Goal: Information Seeking & Learning: Learn about a topic

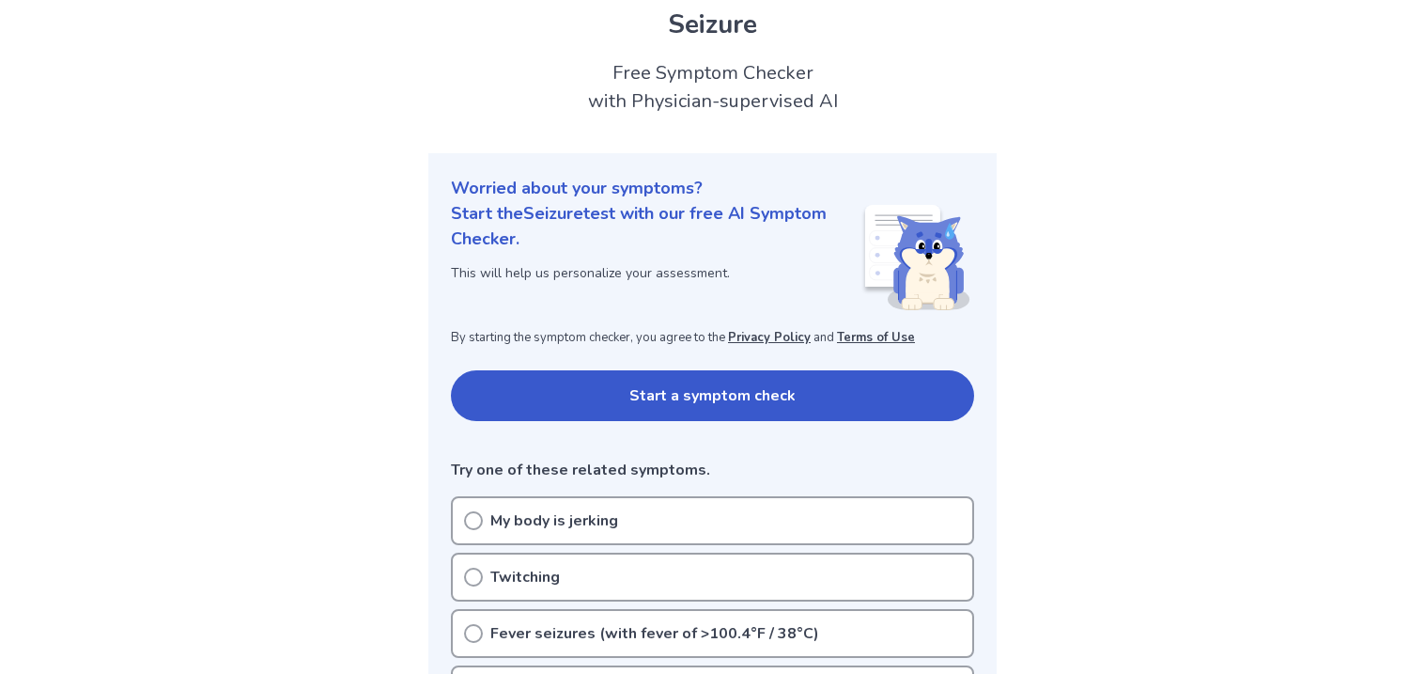
scroll to position [65, 0]
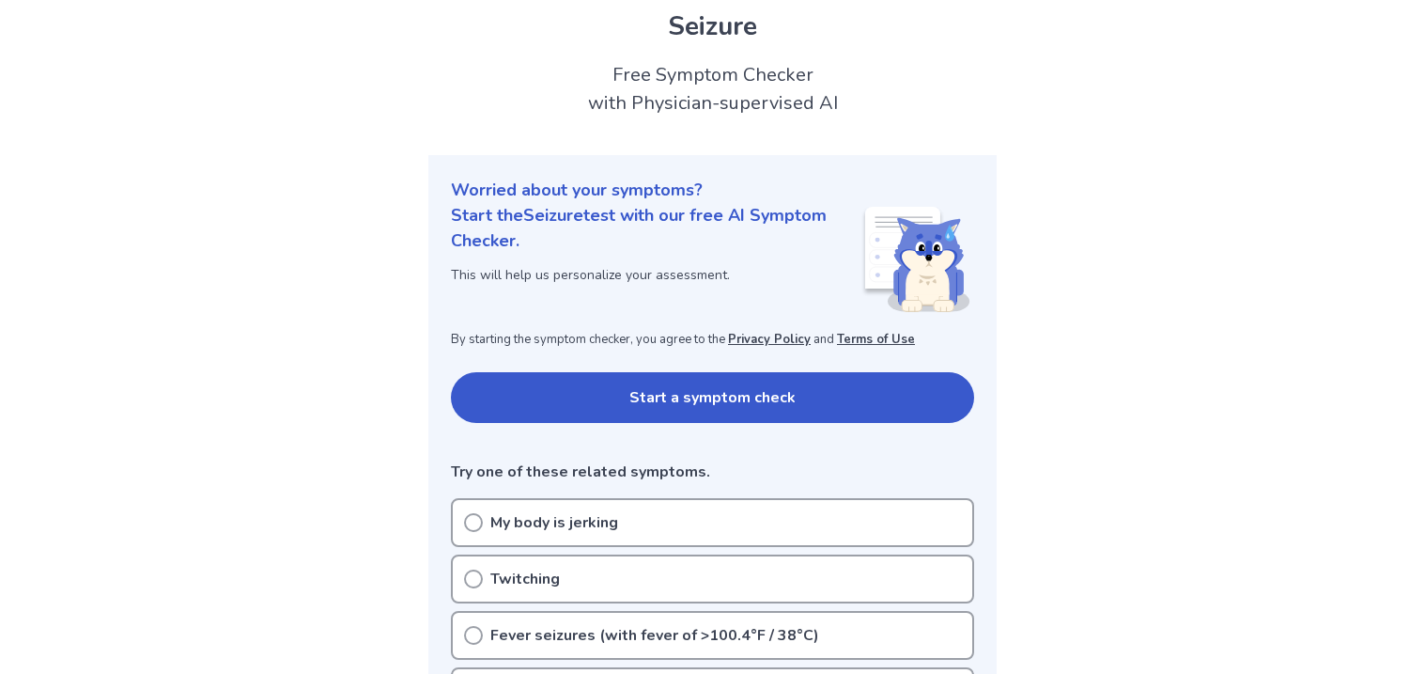
click at [746, 388] on button "Start a symptom check" at bounding box center [712, 397] width 523 height 51
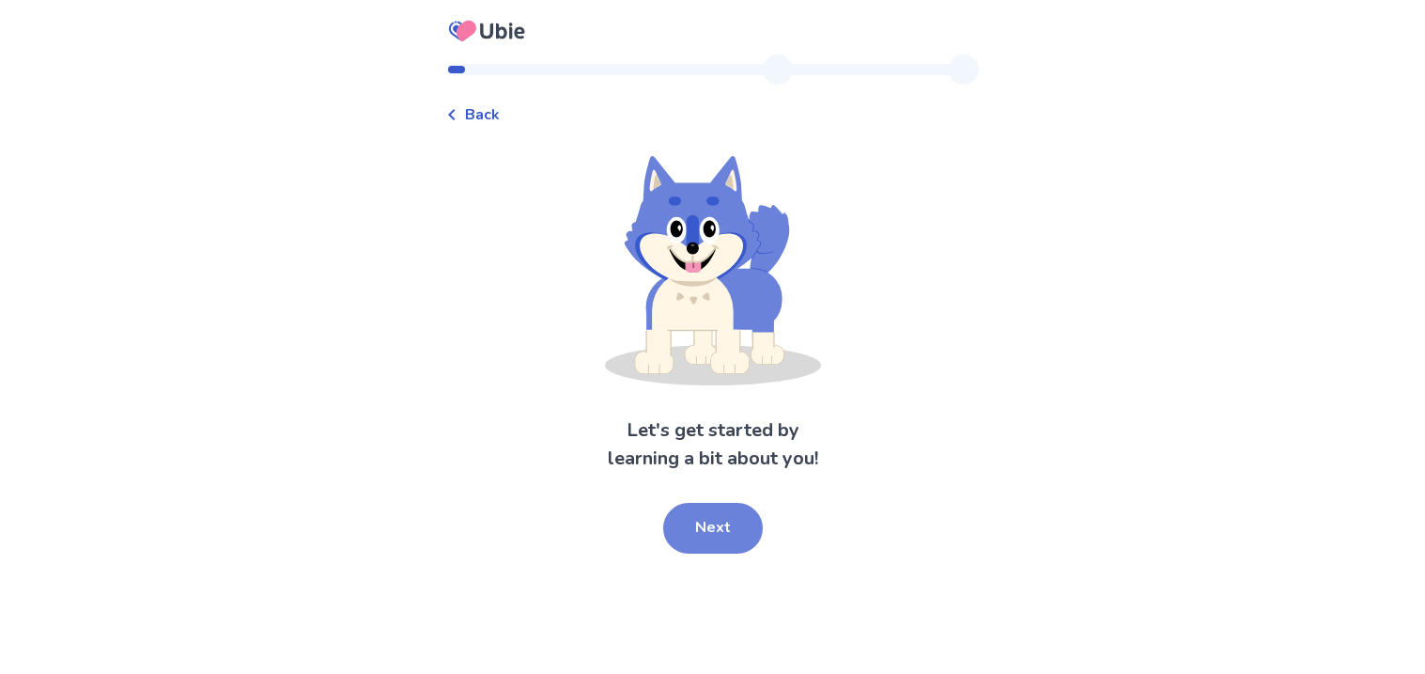
click at [701, 521] on button "Next" at bounding box center [713, 528] width 100 height 51
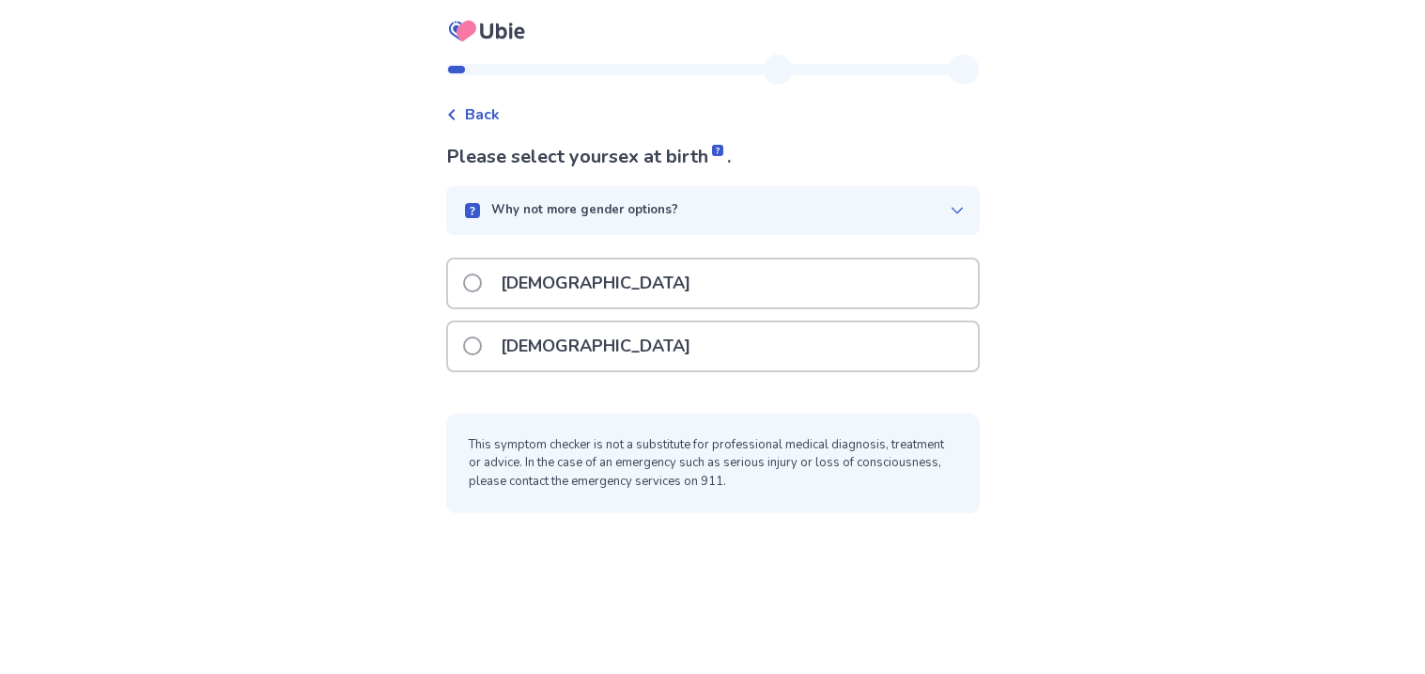
click at [621, 345] on div "[DEMOGRAPHIC_DATA]" at bounding box center [713, 346] width 530 height 48
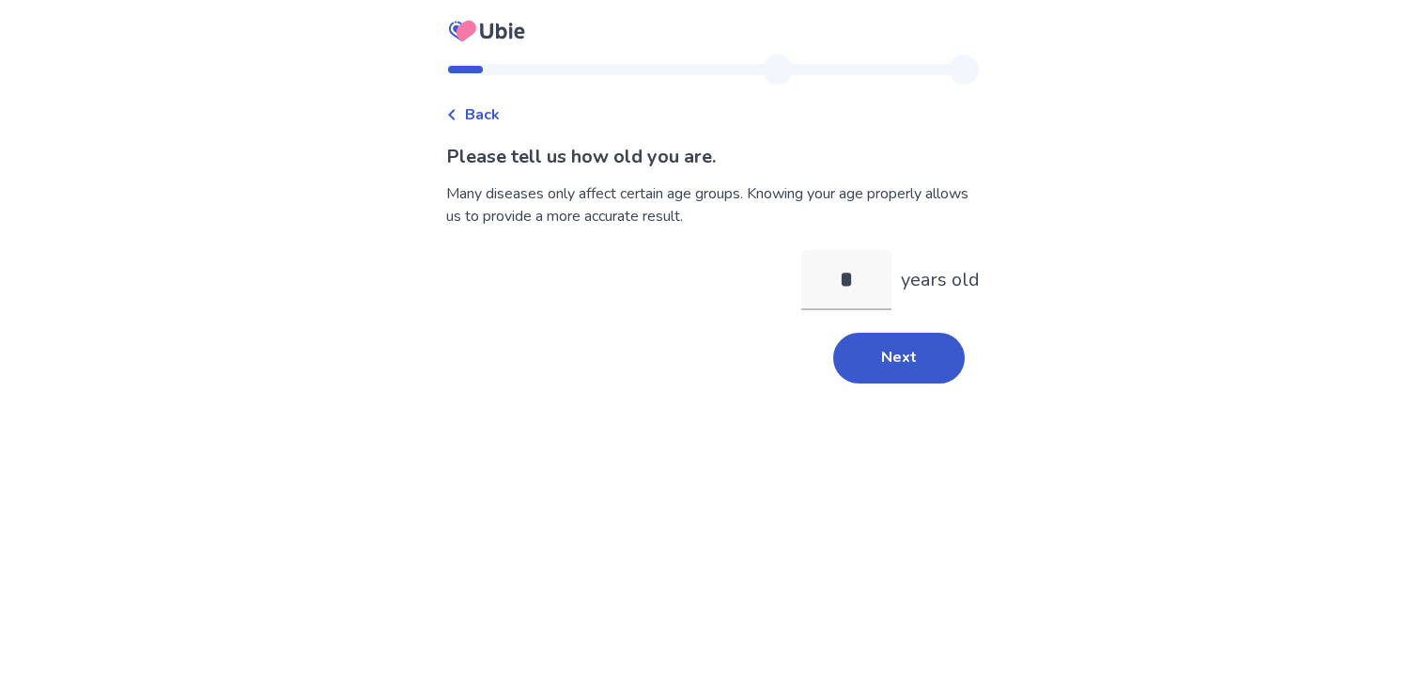
type input "**"
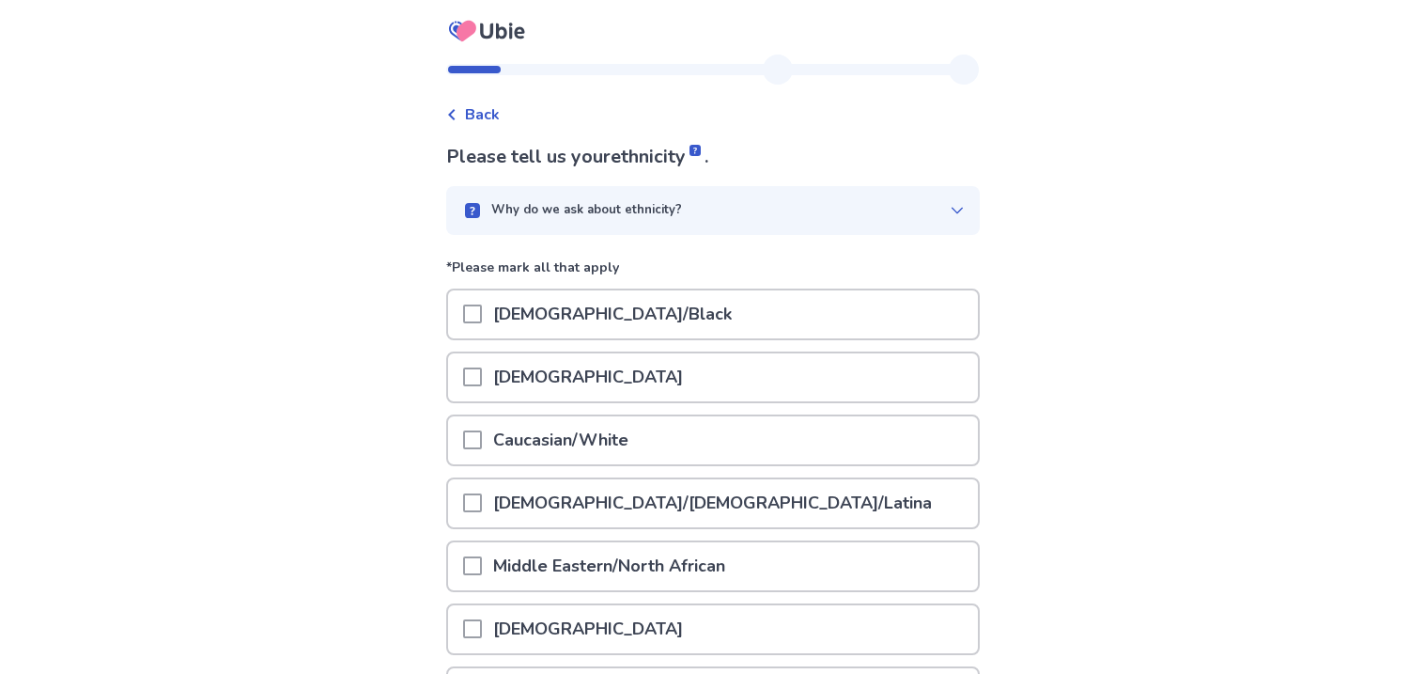
click at [686, 318] on p "African American/Black" at bounding box center [612, 314] width 261 height 48
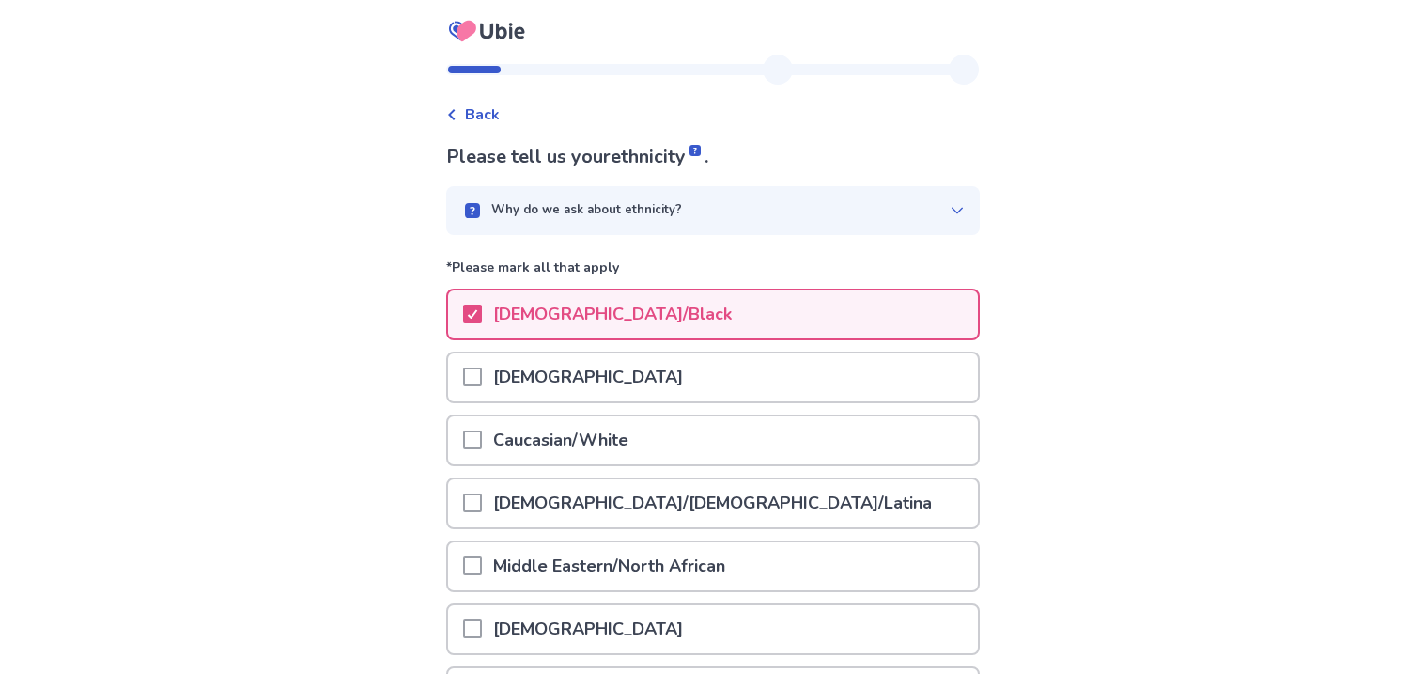
click at [619, 436] on p "Caucasian/White" at bounding box center [561, 440] width 158 height 48
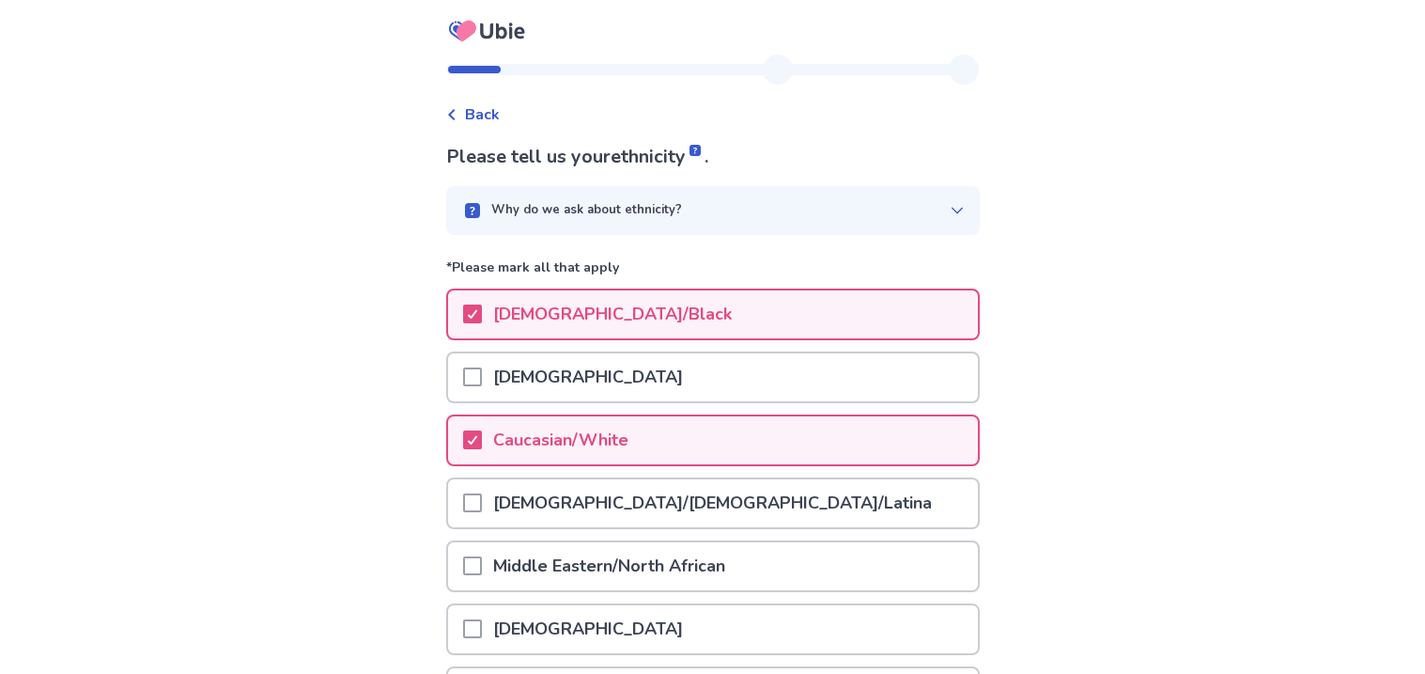
click at [592, 508] on p "Hispanic/Latino/Latina" at bounding box center [712, 503] width 461 height 48
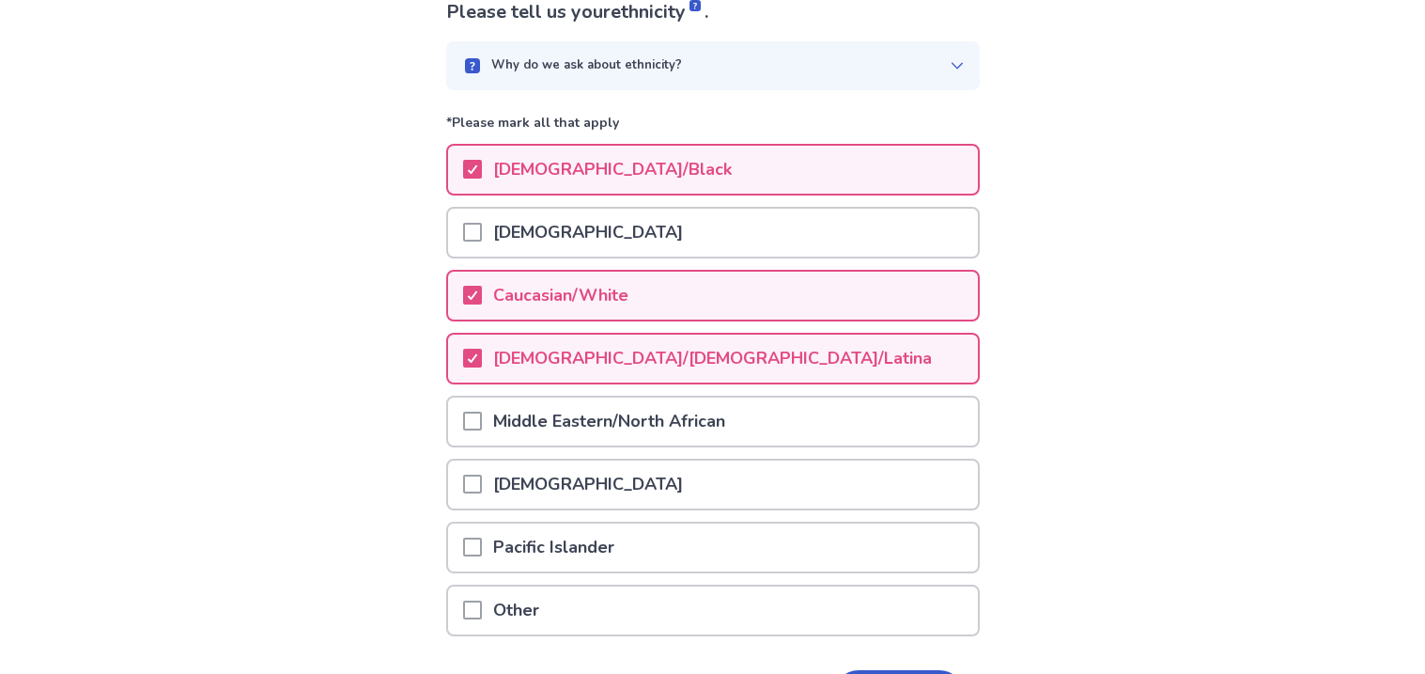
scroll to position [148, 0]
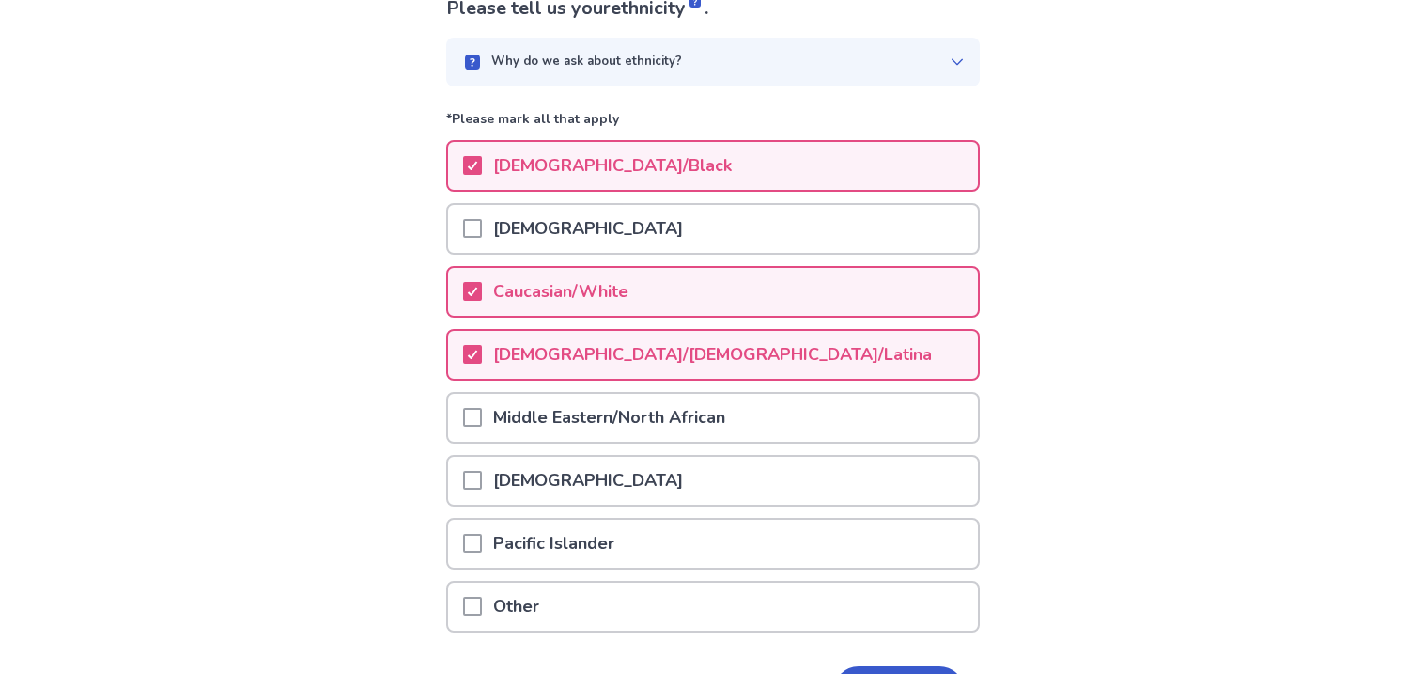
click at [581, 483] on p "Native American" at bounding box center [588, 481] width 212 height 48
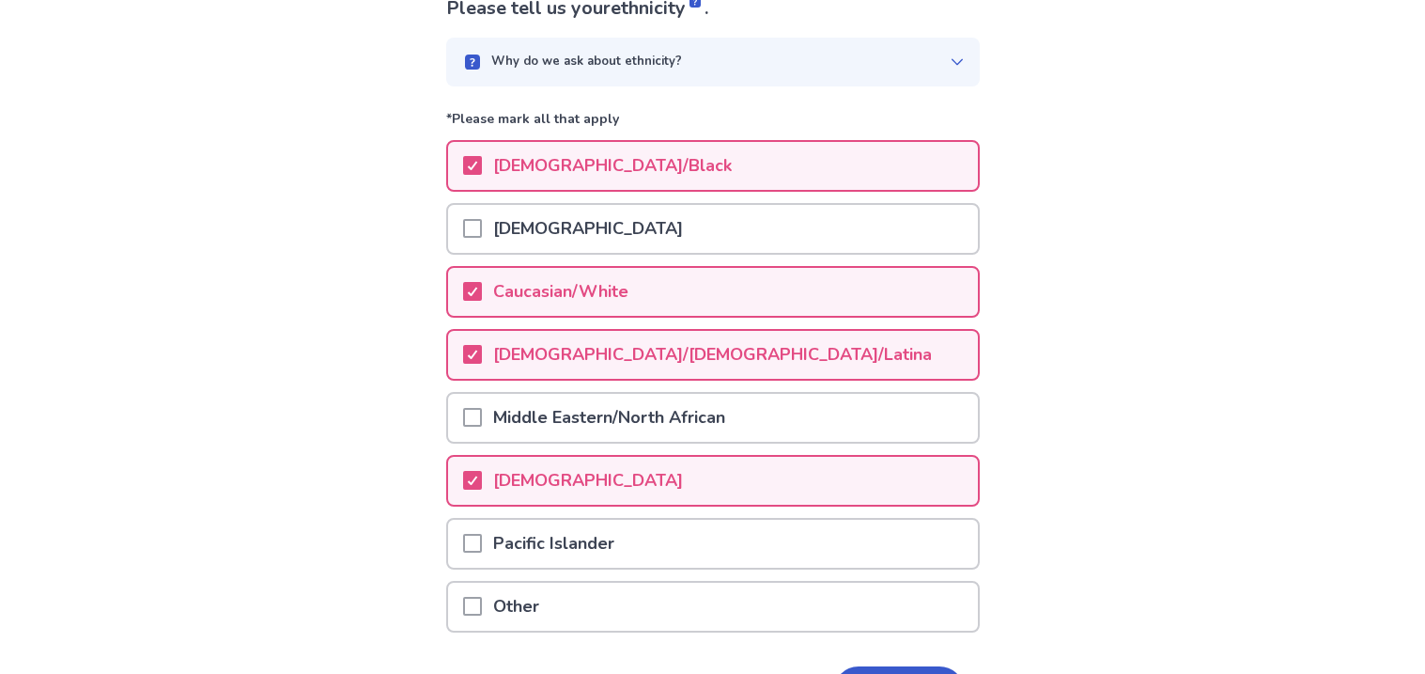
scroll to position [259, 0]
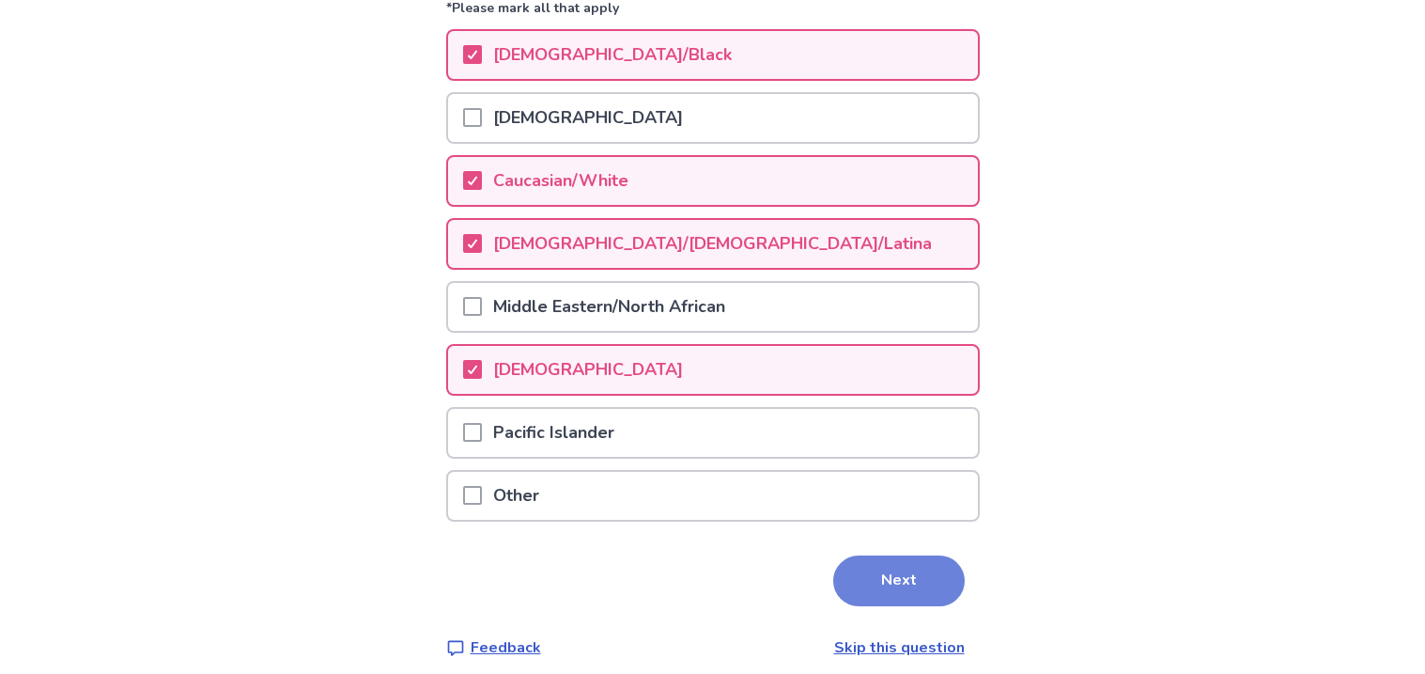
click at [850, 561] on button "Next" at bounding box center [899, 580] width 132 height 51
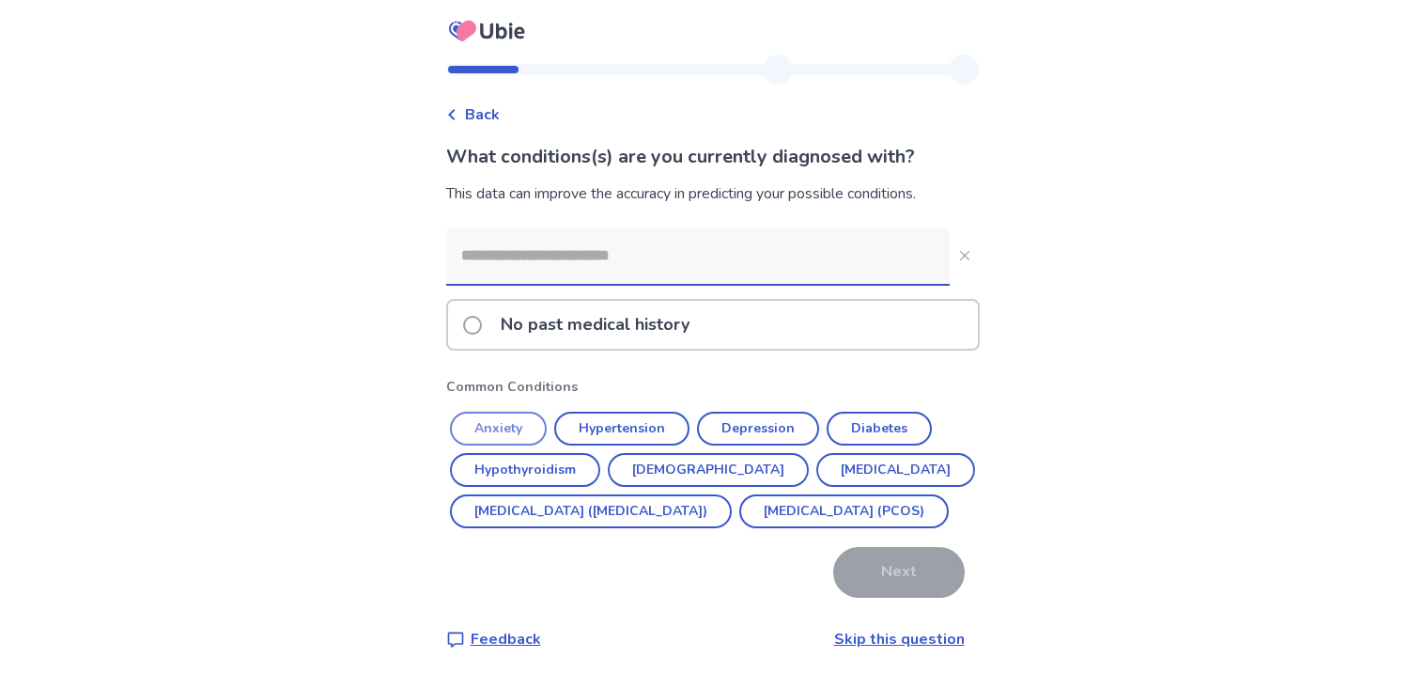
click at [539, 414] on button "Anxiety" at bounding box center [498, 429] width 97 height 34
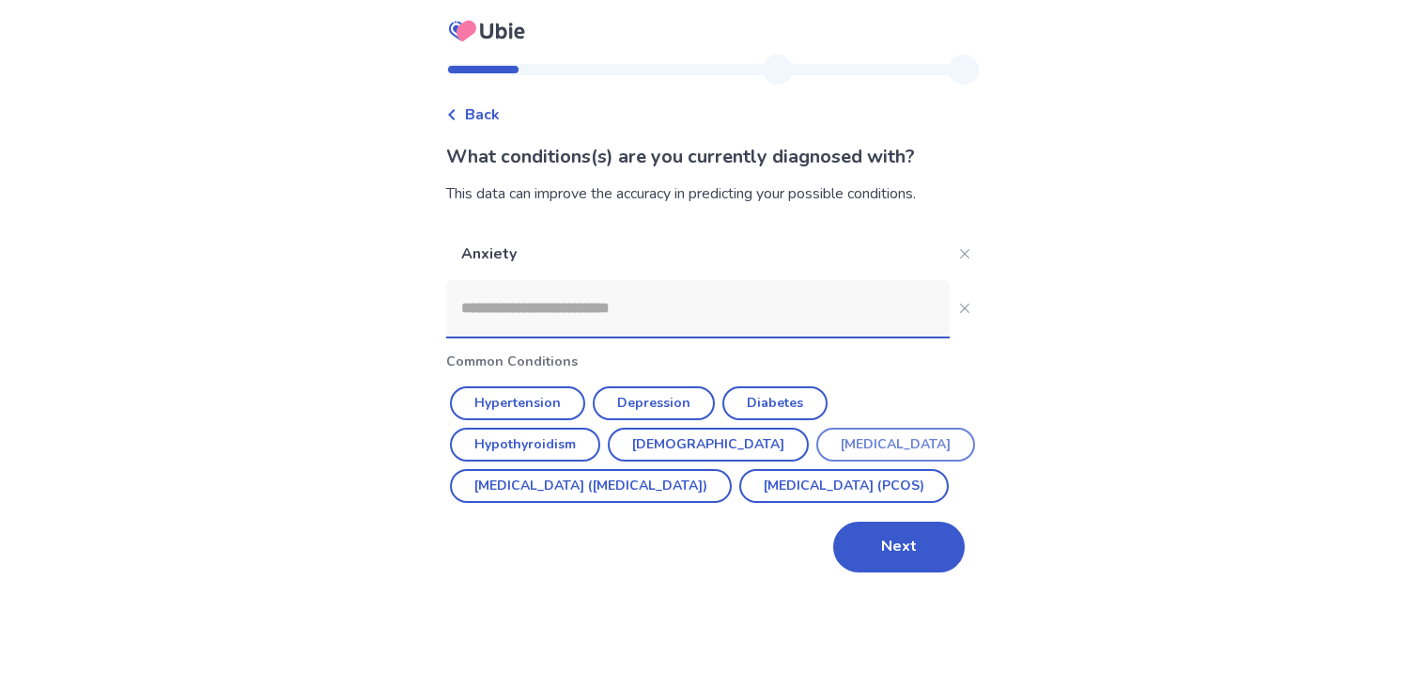
click at [817, 444] on button "Endometriosis" at bounding box center [896, 445] width 159 height 34
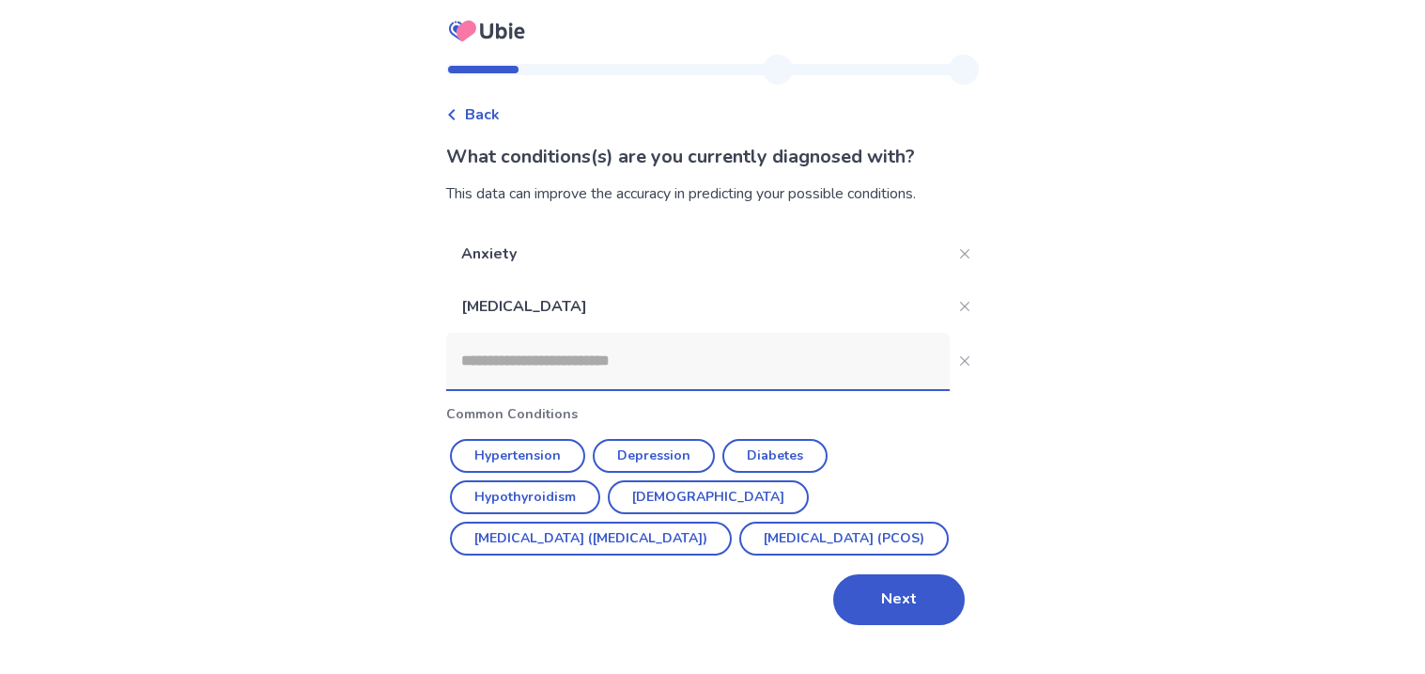
click at [668, 372] on input at bounding box center [698, 361] width 504 height 56
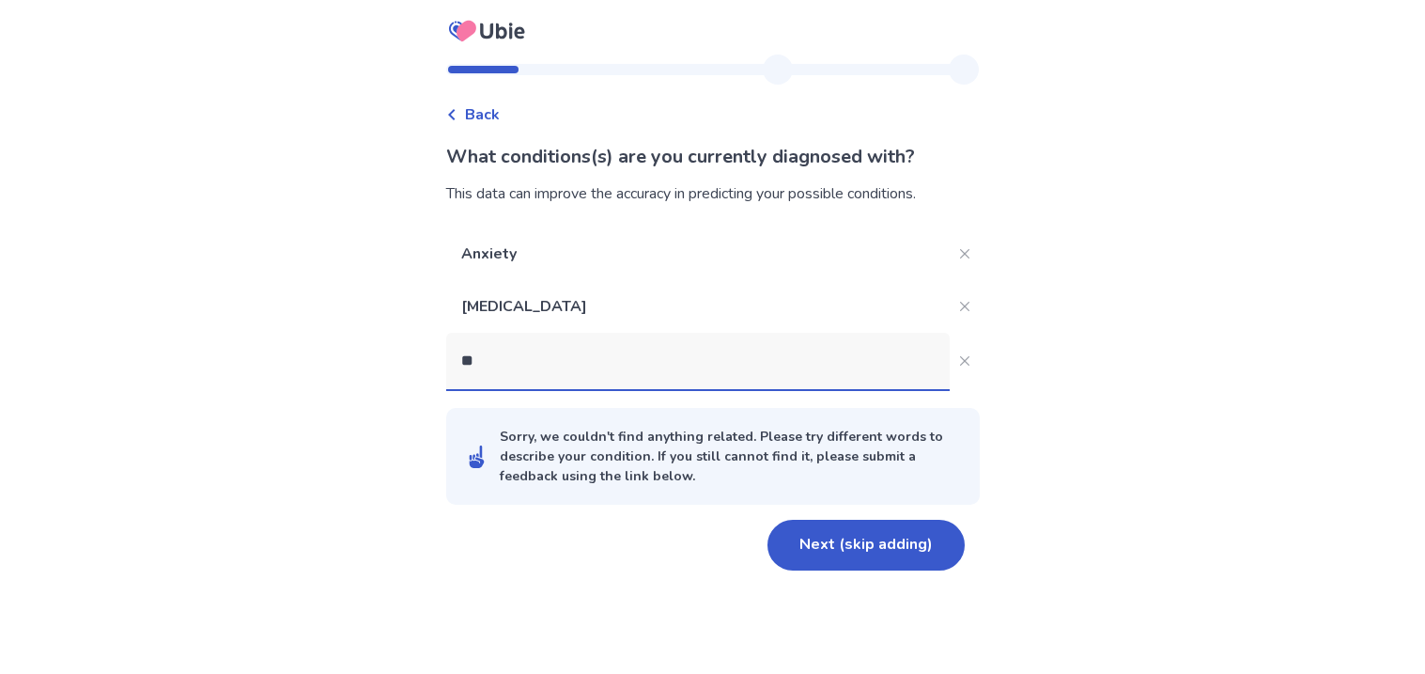
type input "***"
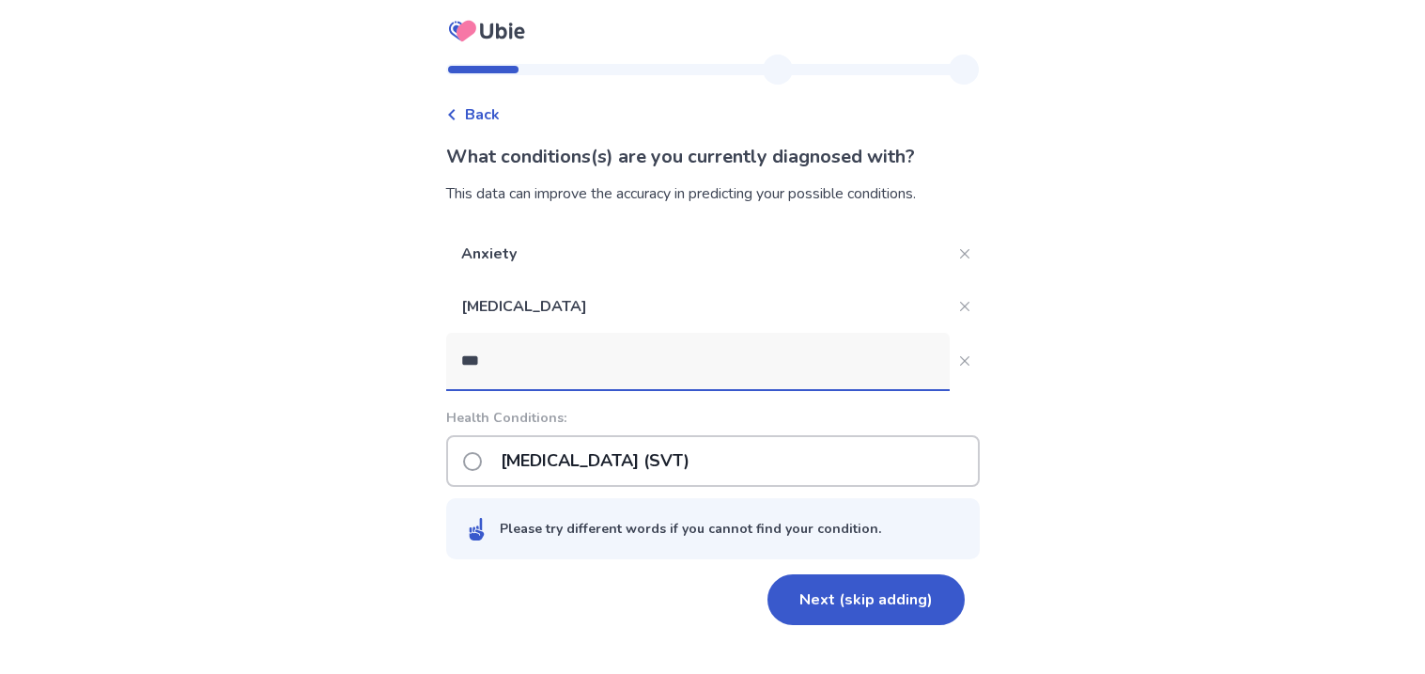
click at [701, 458] on p "Supraventricular tachycardia (SVT)" at bounding box center [595, 461] width 211 height 48
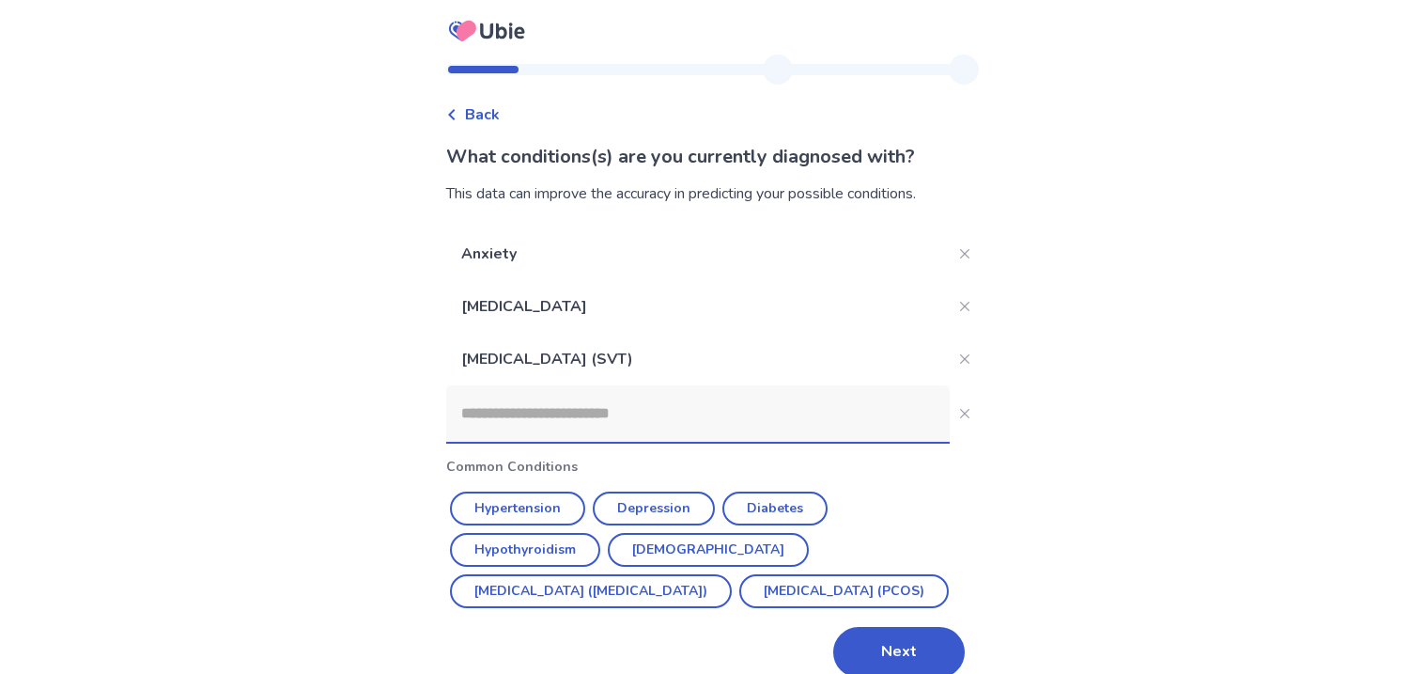
scroll to position [25, 0]
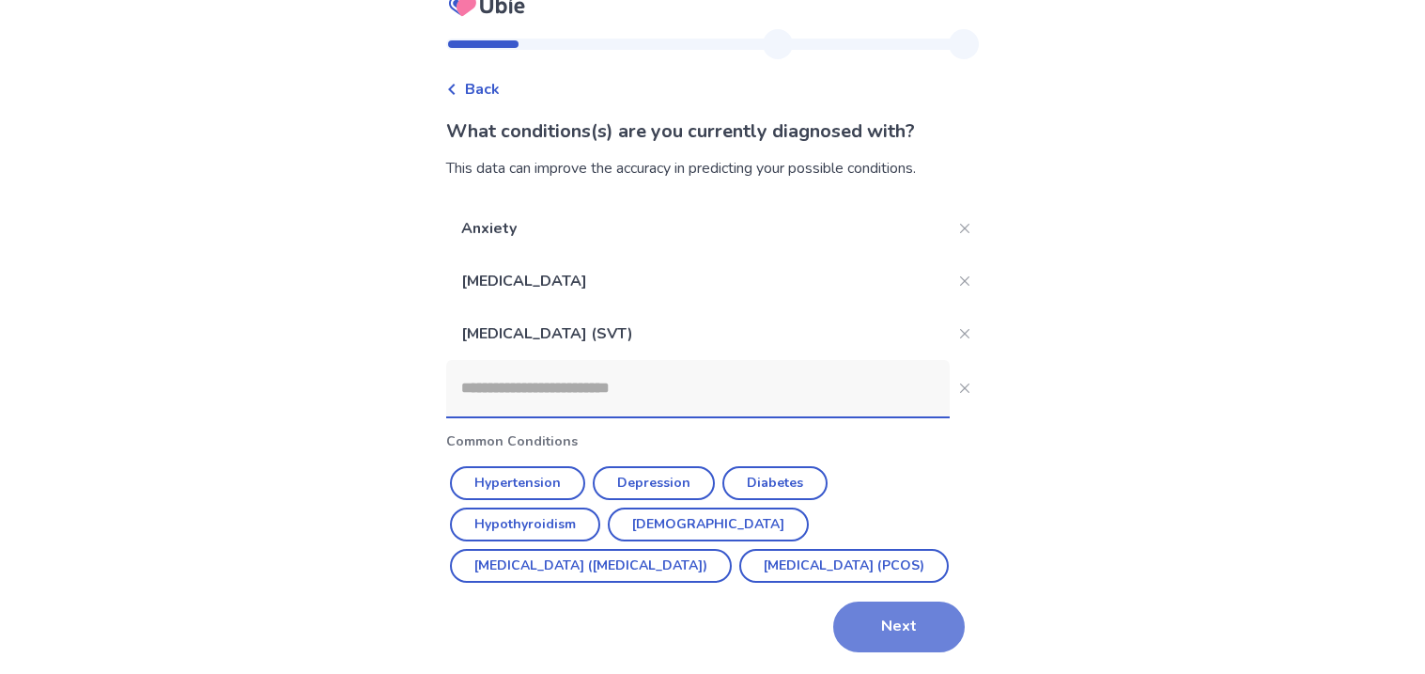
click at [875, 635] on button "Next" at bounding box center [899, 626] width 132 height 51
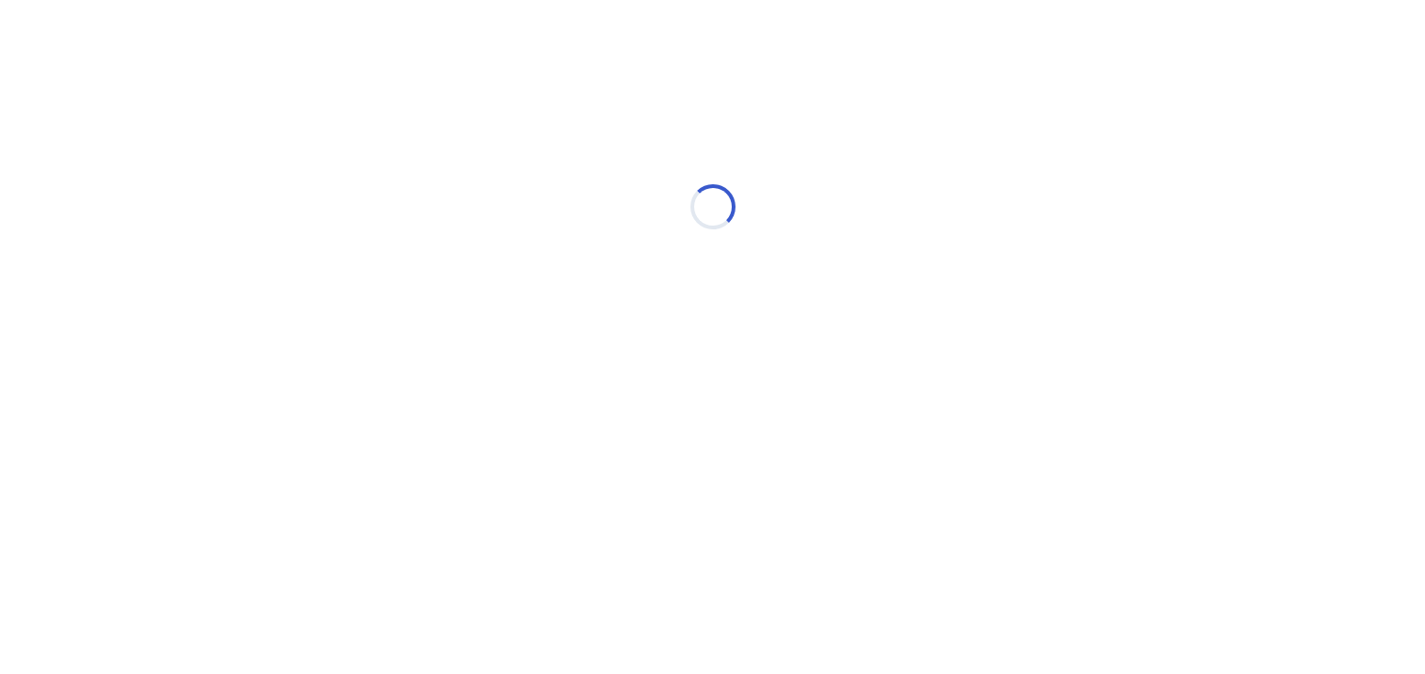
scroll to position [0, 0]
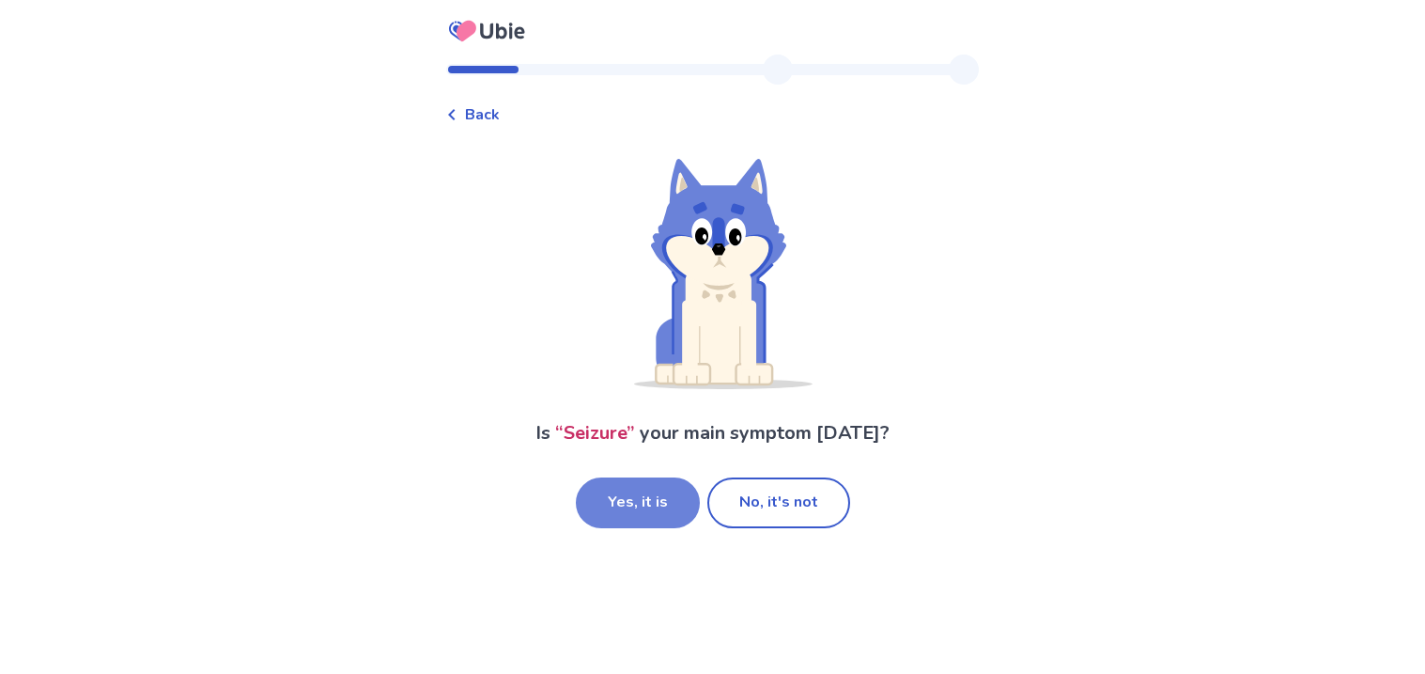
click at [687, 499] on button "Yes, it is" at bounding box center [638, 502] width 124 height 51
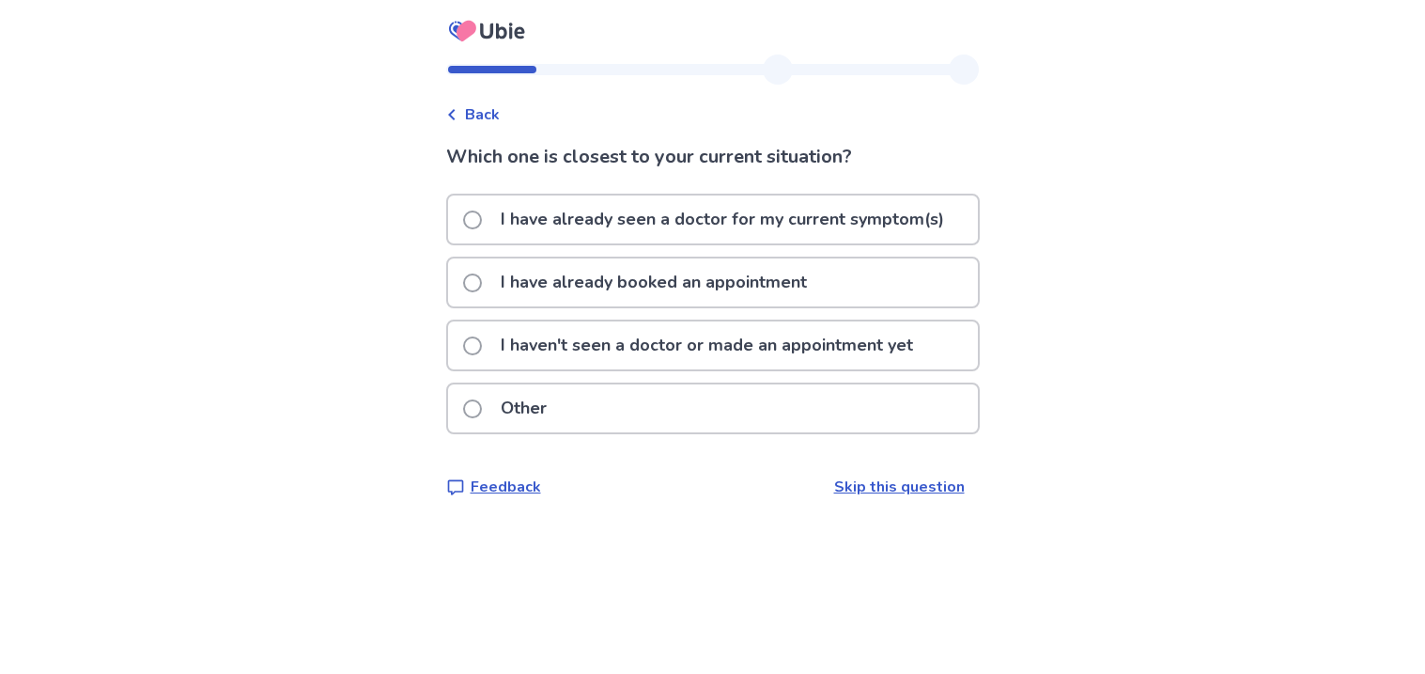
click at [592, 286] on p "I have already booked an appointment" at bounding box center [654, 282] width 329 height 48
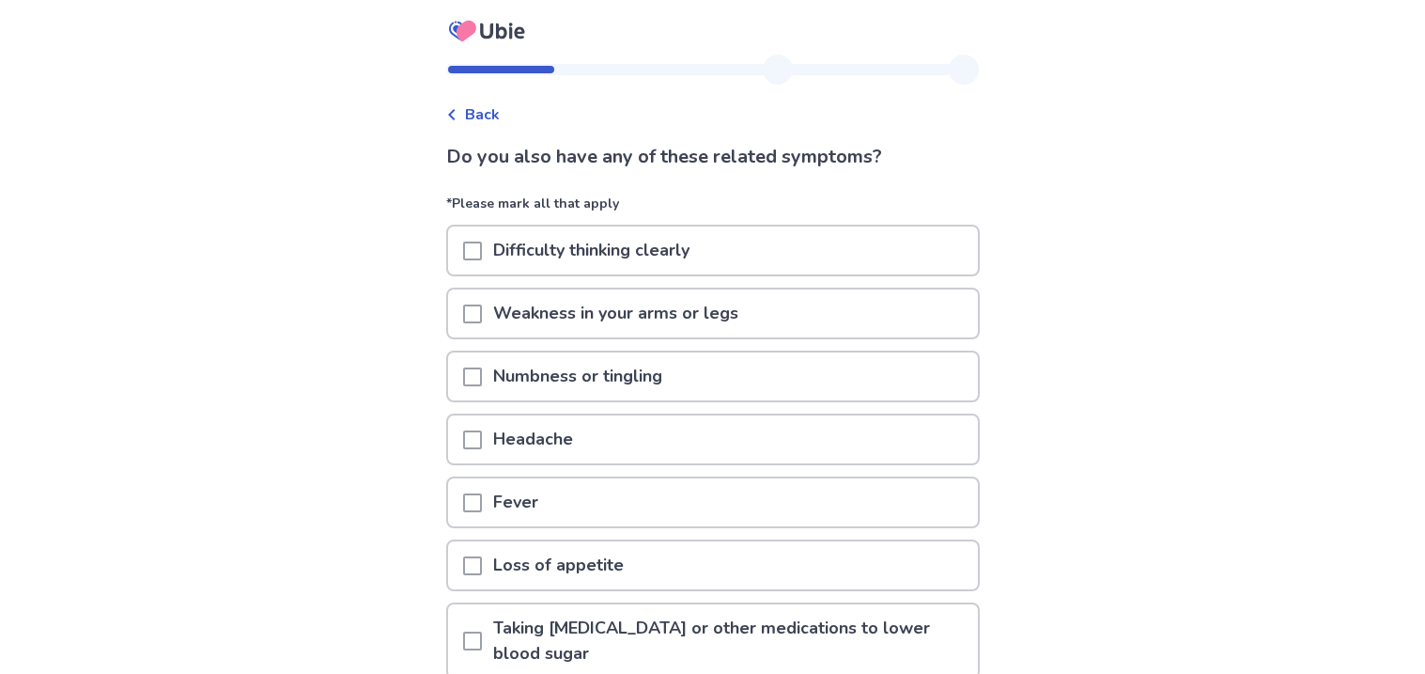
click at [701, 260] on p "Difficulty thinking clearly" at bounding box center [591, 250] width 219 height 48
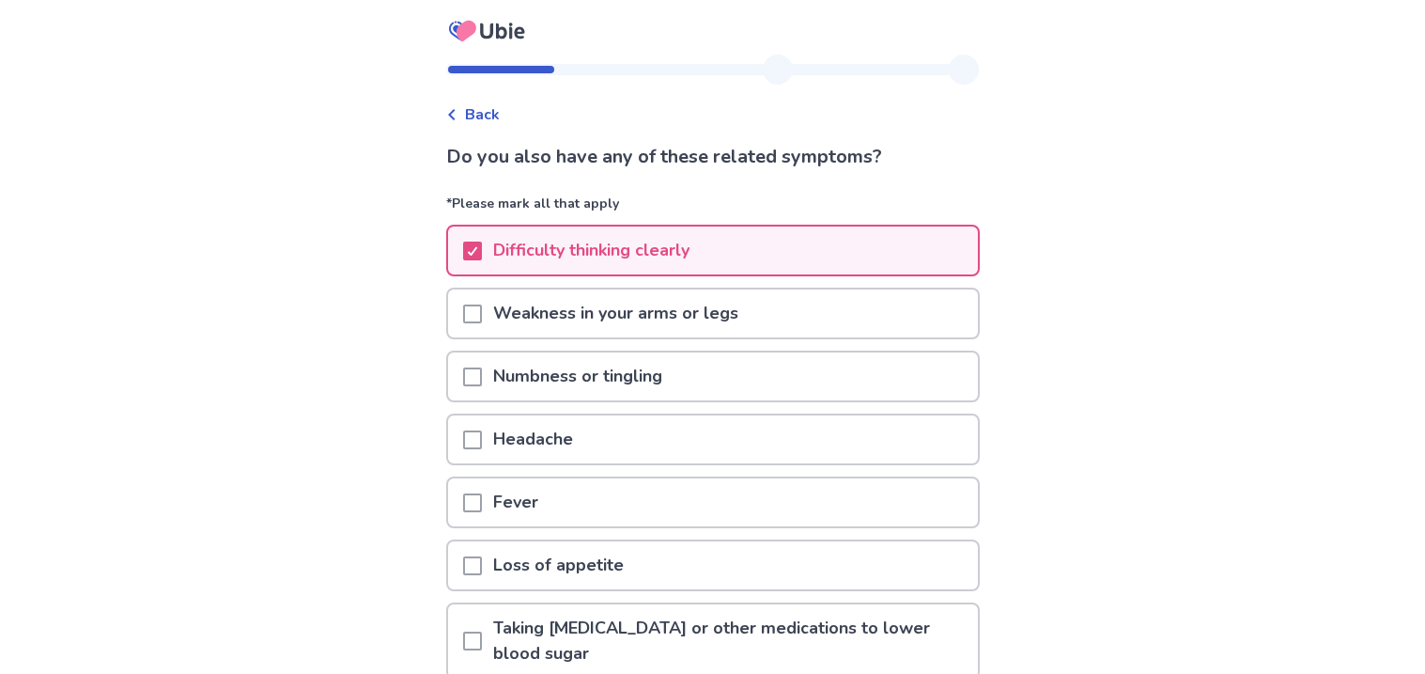
click at [674, 377] on p "Numbness or tingling" at bounding box center [578, 376] width 192 height 48
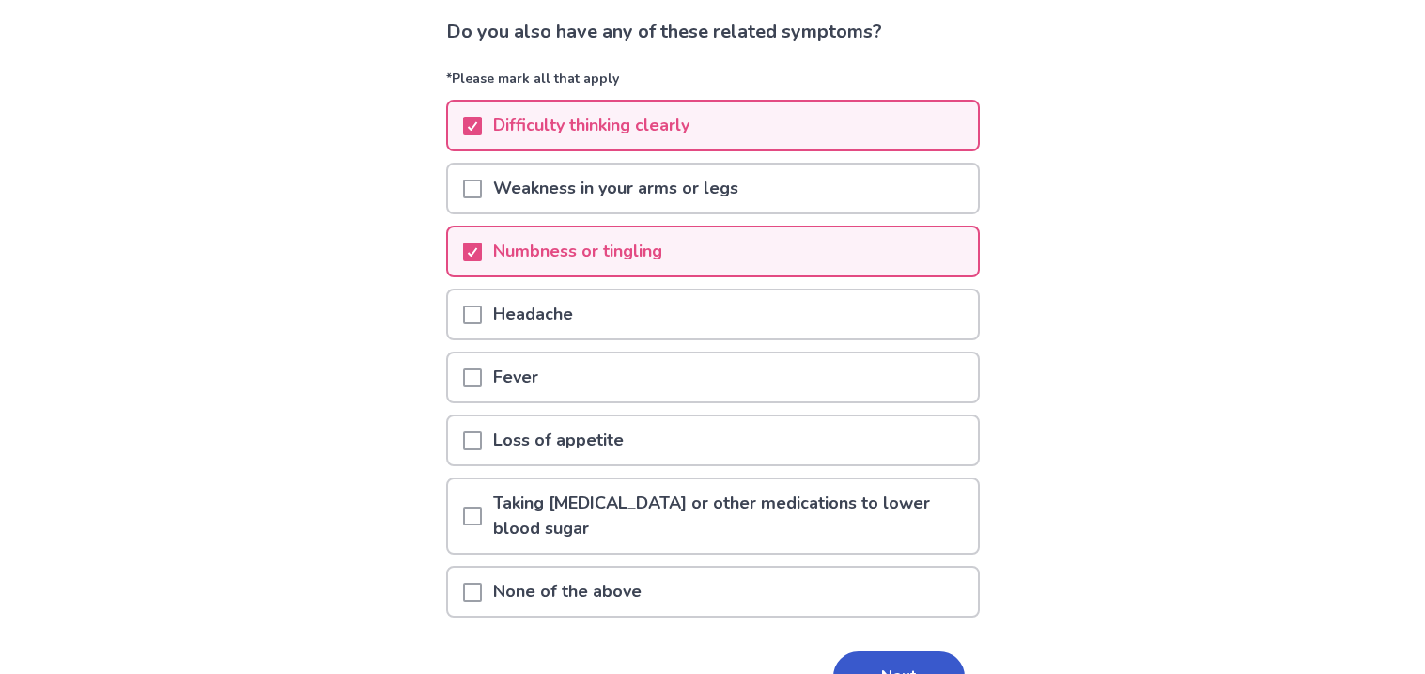
scroll to position [136, 0]
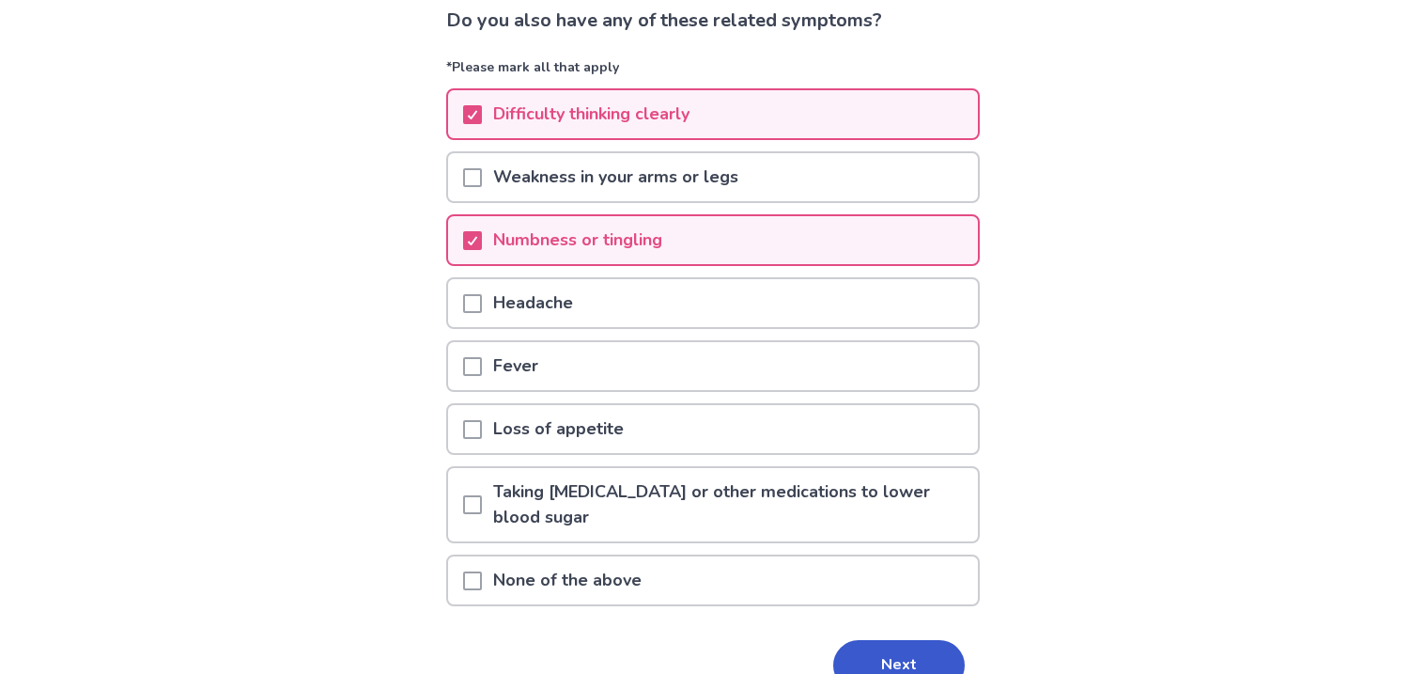
click at [715, 415] on div "Loss of appetite" at bounding box center [713, 429] width 530 height 48
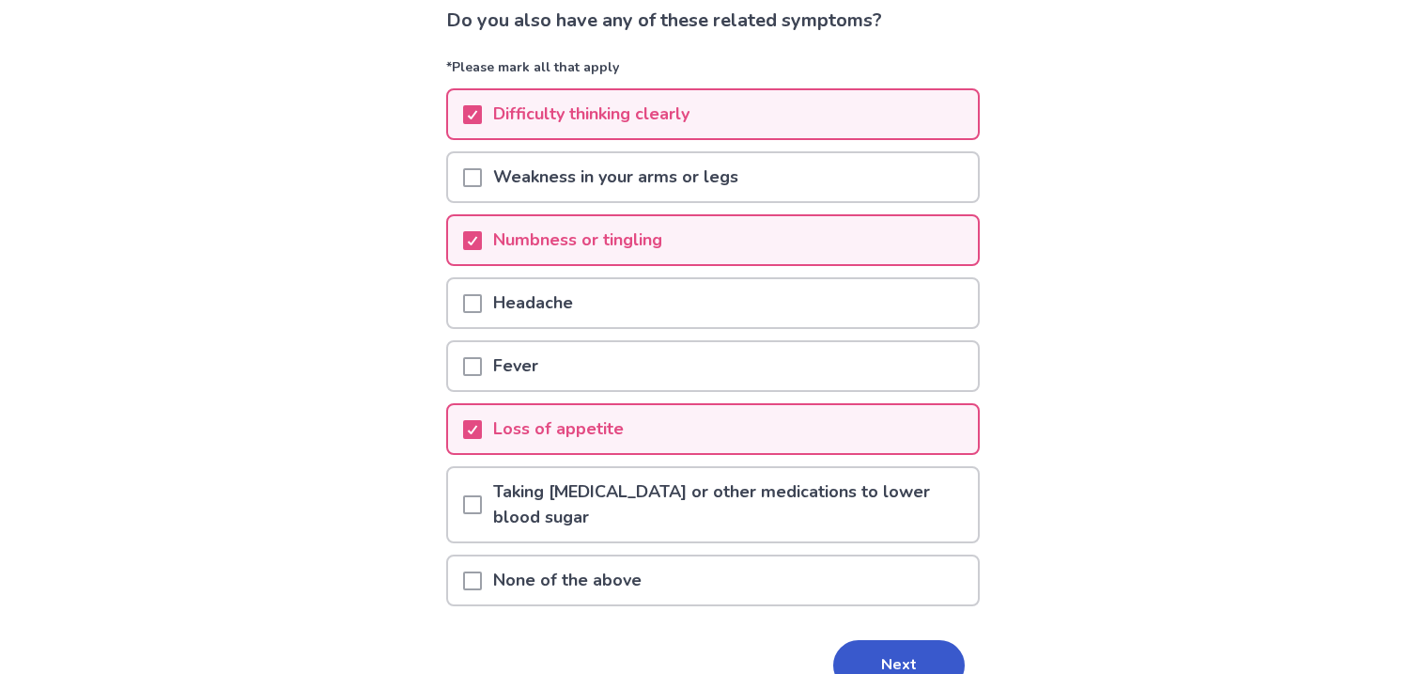
click at [750, 314] on div "Headache" at bounding box center [713, 303] width 530 height 48
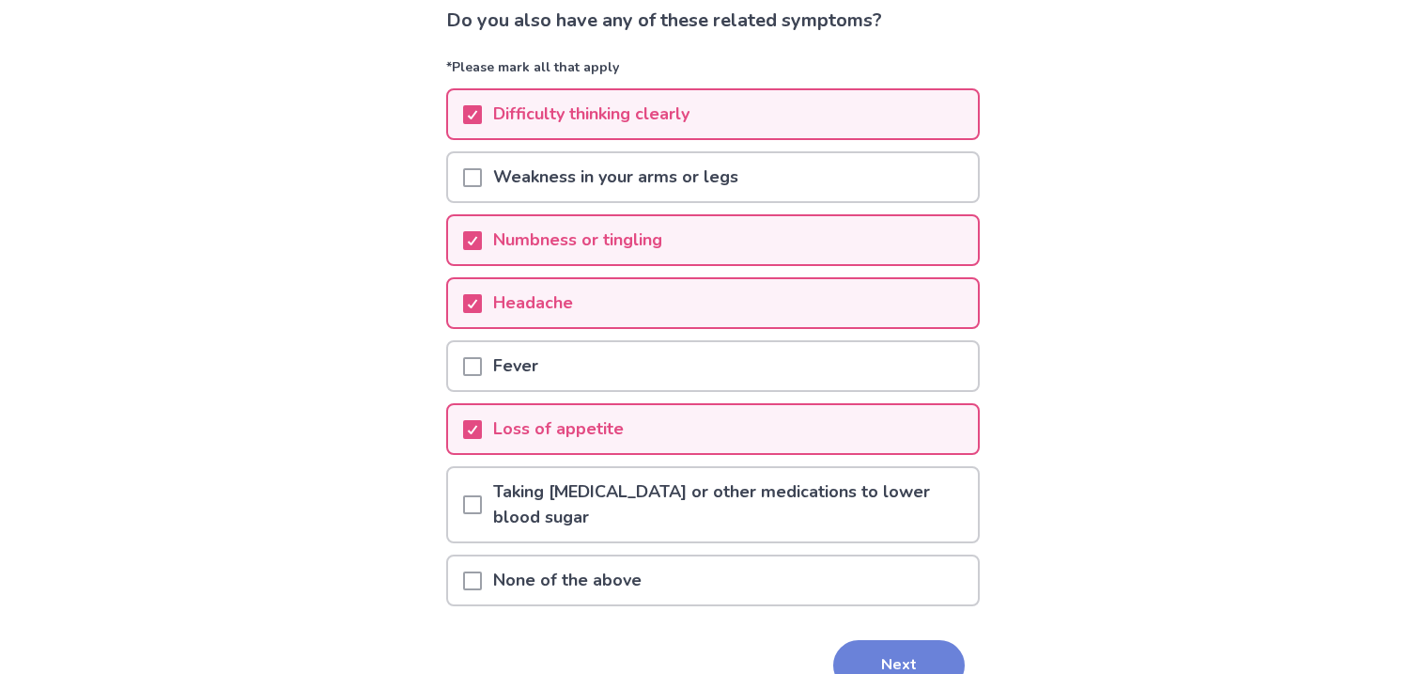
click at [856, 640] on button "Next" at bounding box center [899, 665] width 132 height 51
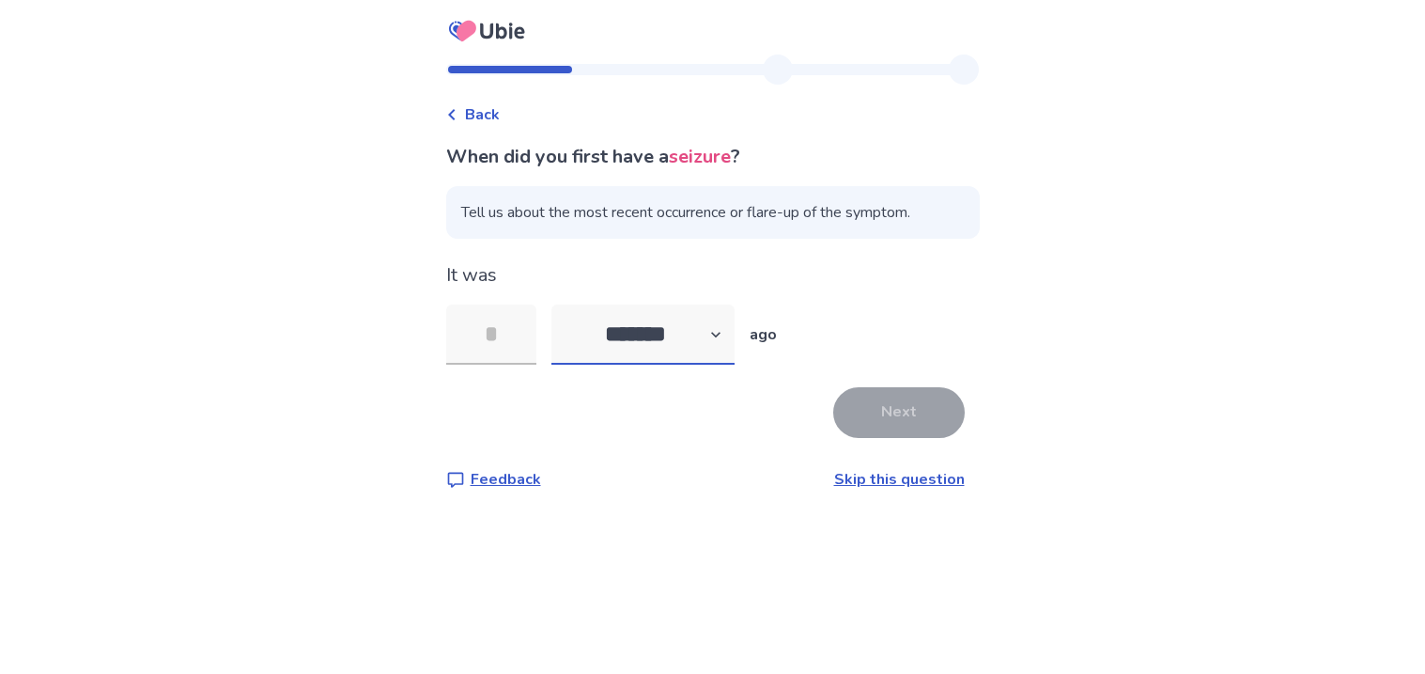
click at [639, 340] on select "******* ****** ******* ******** *******" at bounding box center [643, 334] width 183 height 60
select select "*"
click at [562, 304] on select "******* ****** ******* ******** *******" at bounding box center [643, 334] width 183 height 60
click at [523, 336] on input "tel" at bounding box center [491, 334] width 90 height 60
type input "*"
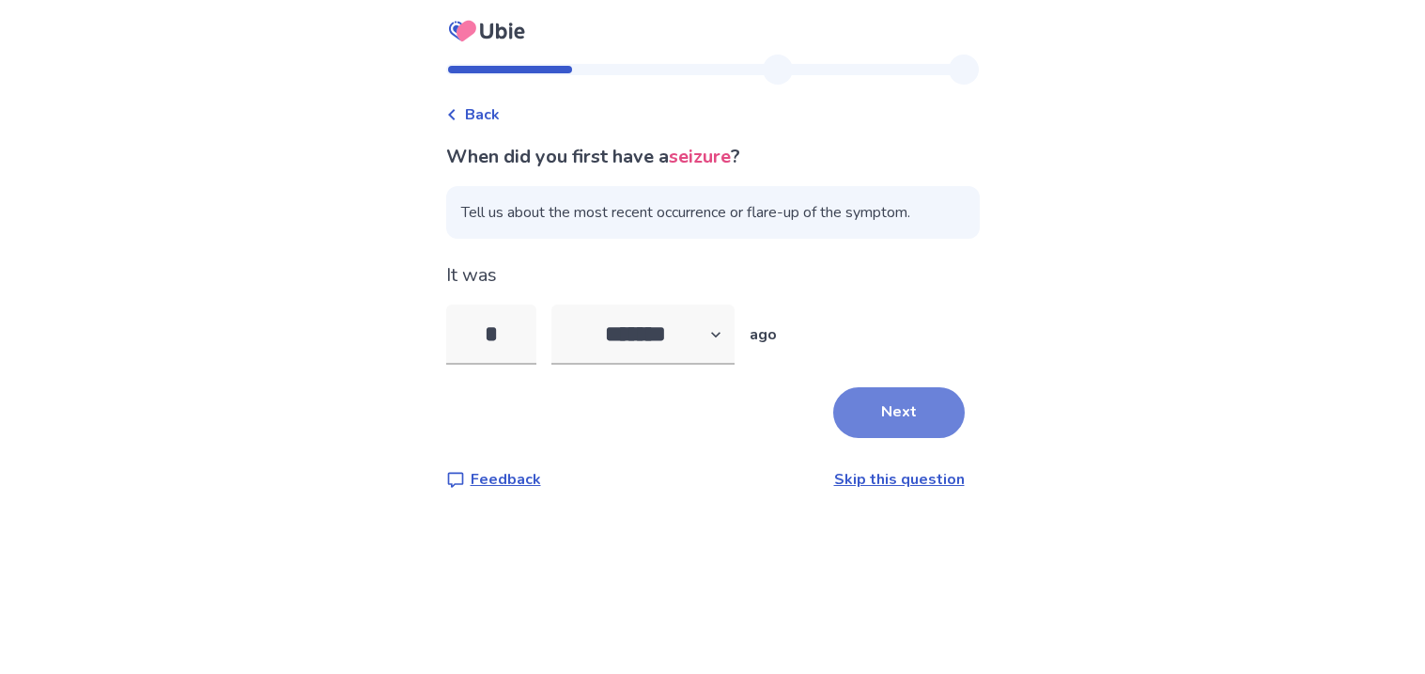
click at [872, 428] on button "Next" at bounding box center [899, 412] width 132 height 51
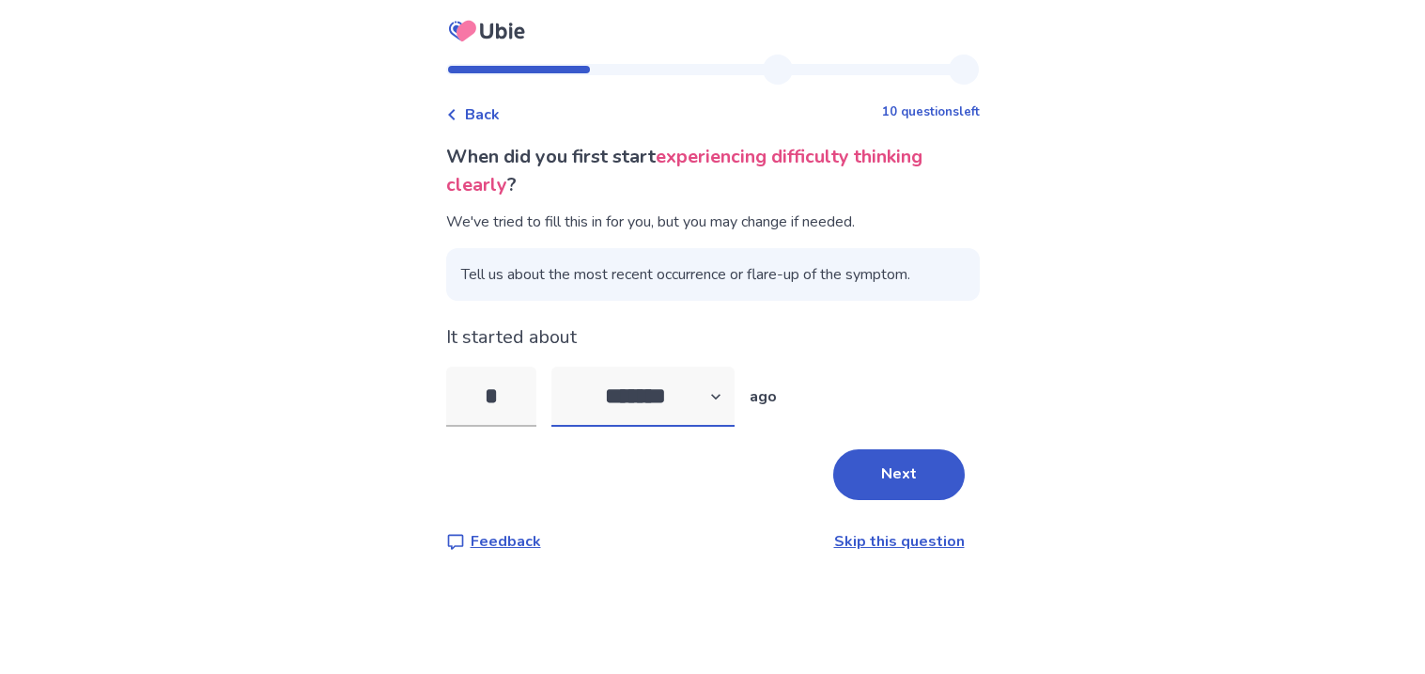
click at [615, 389] on select "******* ****** ******* ******** *******" at bounding box center [643, 396] width 183 height 60
select select "*"
click at [562, 366] on select "******* ****** ******* ******** *******" at bounding box center [643, 396] width 183 height 60
click at [526, 399] on input "*" at bounding box center [491, 396] width 90 height 60
type input "*"
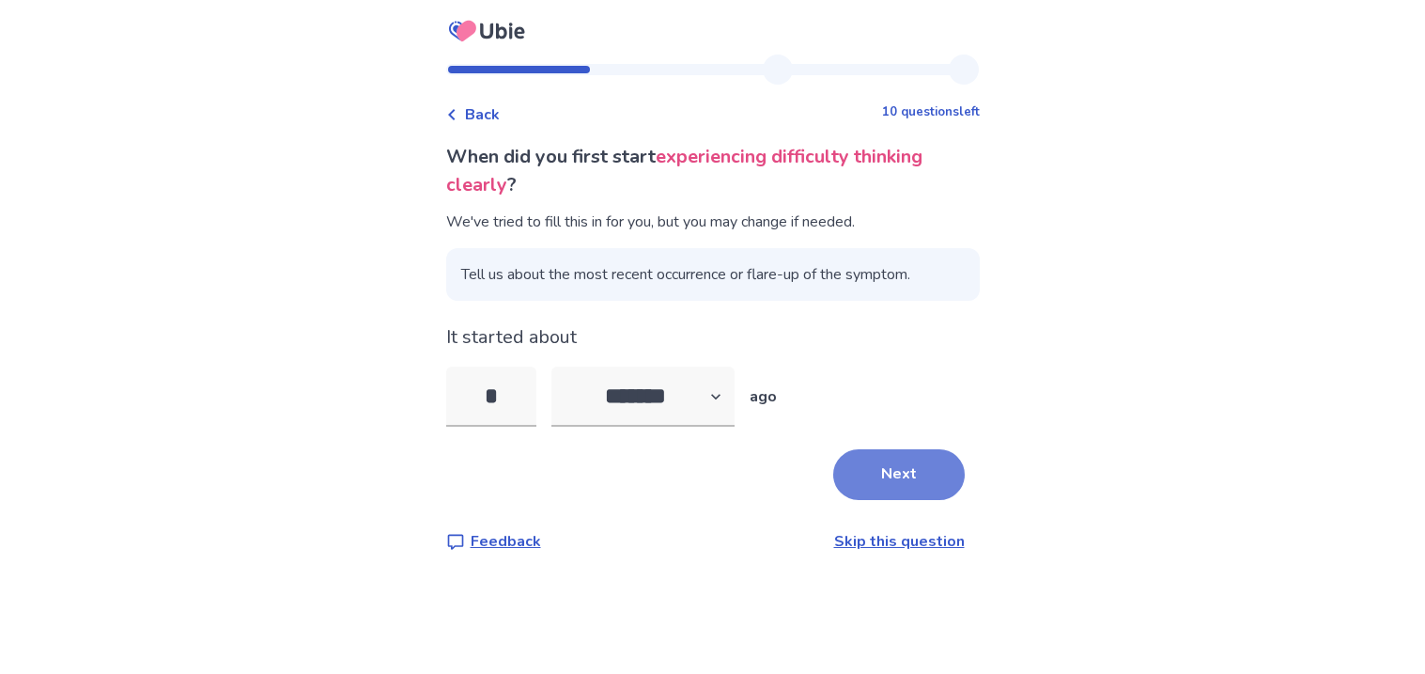
click at [942, 478] on button "Next" at bounding box center [899, 474] width 132 height 51
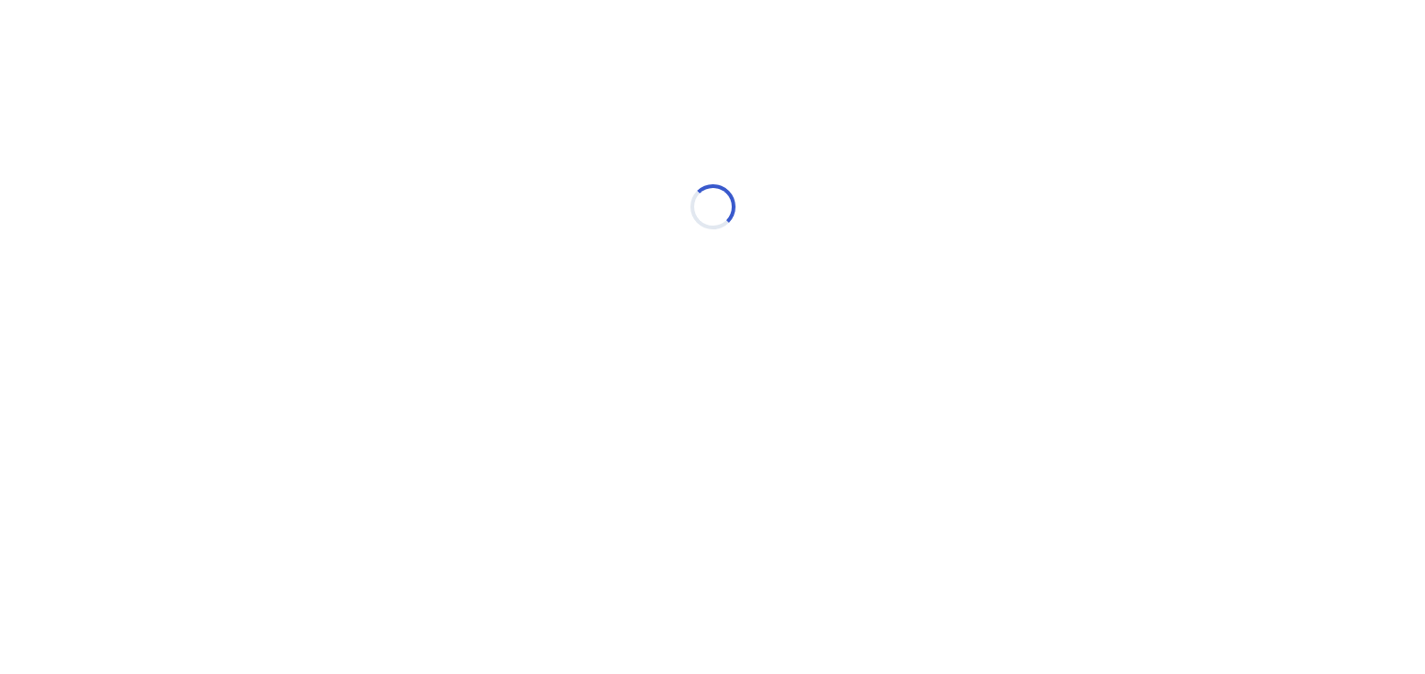
select select "*"
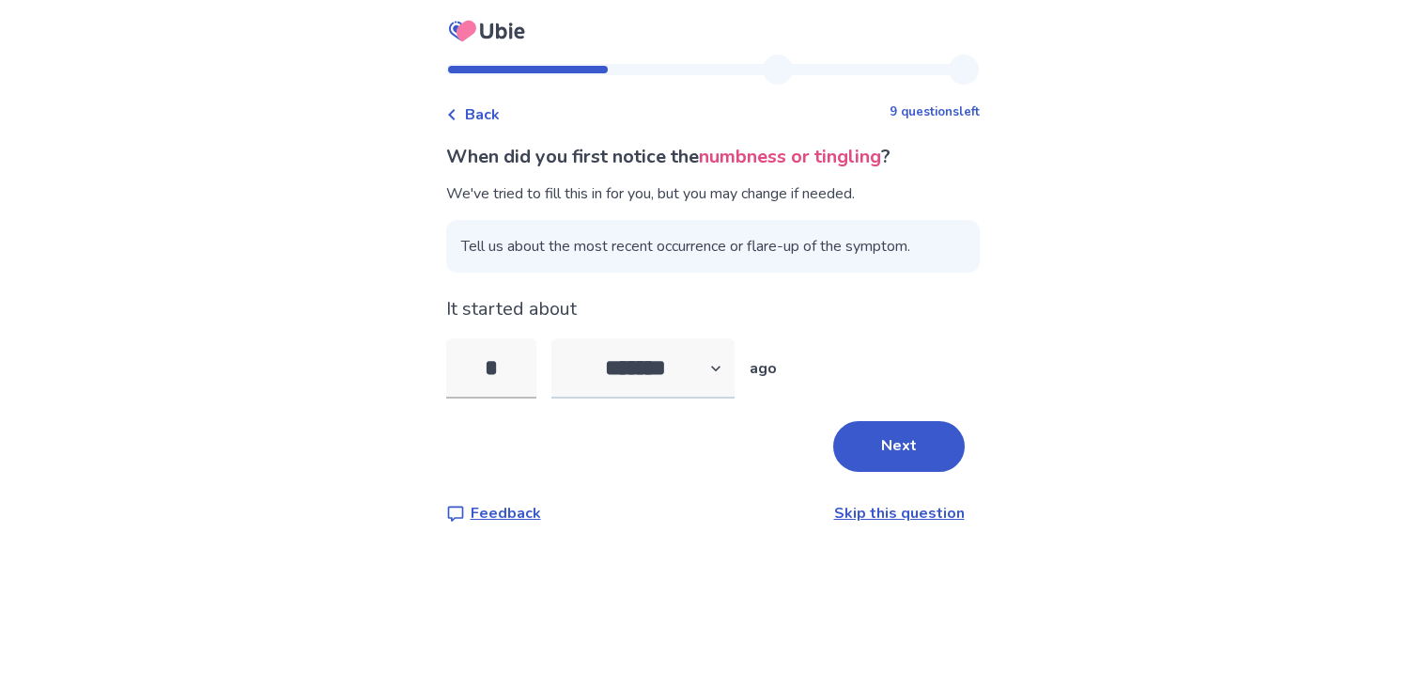
type input "*"
click at [585, 374] on select "******* ****** ******* ******** *******" at bounding box center [643, 368] width 183 height 60
select select "*"
click at [562, 338] on select "******* ****** ******* ******** *******" at bounding box center [643, 368] width 183 height 60
click at [880, 458] on button "Next" at bounding box center [899, 446] width 132 height 51
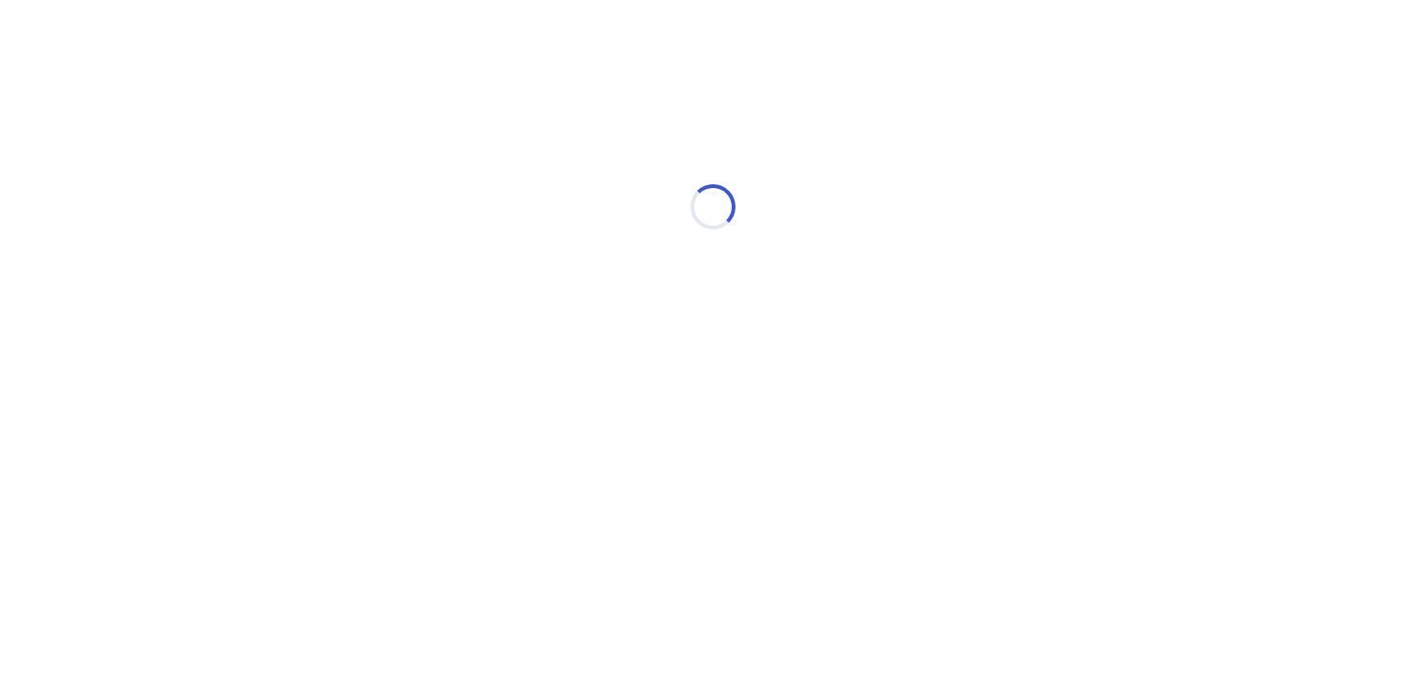
select select "*"
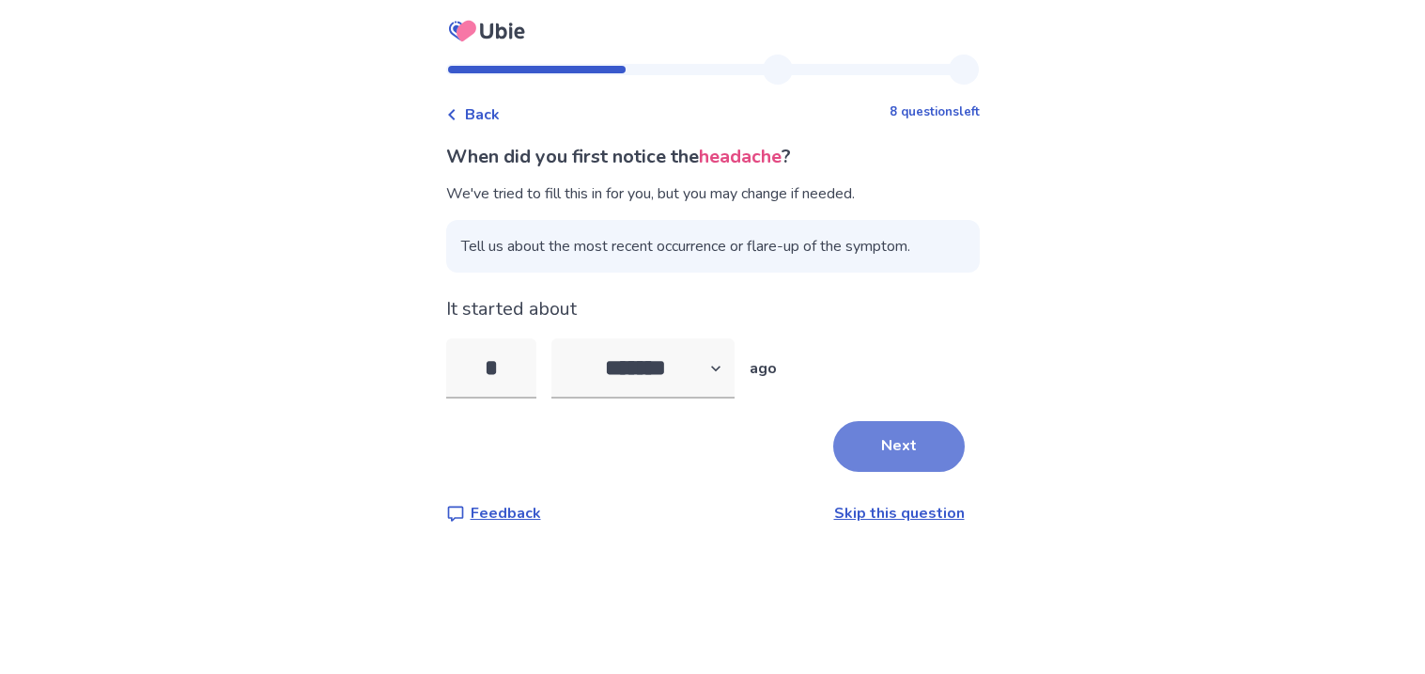
click at [833, 457] on button "Next" at bounding box center [899, 446] width 132 height 51
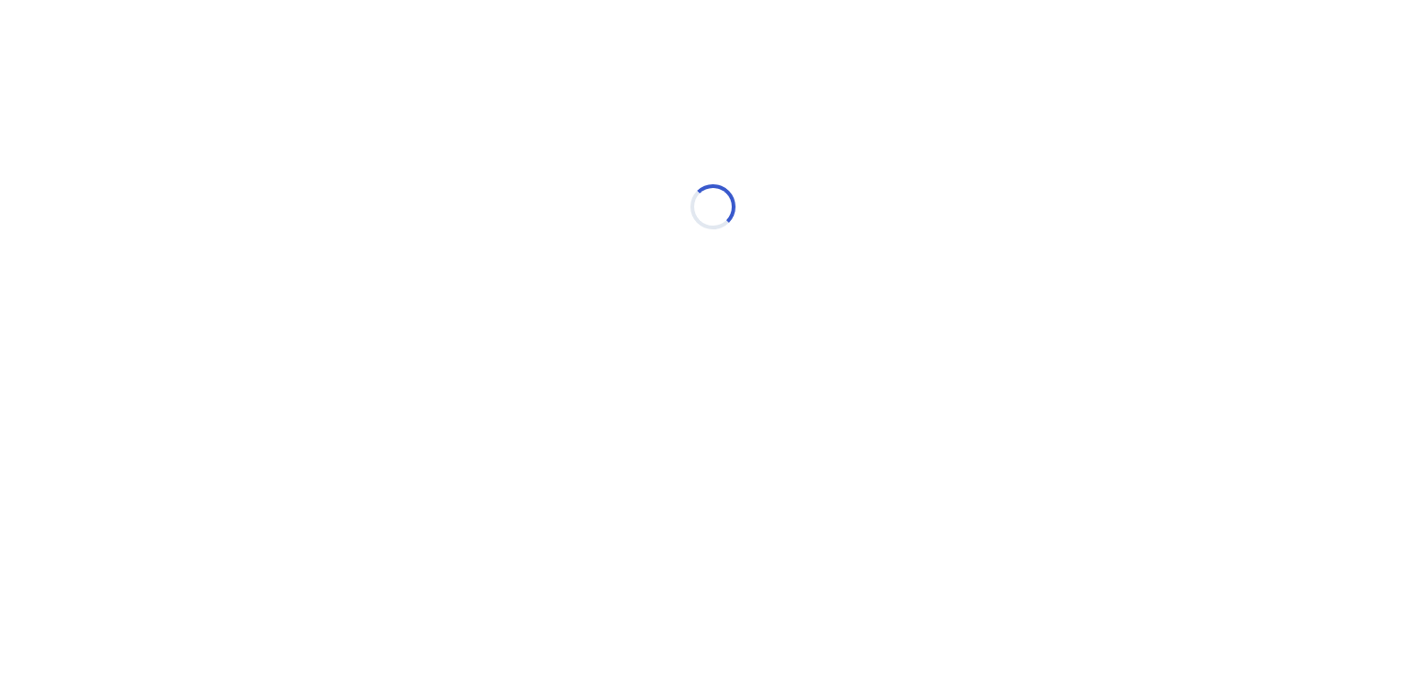
select select "*"
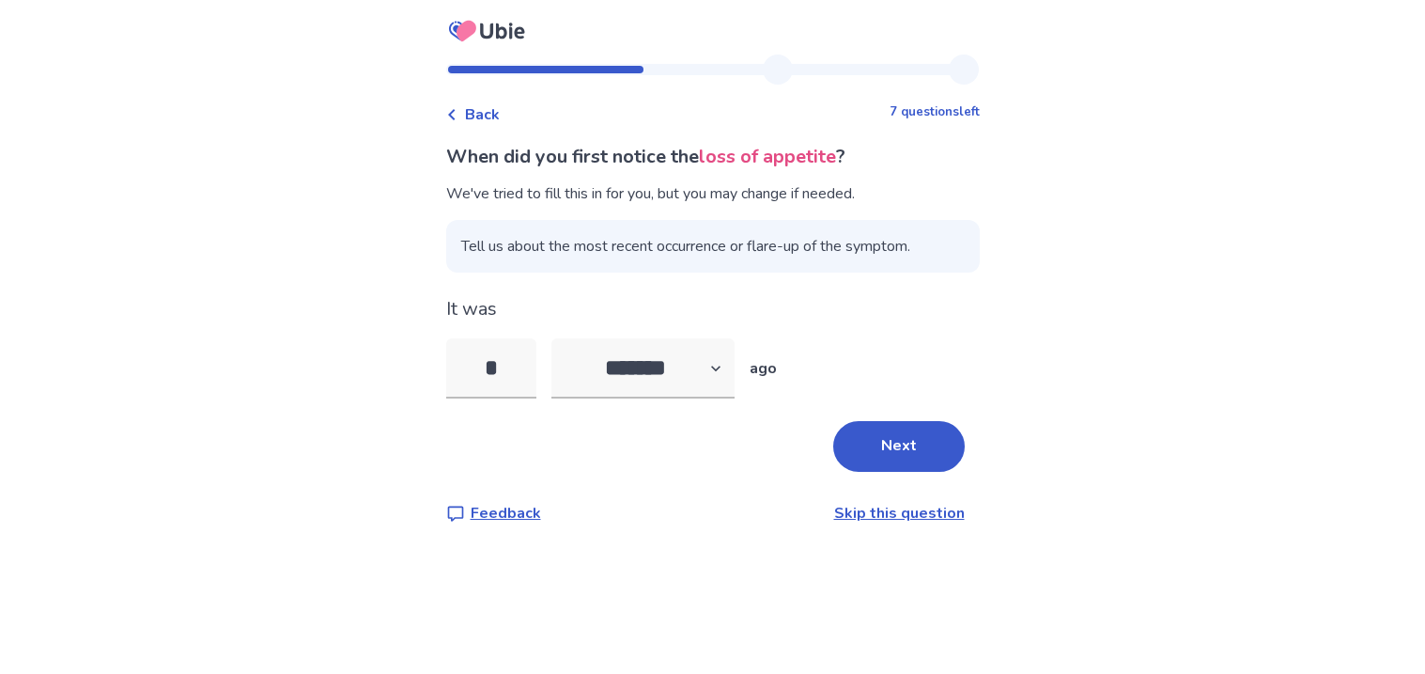
click at [834, 512] on link "Skip this question" at bounding box center [899, 513] width 131 height 21
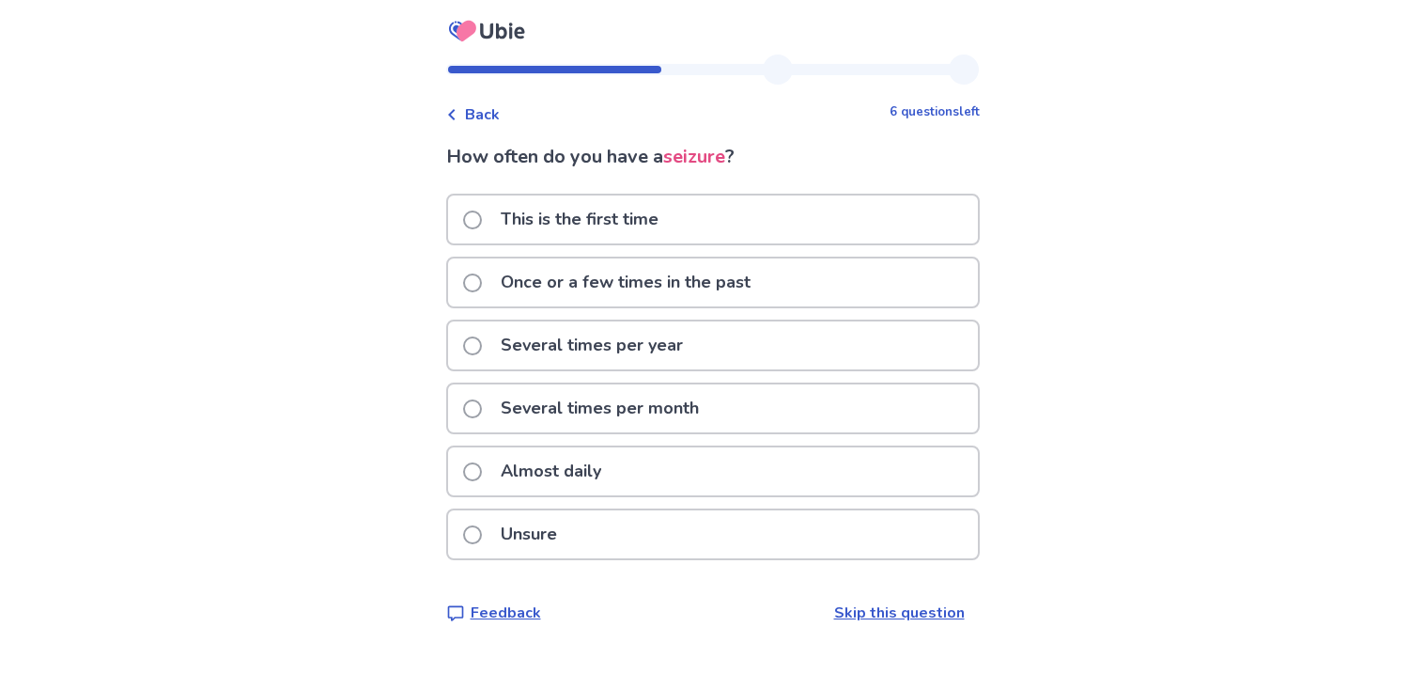
click at [589, 537] on div "Unsure" at bounding box center [713, 534] width 530 height 48
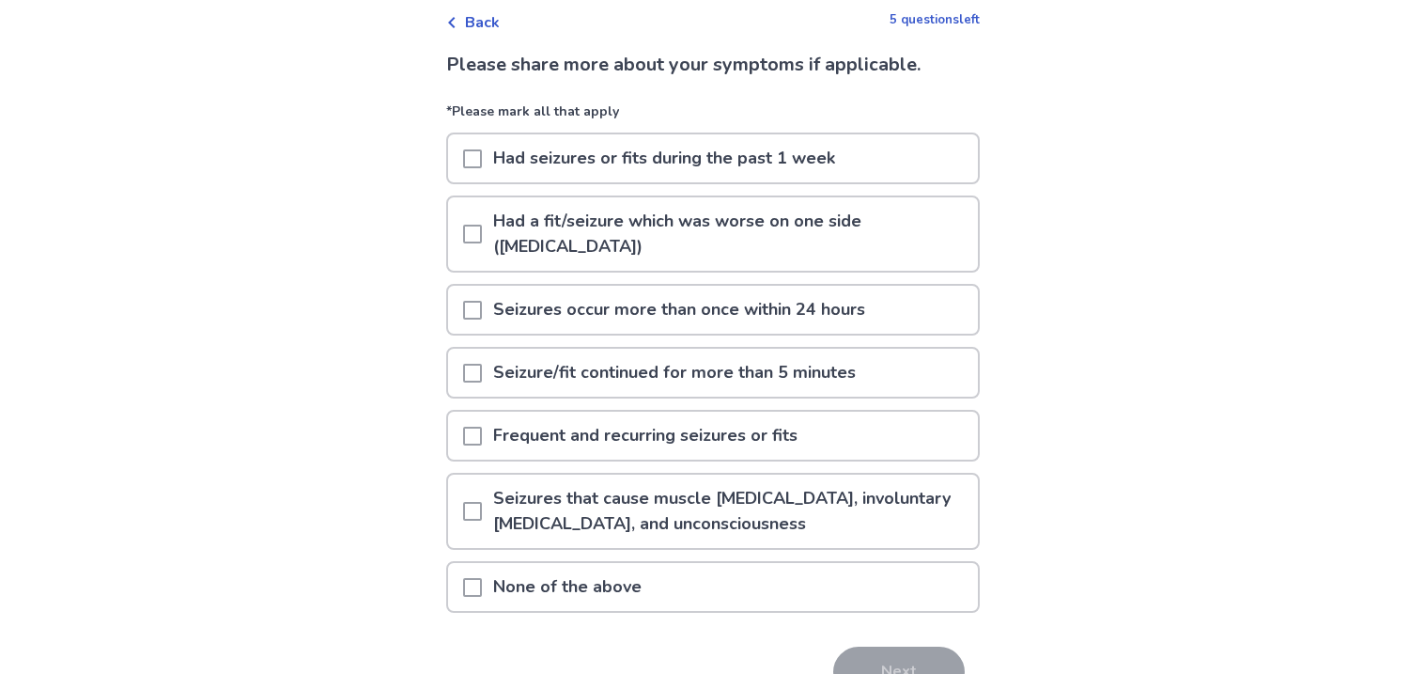
scroll to position [95, 0]
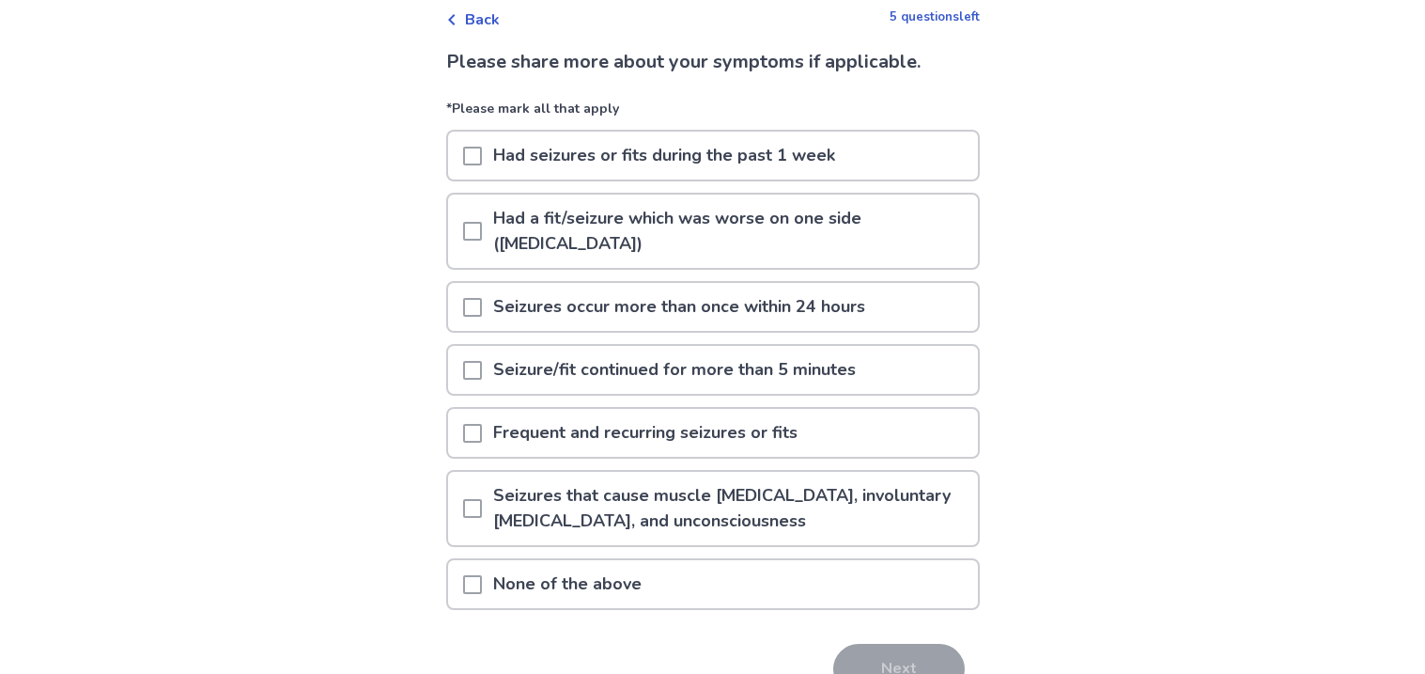
click at [672, 578] on div "None of the above" at bounding box center [713, 584] width 530 height 48
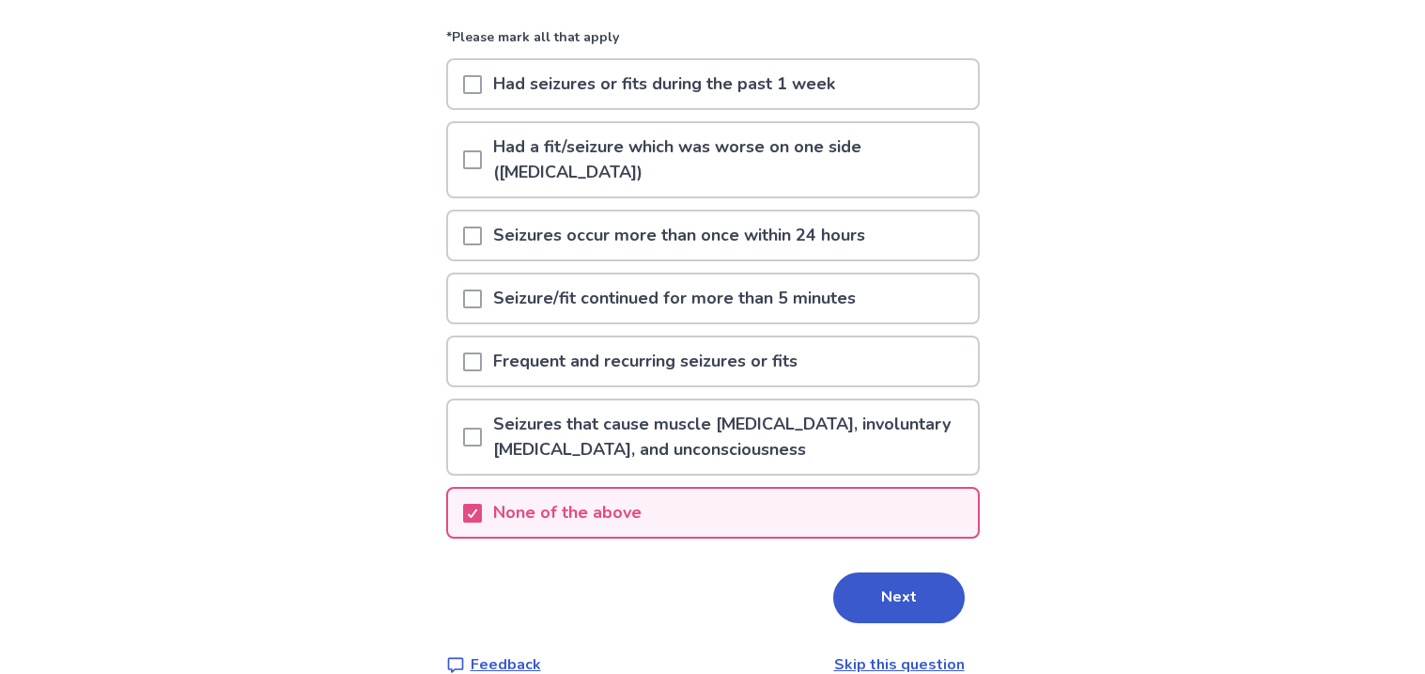
scroll to position [167, 0]
click at [868, 583] on button "Next" at bounding box center [899, 596] width 132 height 51
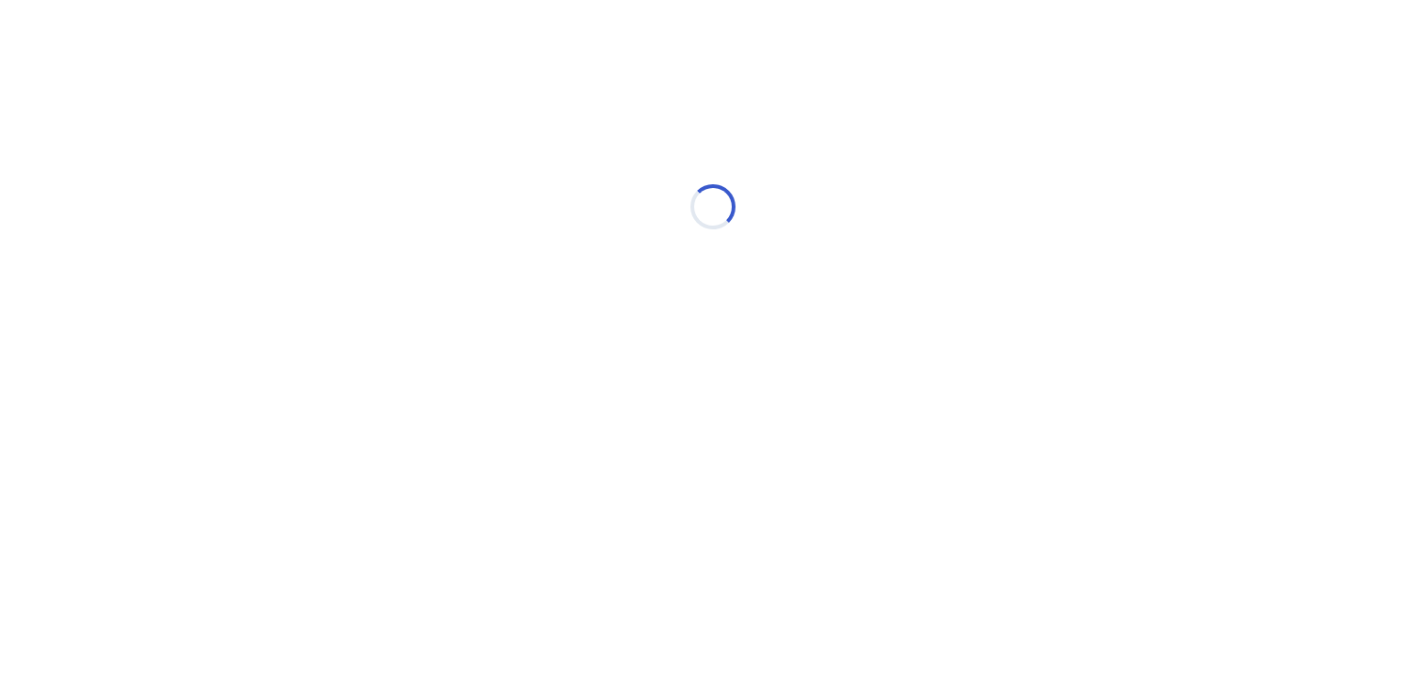
scroll to position [0, 0]
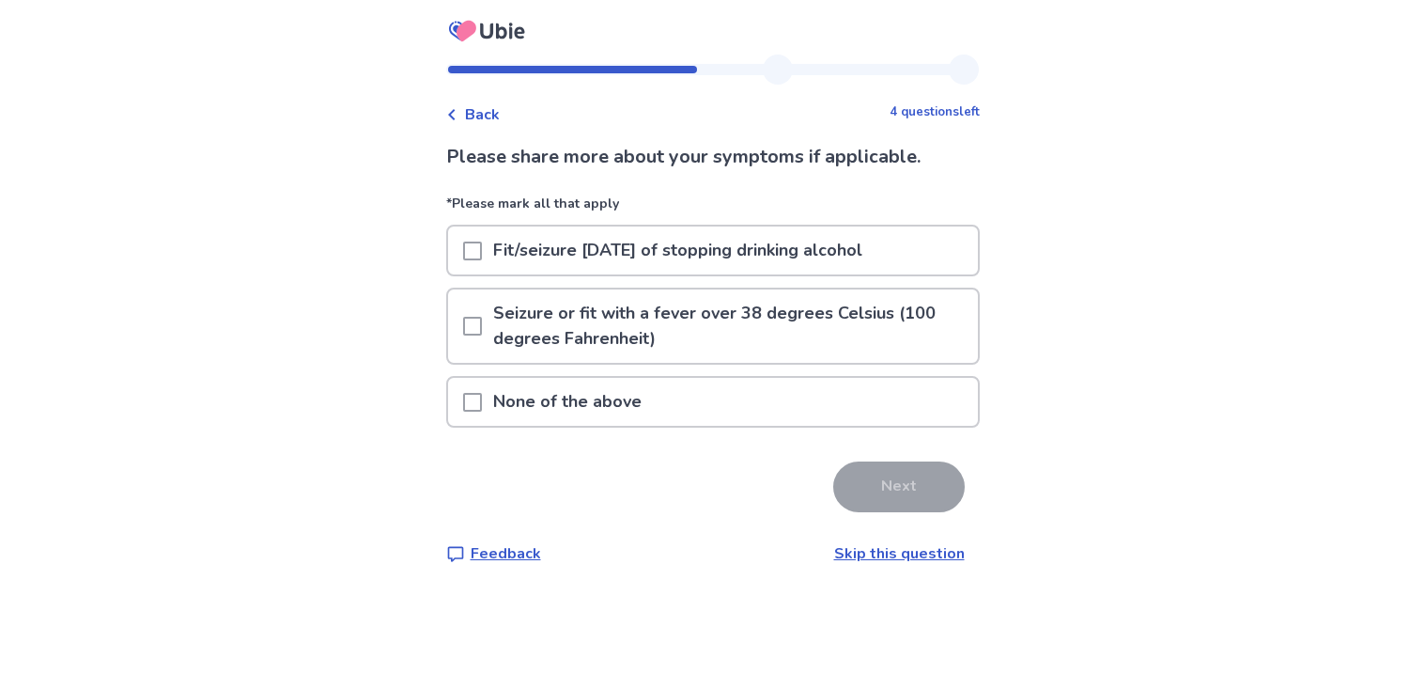
click at [895, 398] on div "None of the above" at bounding box center [713, 402] width 530 height 48
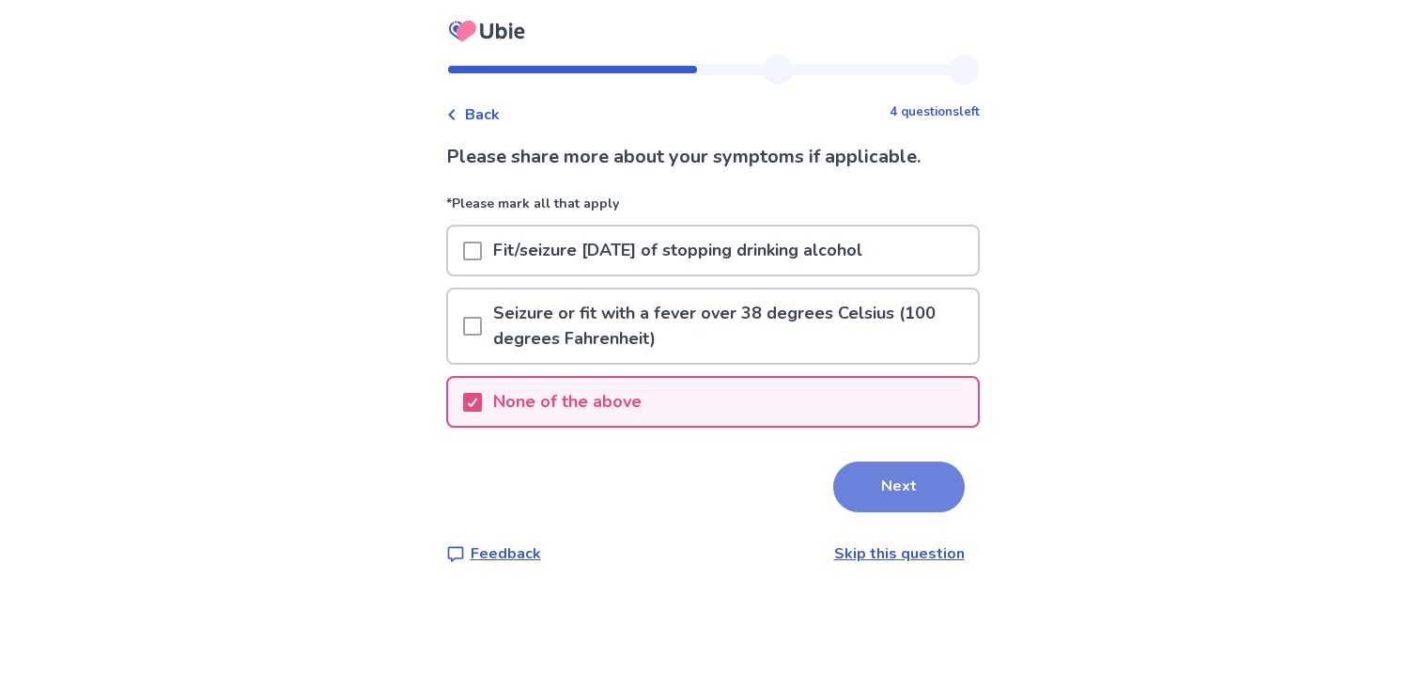
click at [897, 483] on button "Next" at bounding box center [899, 486] width 132 height 51
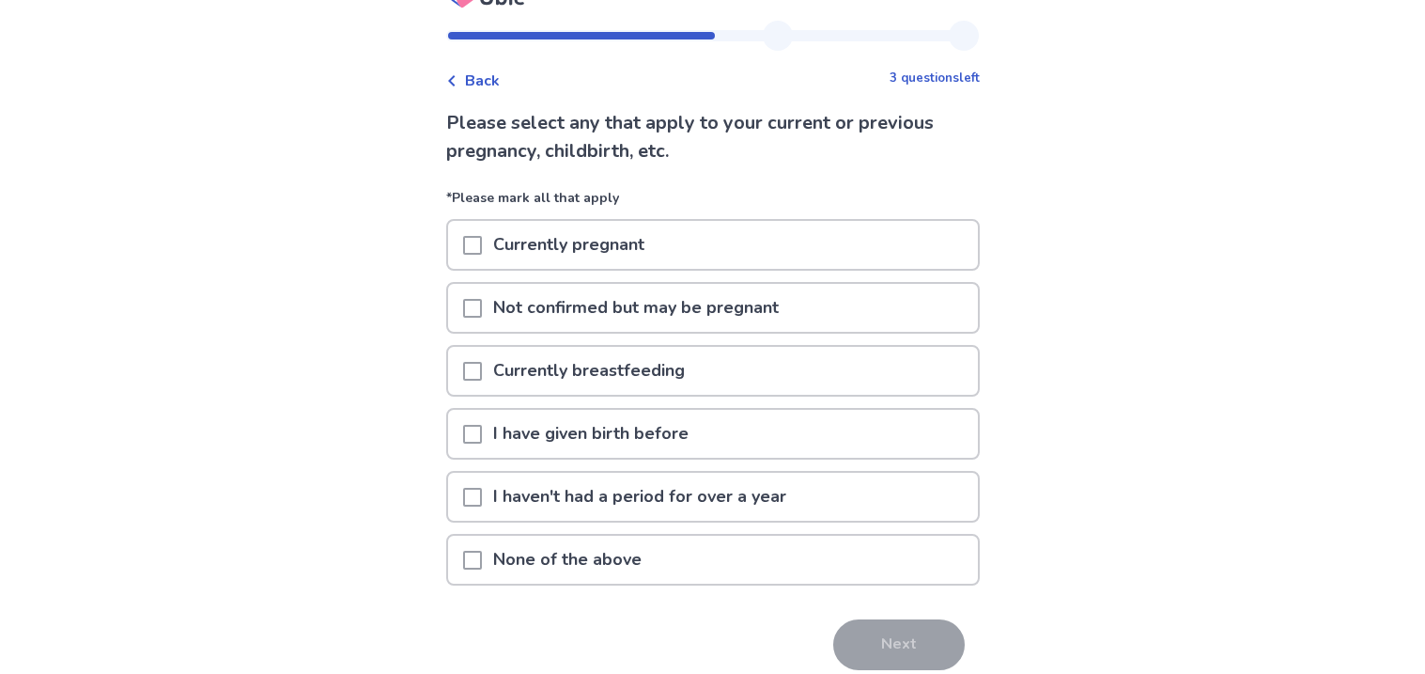
scroll to position [43, 0]
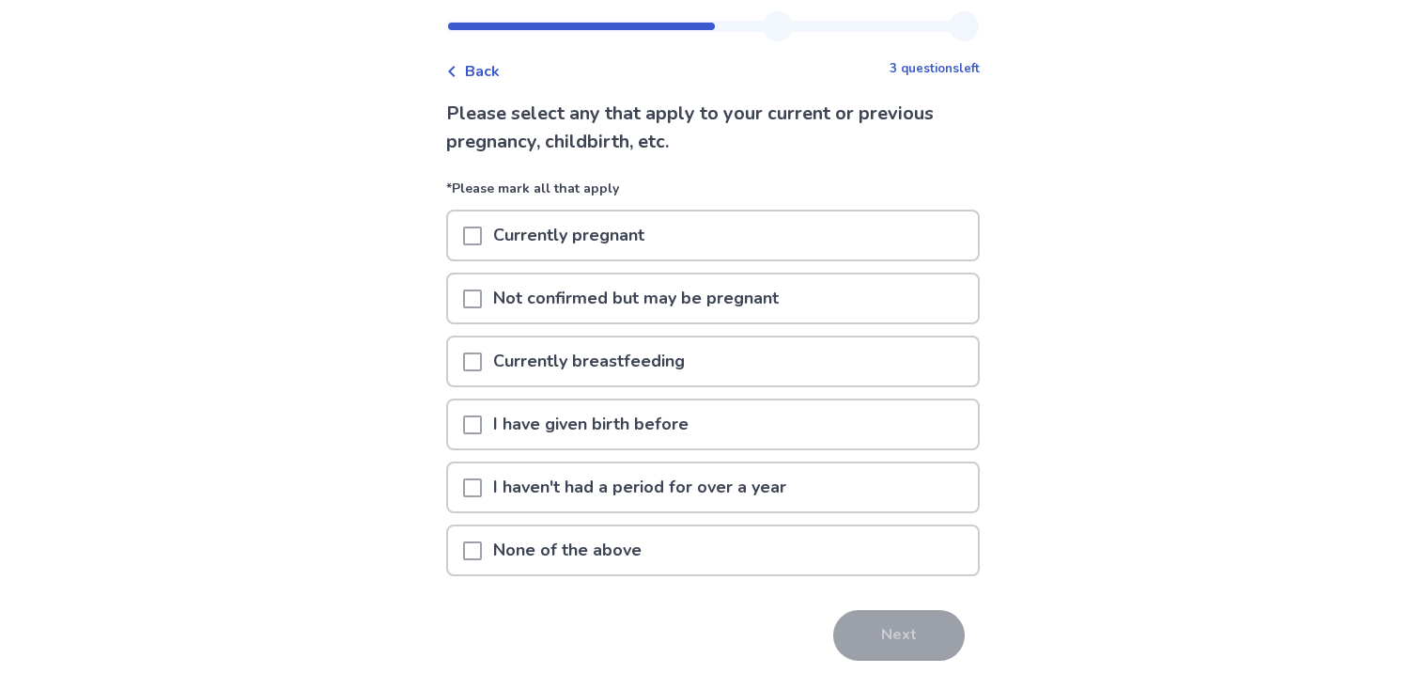
click at [783, 544] on div "None of the above" at bounding box center [713, 550] width 530 height 48
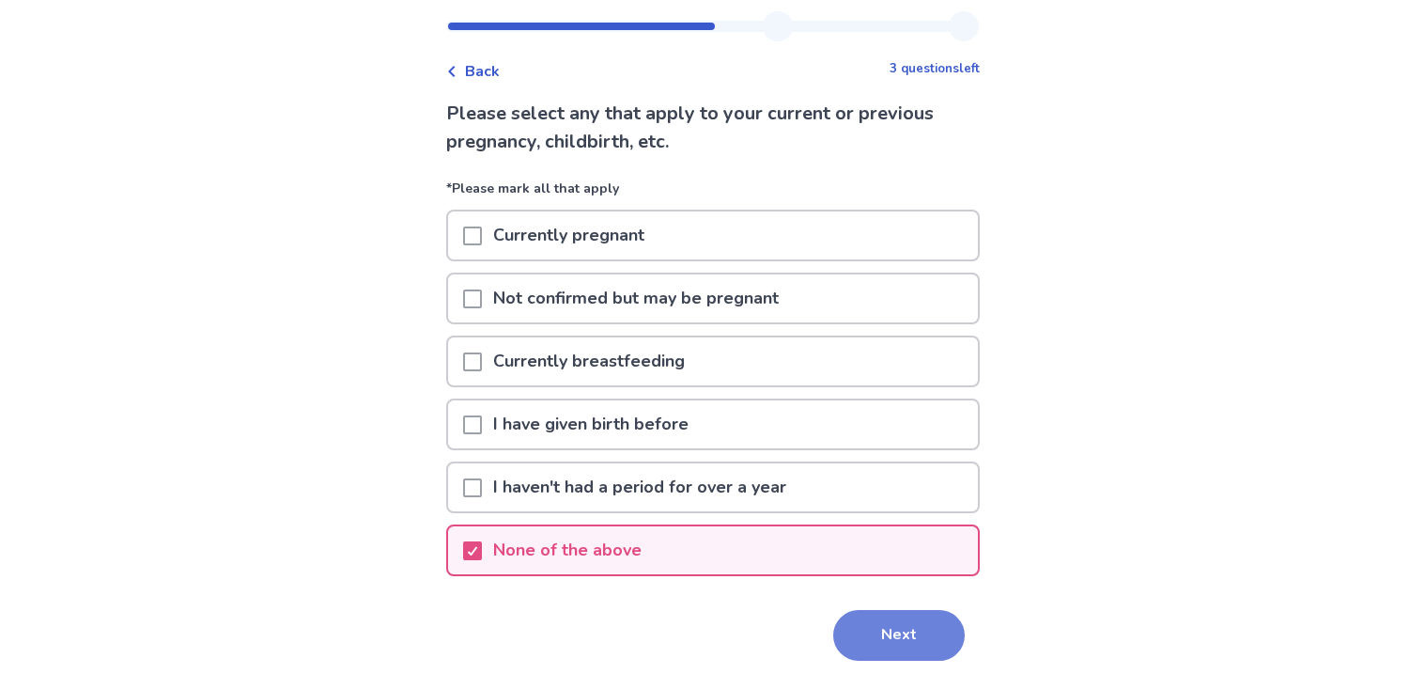
click at [901, 619] on button "Next" at bounding box center [899, 635] width 132 height 51
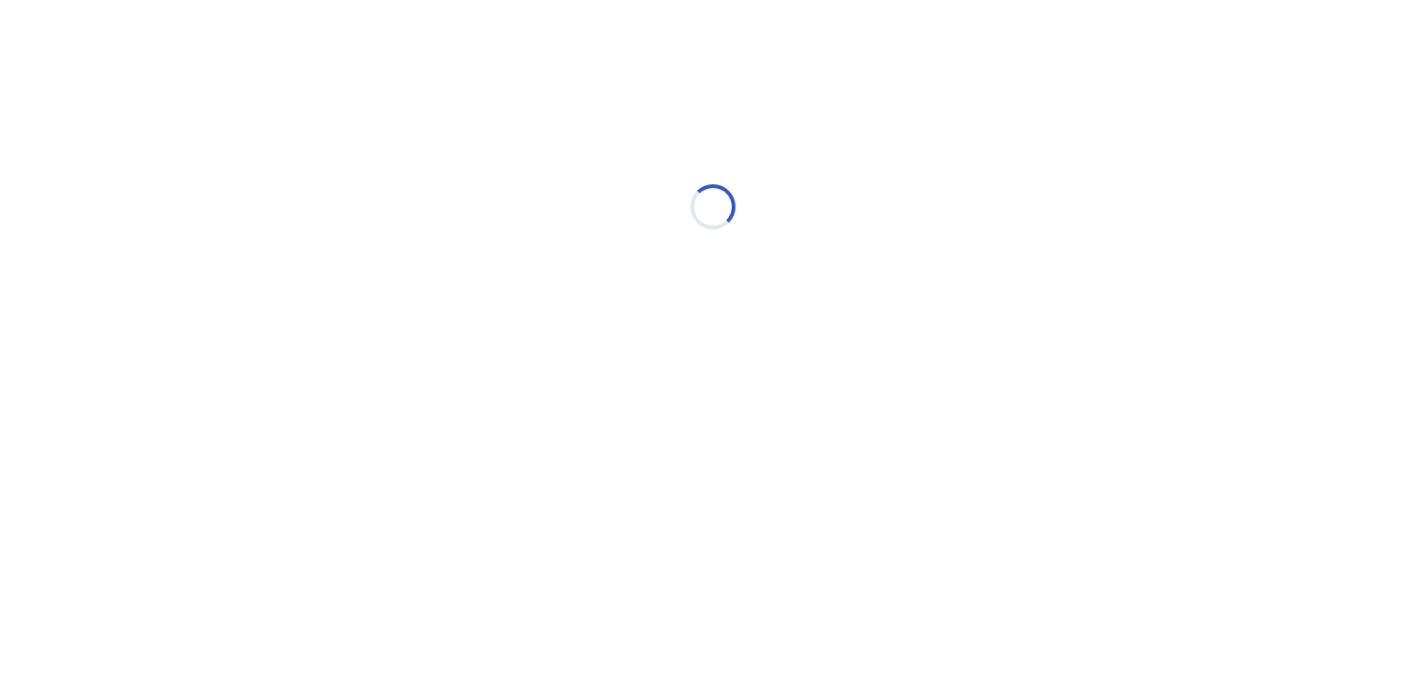
scroll to position [0, 0]
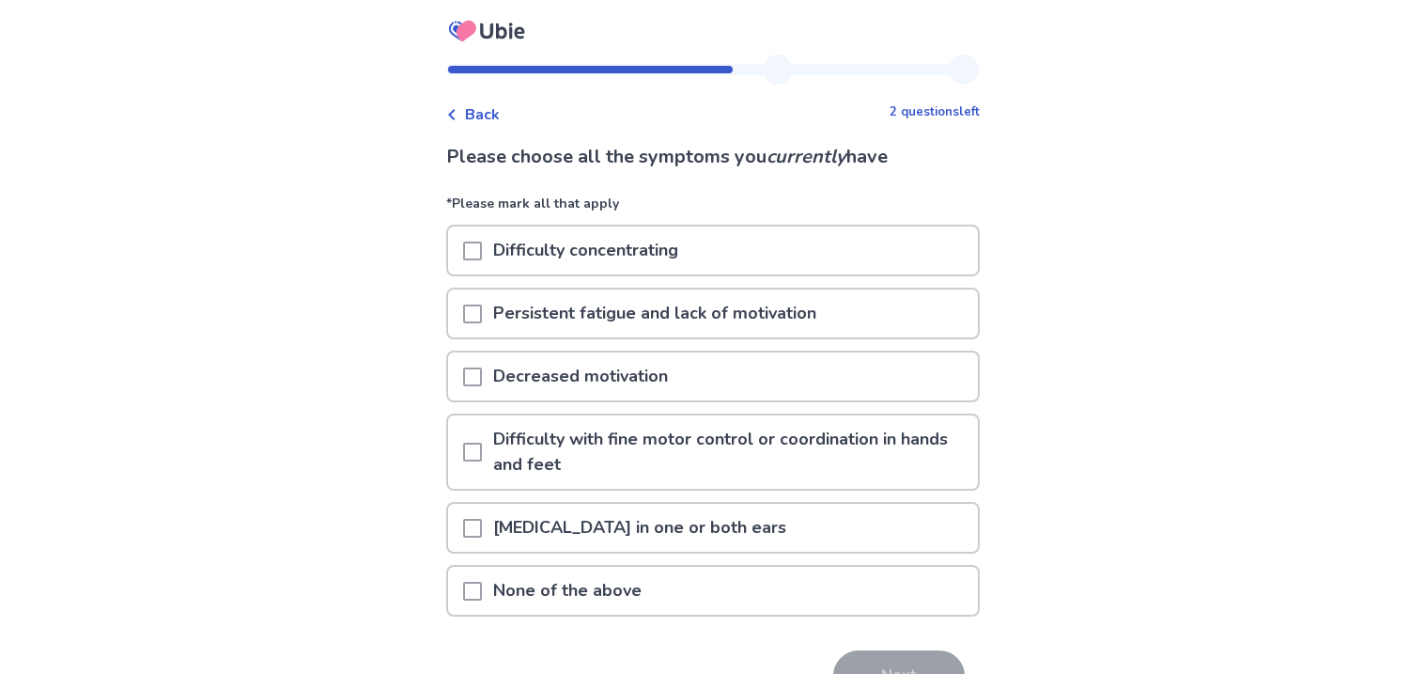
click at [689, 254] on p "Difficulty concentrating" at bounding box center [586, 250] width 208 height 48
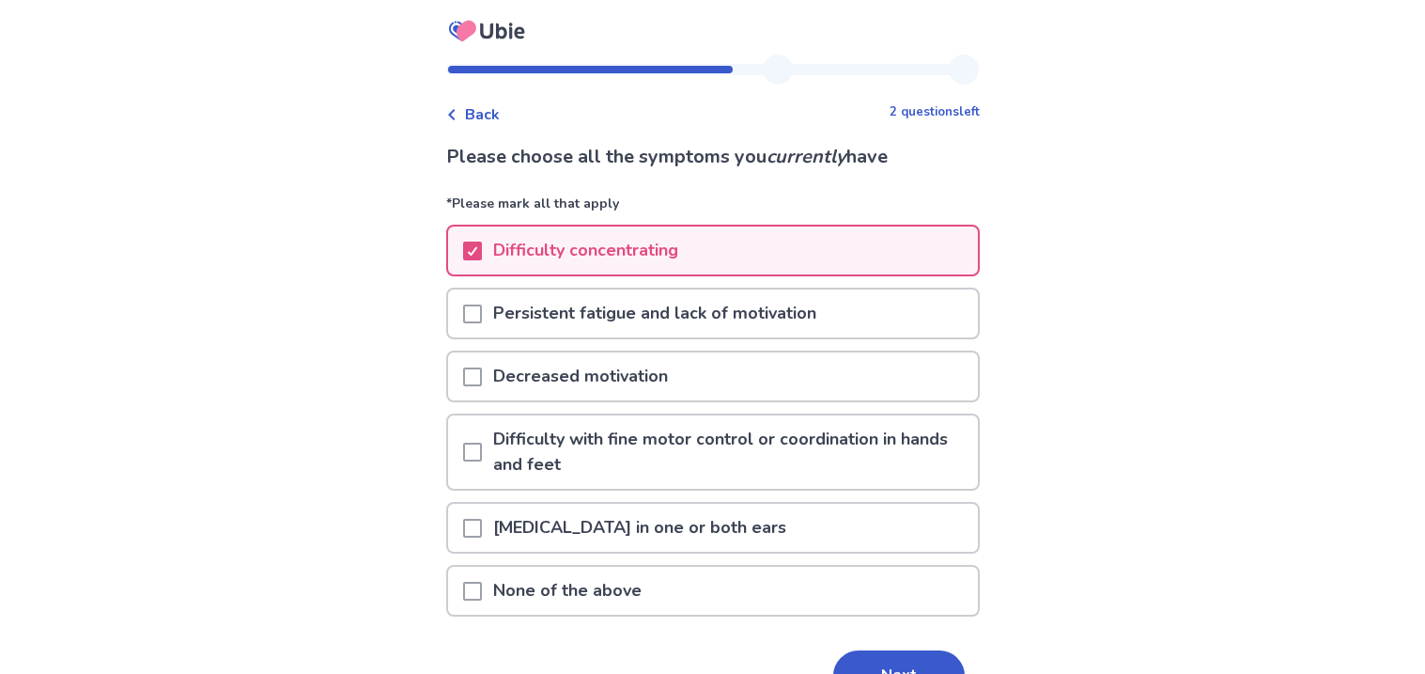
click at [710, 316] on p "Persistent fatigue and lack of motivation" at bounding box center [655, 313] width 346 height 48
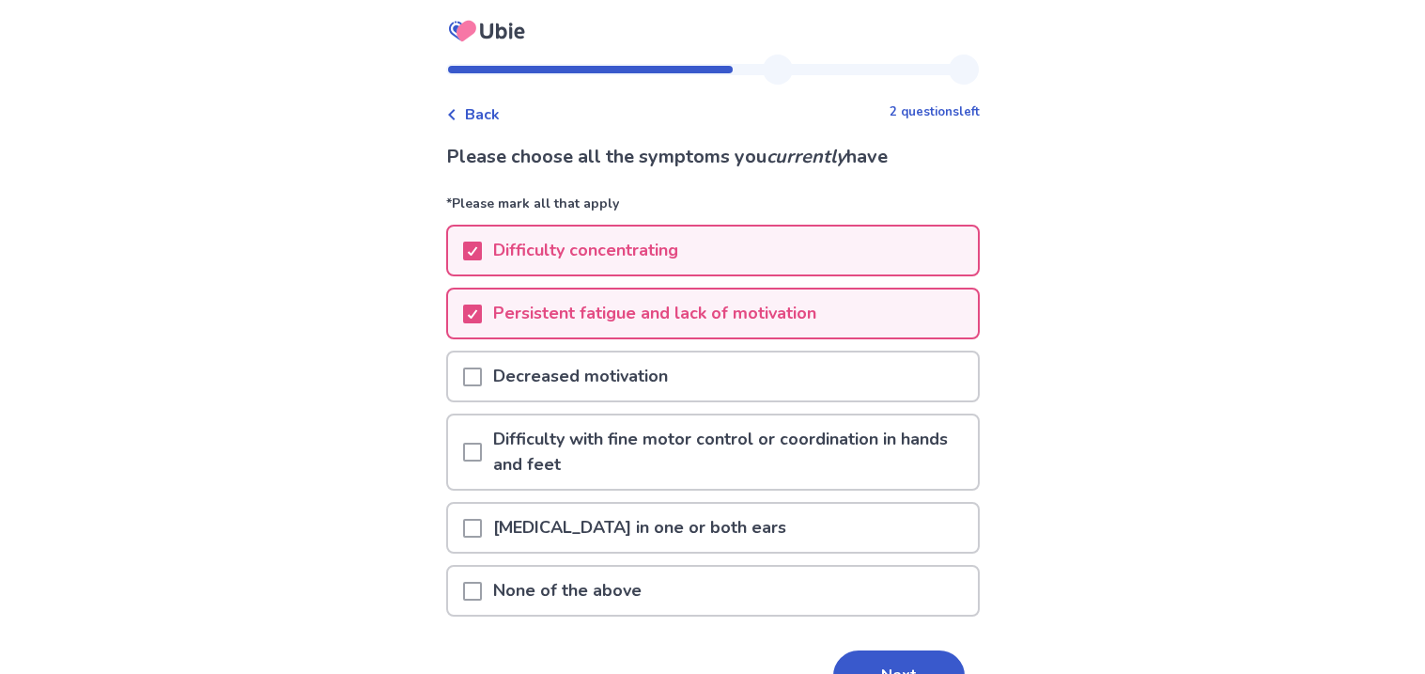
click at [718, 369] on div "Decreased motivation" at bounding box center [713, 376] width 530 height 48
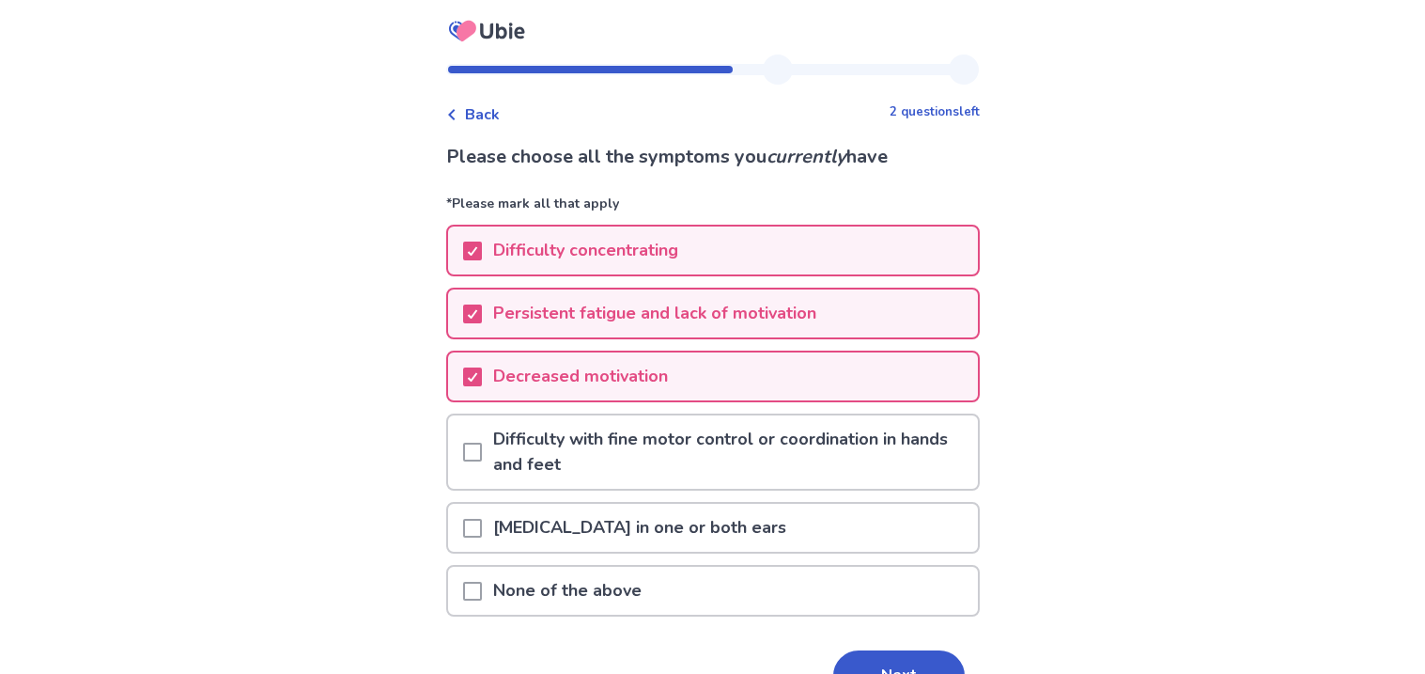
click at [752, 524] on p "Difficulty hearing in one or both ears" at bounding box center [640, 528] width 316 height 48
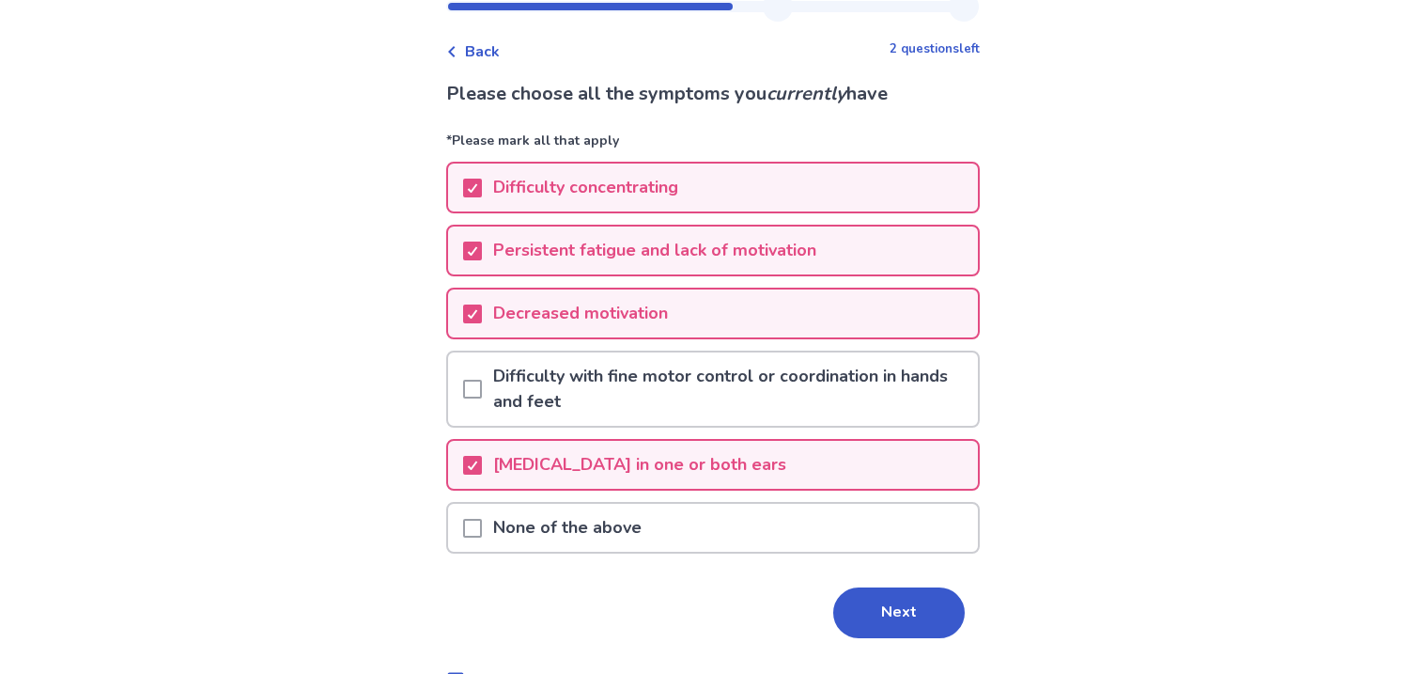
scroll to position [70, 0]
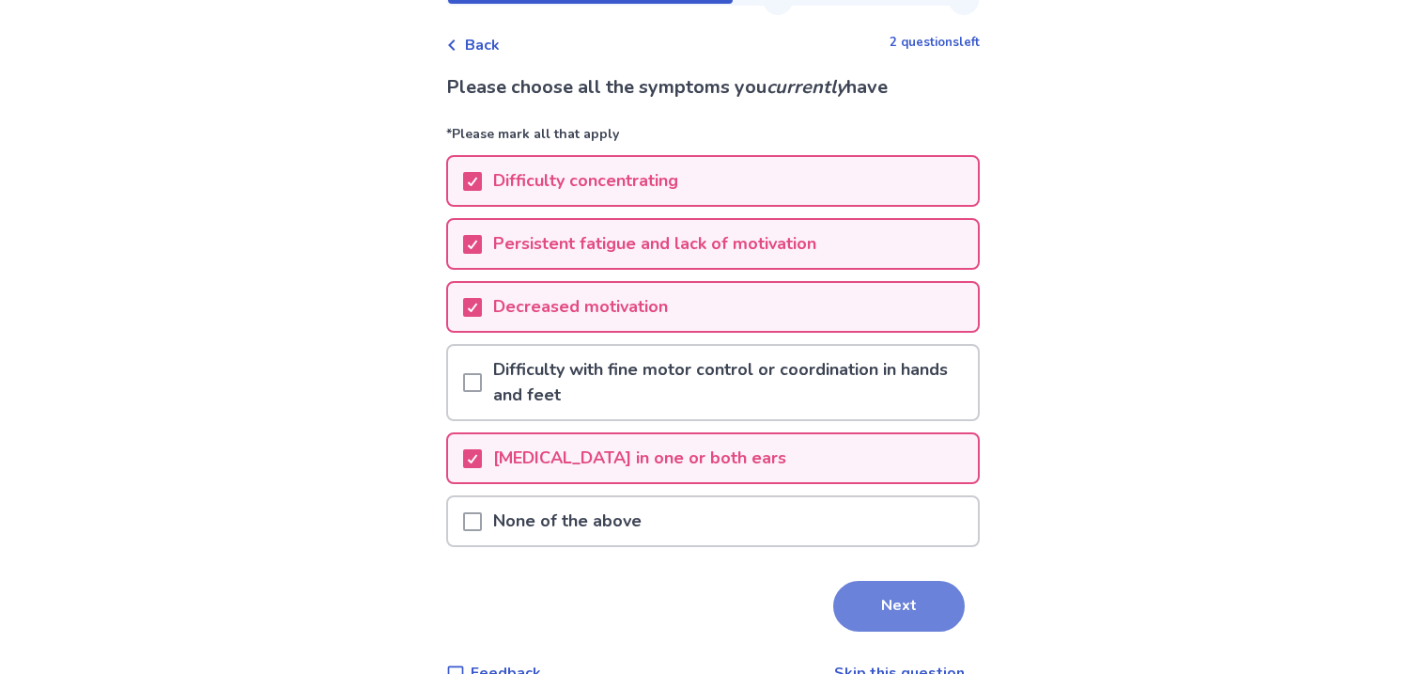
click at [910, 593] on button "Next" at bounding box center [899, 606] width 132 height 51
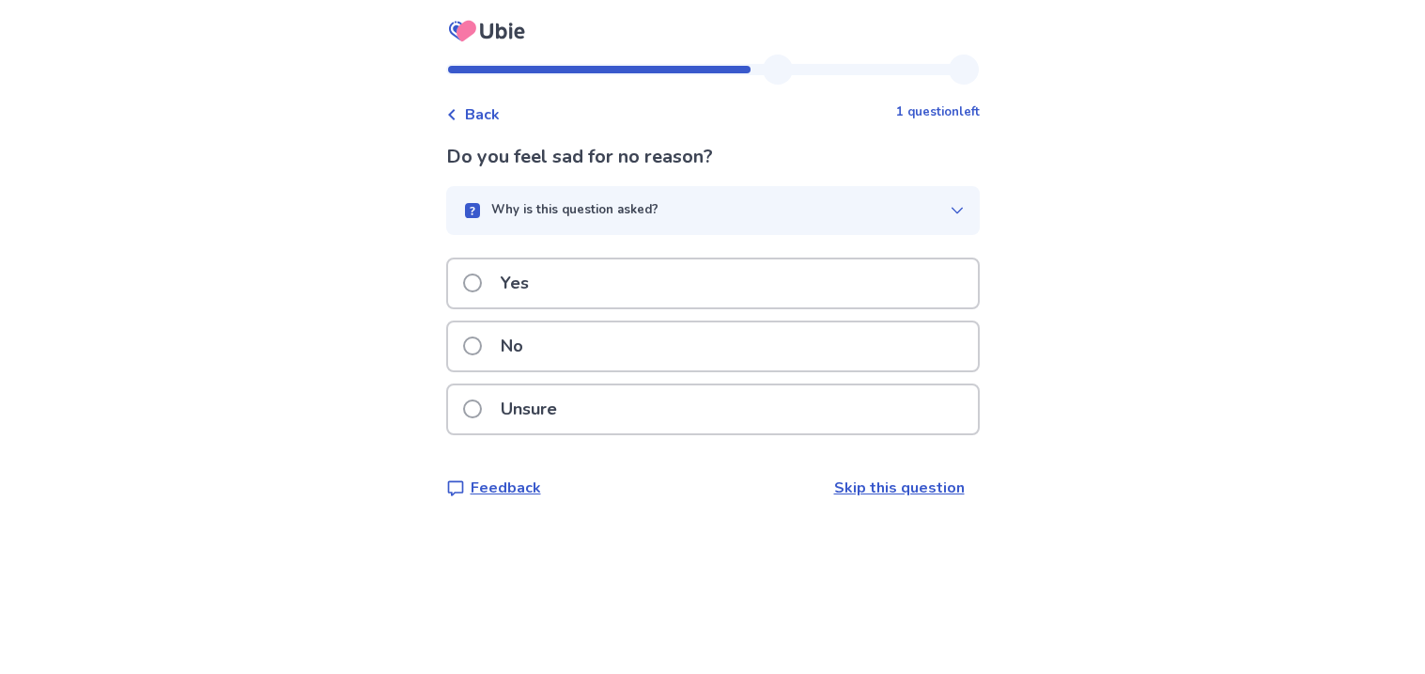
click at [673, 287] on div "Yes" at bounding box center [713, 283] width 530 height 48
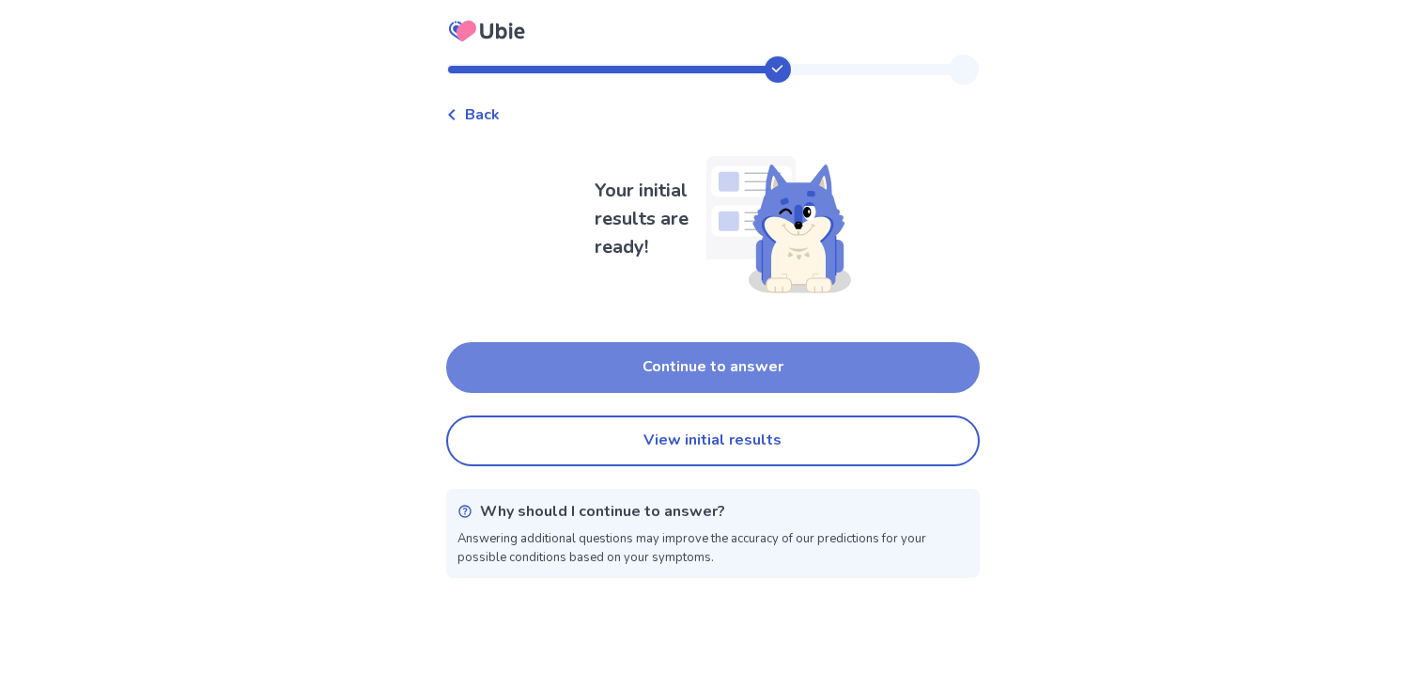
click at [769, 360] on button "Continue to answer" at bounding box center [713, 367] width 534 height 51
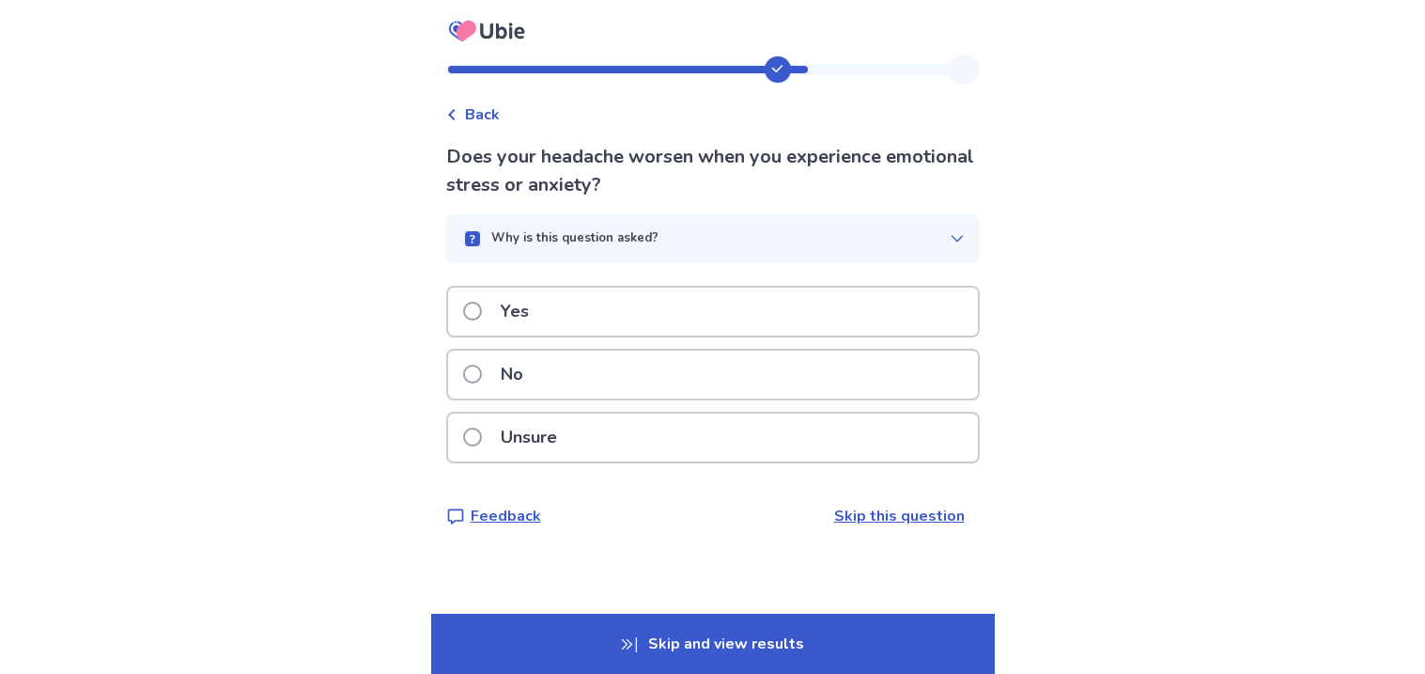
click at [736, 298] on div "Yes" at bounding box center [713, 312] width 530 height 48
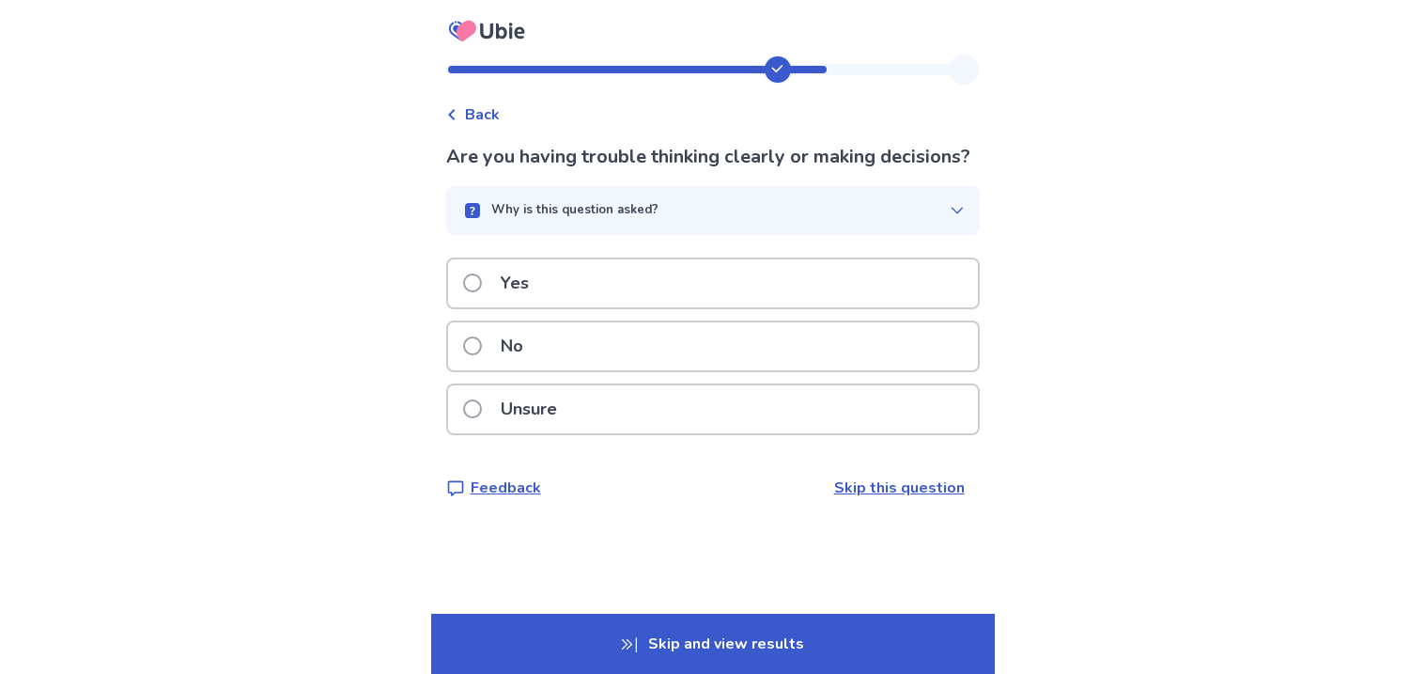
click at [786, 307] on div "Yes" at bounding box center [713, 283] width 530 height 48
drag, startPoint x: 790, startPoint y: 318, endPoint x: 705, endPoint y: 283, distance: 92.3
click at [705, 283] on div "Yes" at bounding box center [713, 288] width 534 height 63
click at [705, 283] on div "Yes" at bounding box center [713, 283] width 530 height 48
click at [671, 290] on div "Yes" at bounding box center [713, 283] width 530 height 48
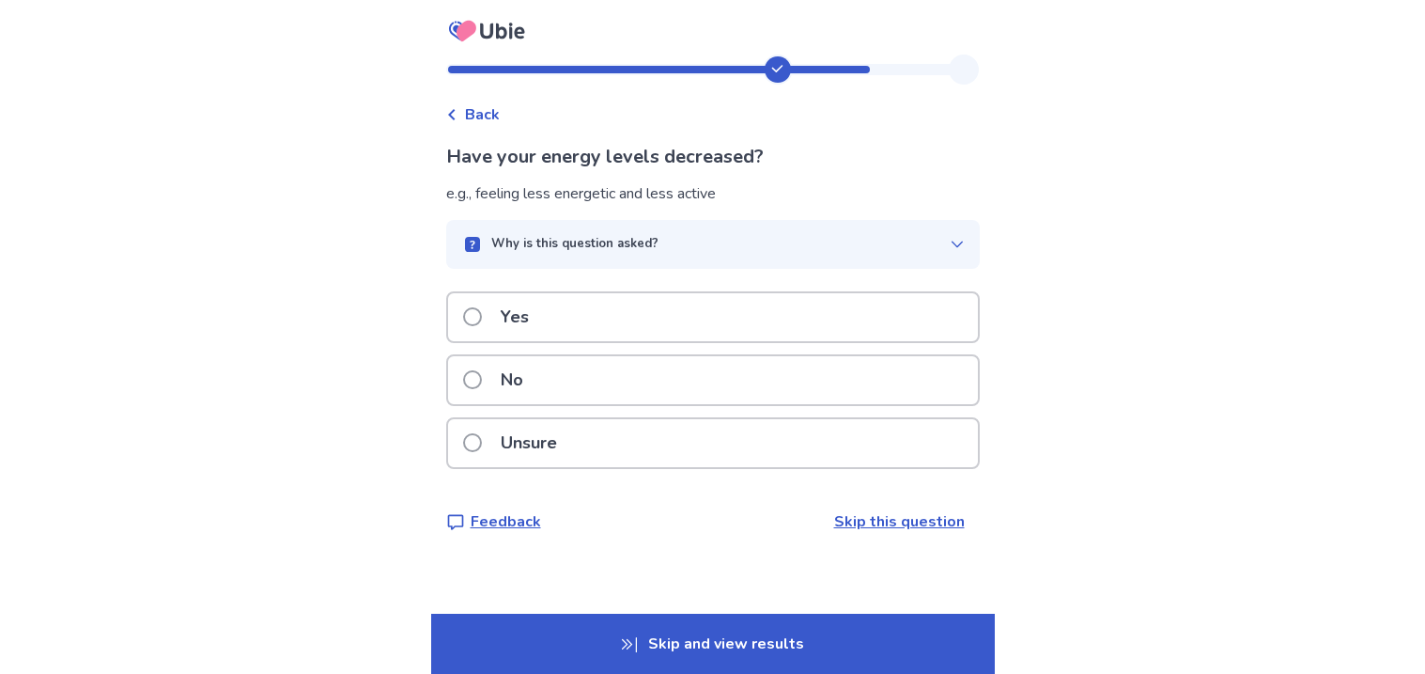
click at [667, 305] on div "Yes" at bounding box center [713, 317] width 530 height 48
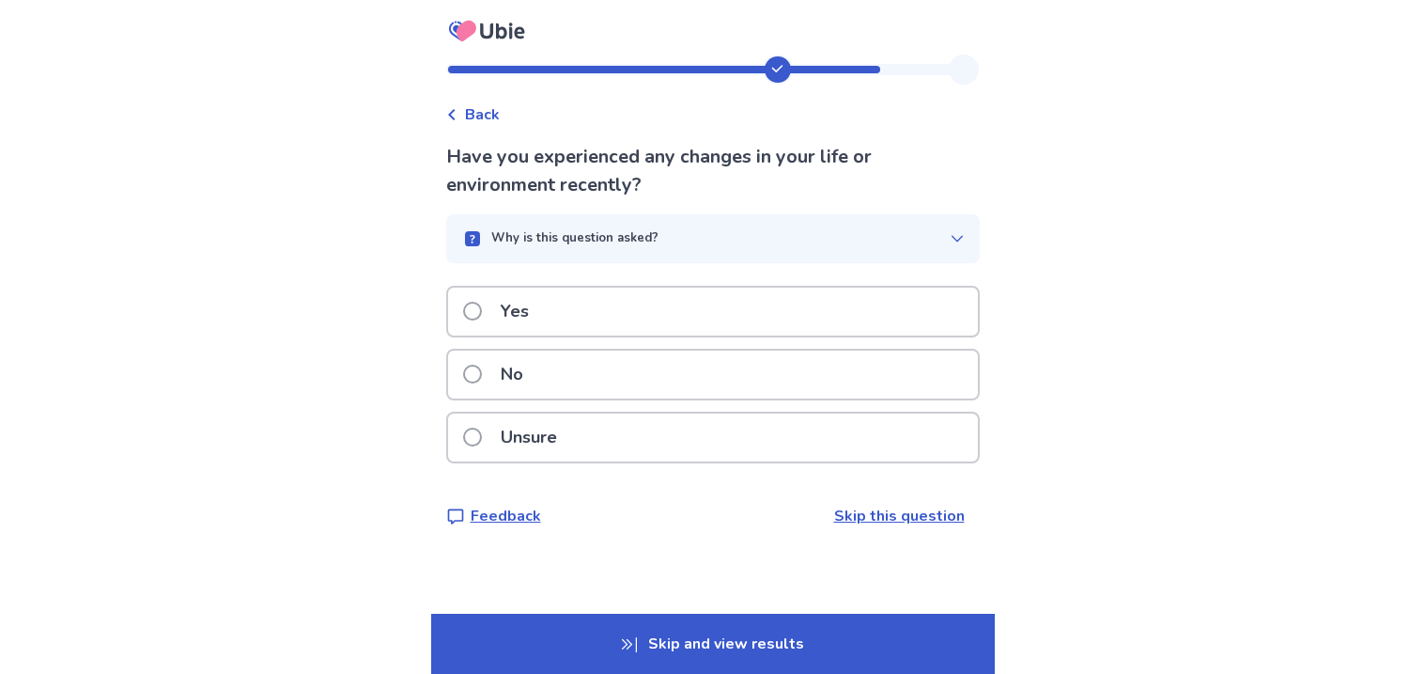
click at [703, 371] on div "No" at bounding box center [713, 374] width 530 height 48
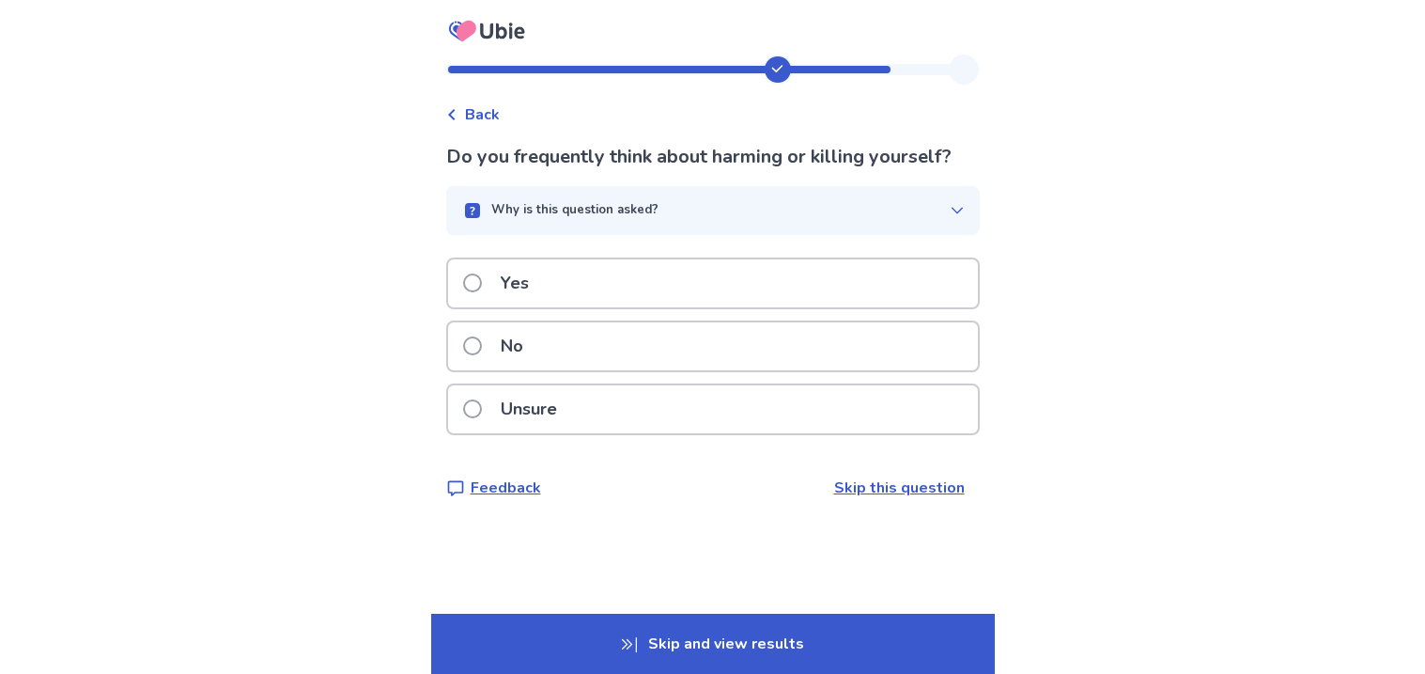
click at [666, 350] on div "No" at bounding box center [713, 346] width 530 height 48
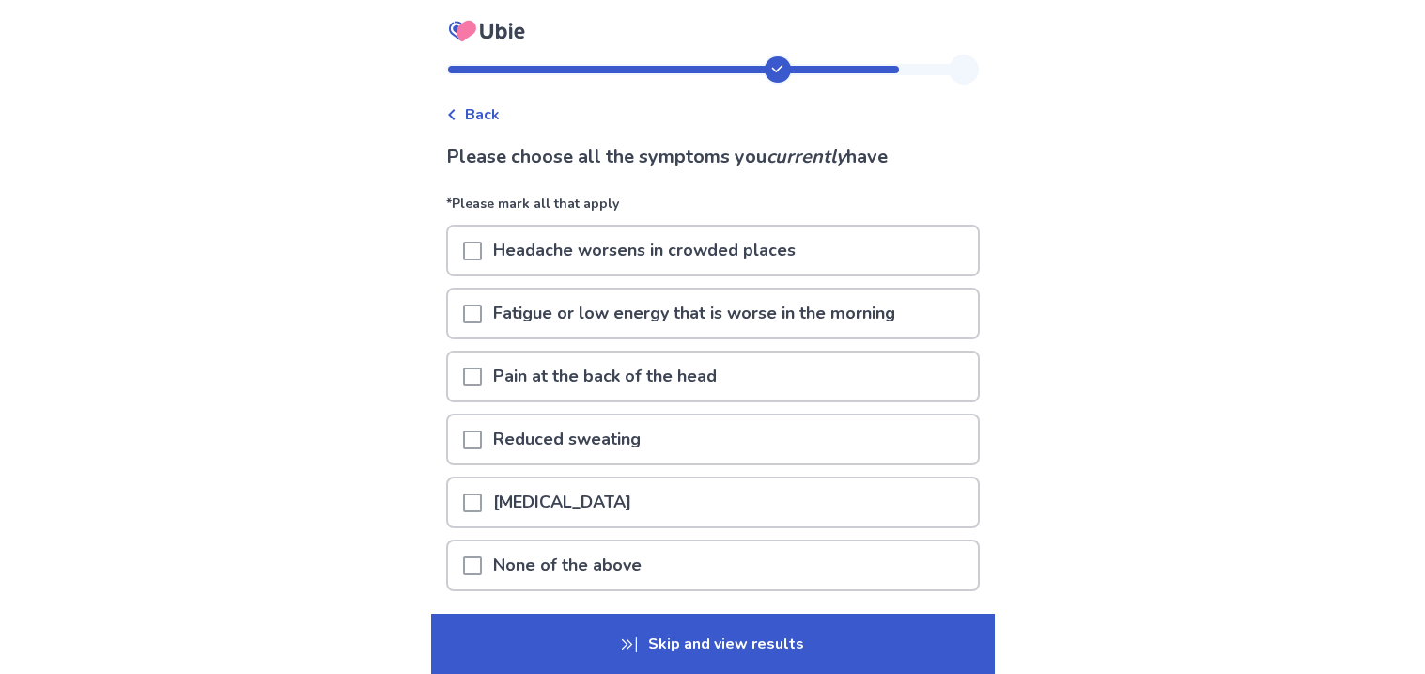
click at [651, 549] on p "None of the above" at bounding box center [567, 565] width 171 height 48
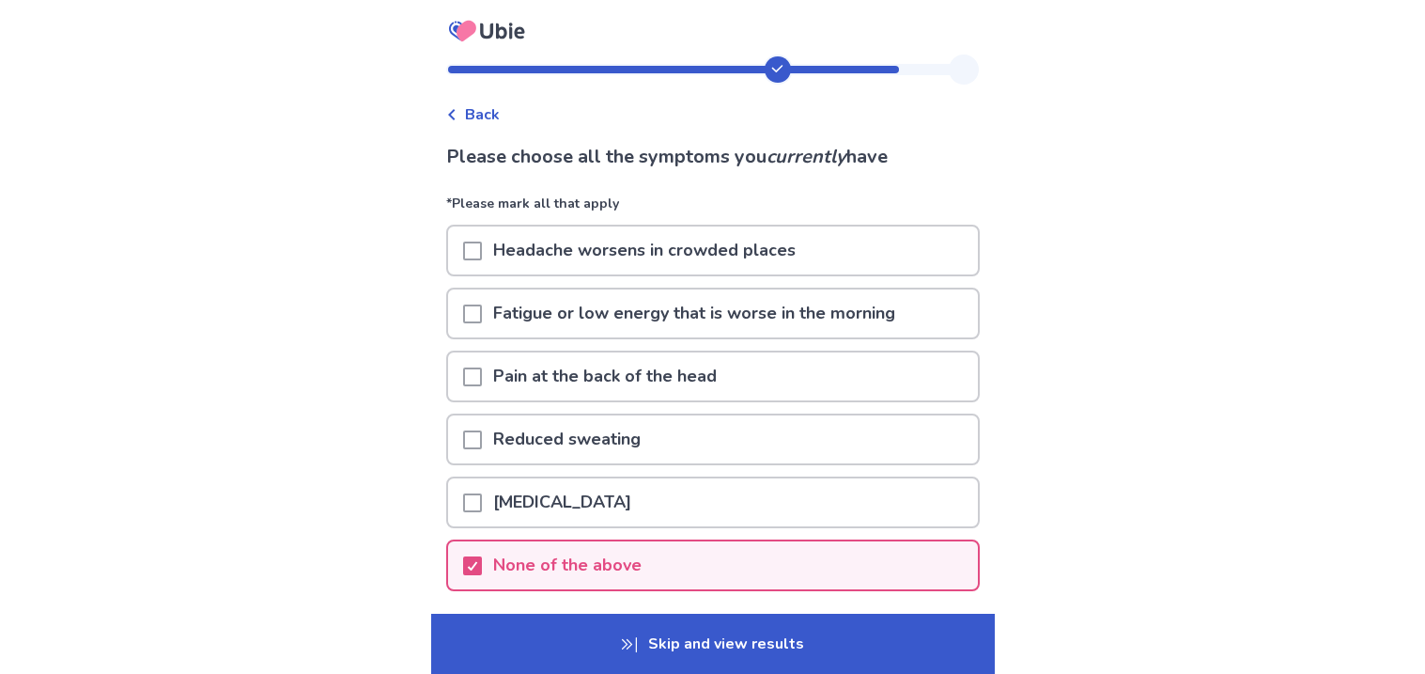
scroll to position [60, 0]
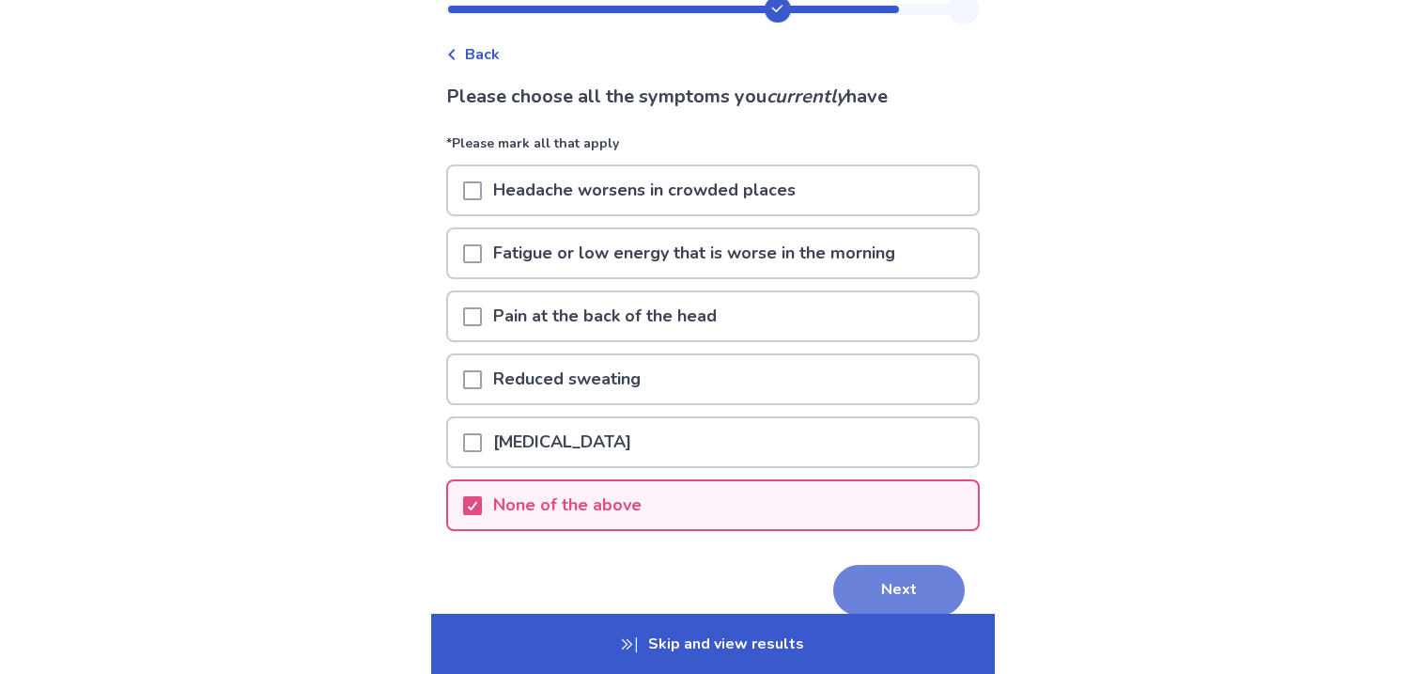
click at [833, 577] on button "Next" at bounding box center [899, 590] width 132 height 51
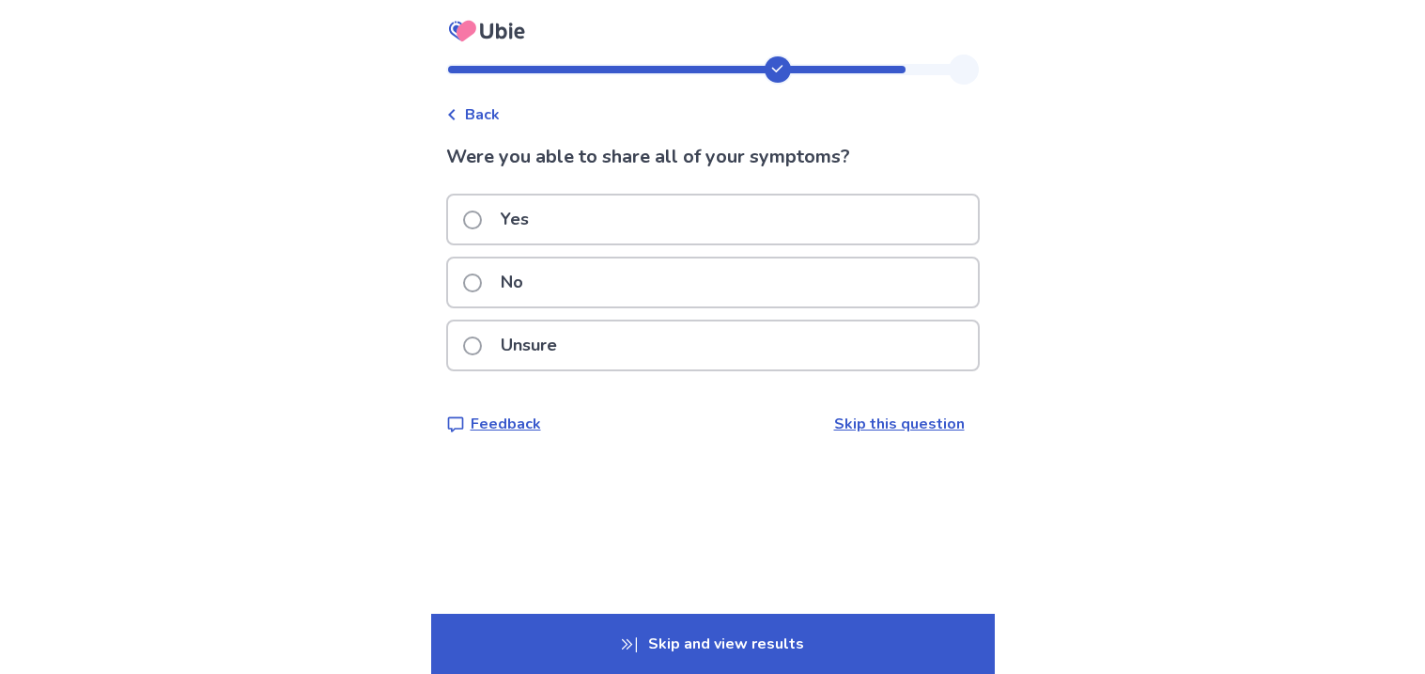
click at [596, 226] on div "Yes" at bounding box center [713, 219] width 530 height 48
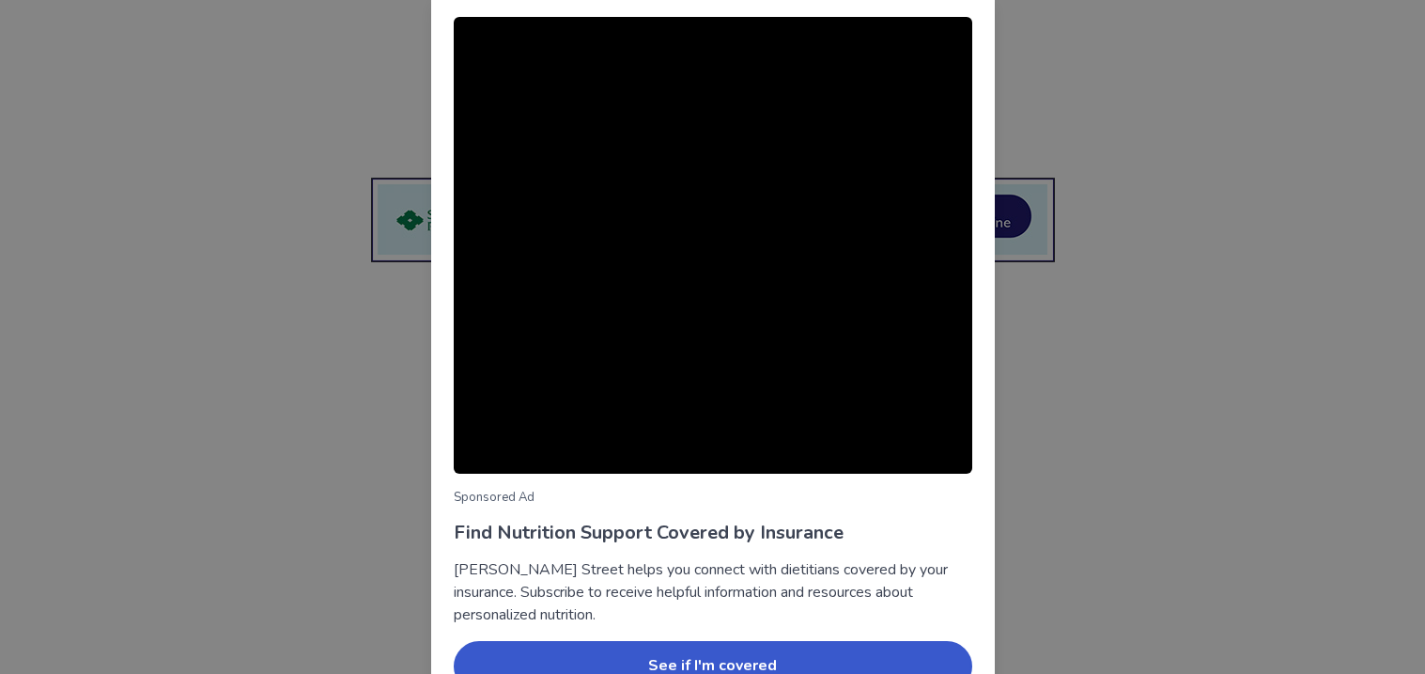
scroll to position [107, 0]
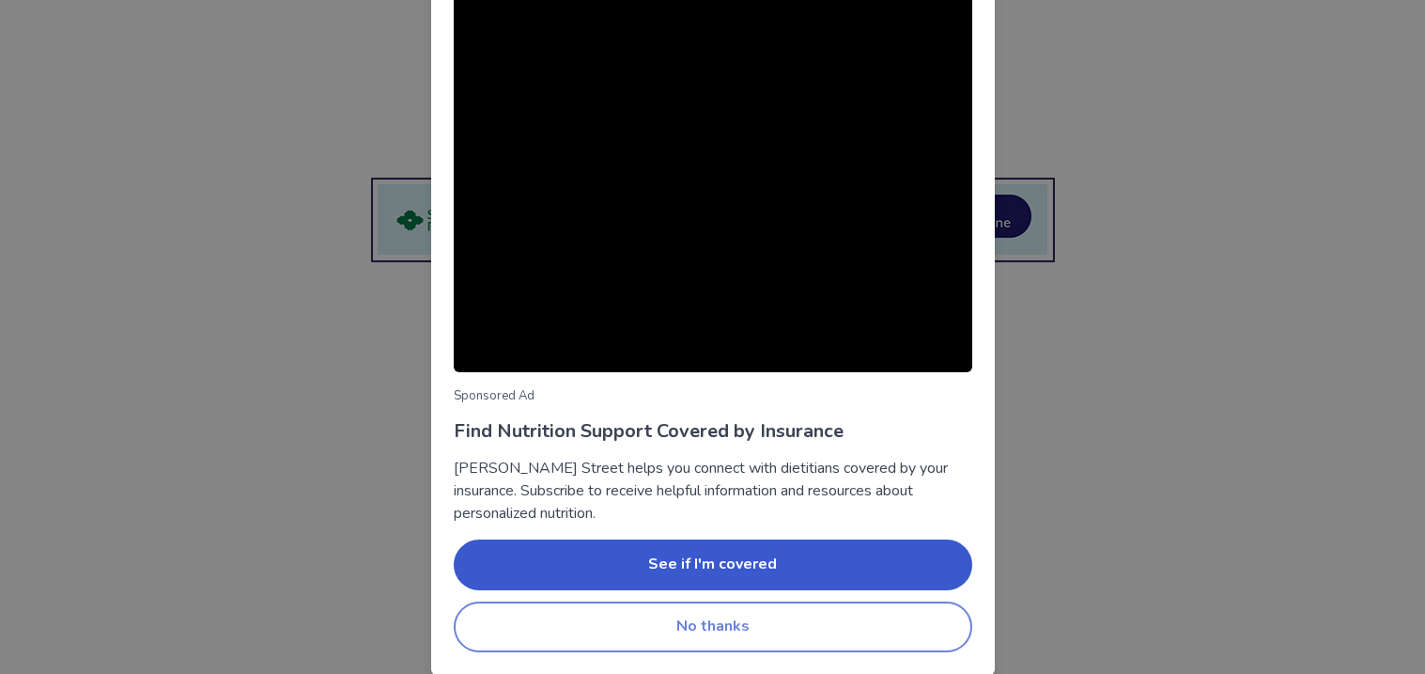
click at [628, 639] on button "No thanks" at bounding box center [713, 626] width 519 height 51
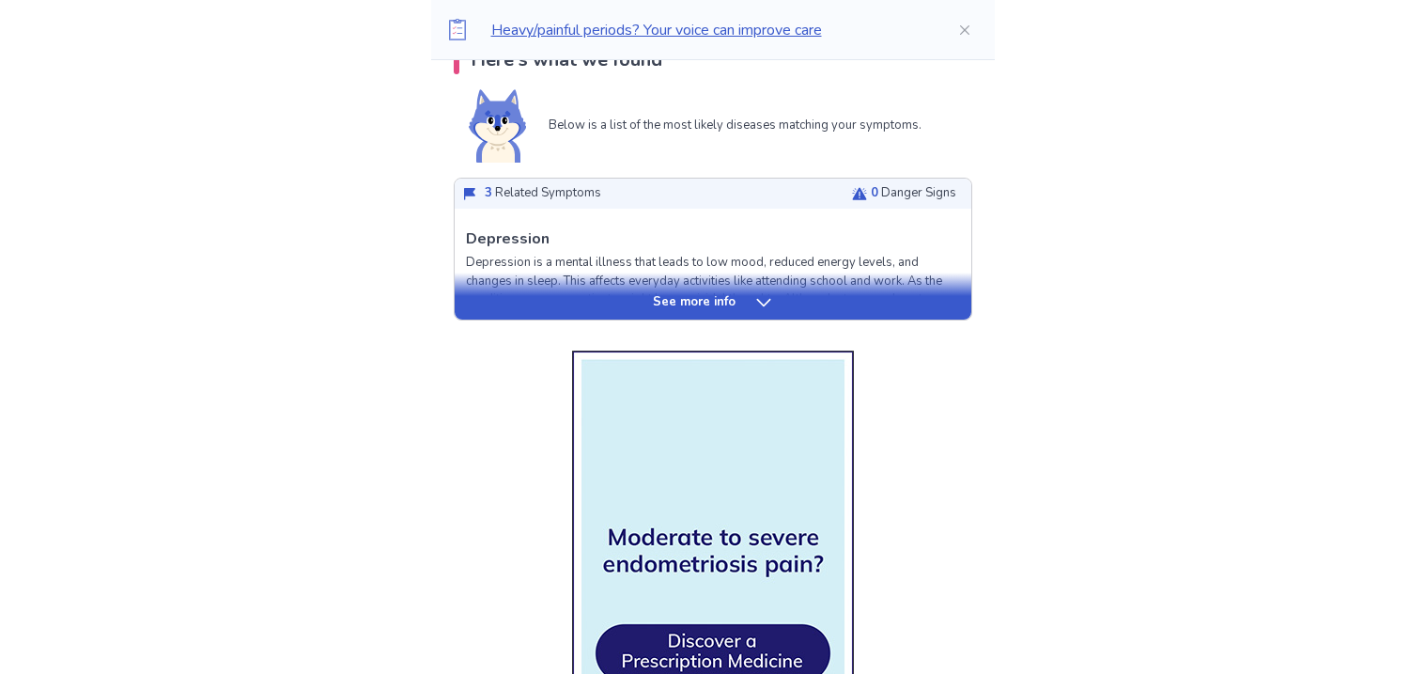
scroll to position [533, 0]
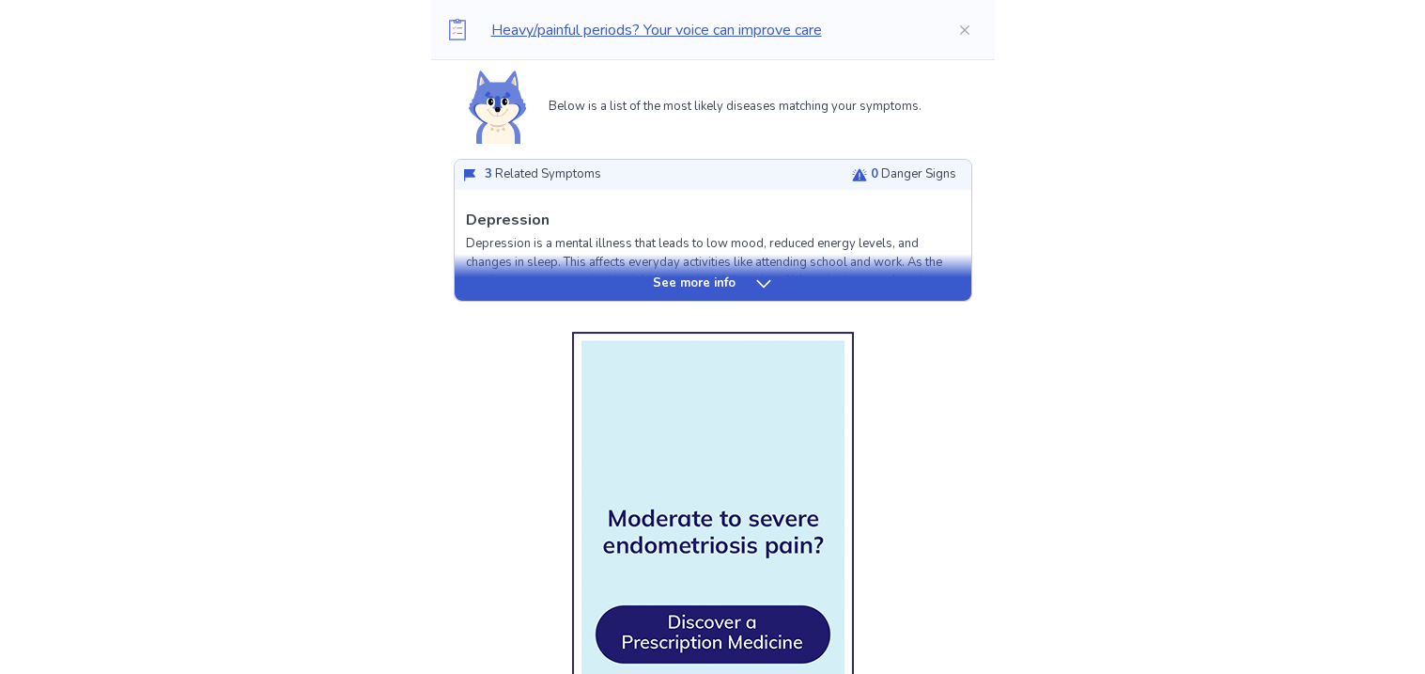
click at [600, 289] on div "See more info" at bounding box center [713, 283] width 517 height 19
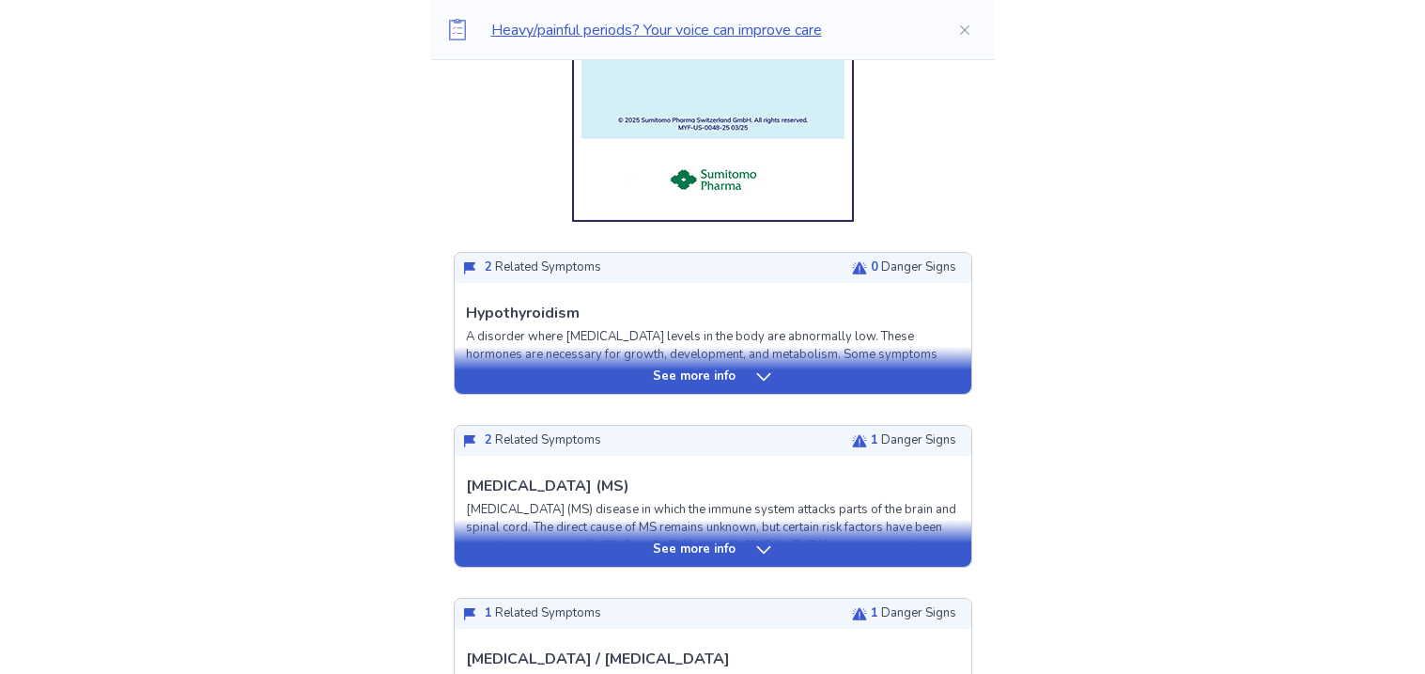
scroll to position [2082, 0]
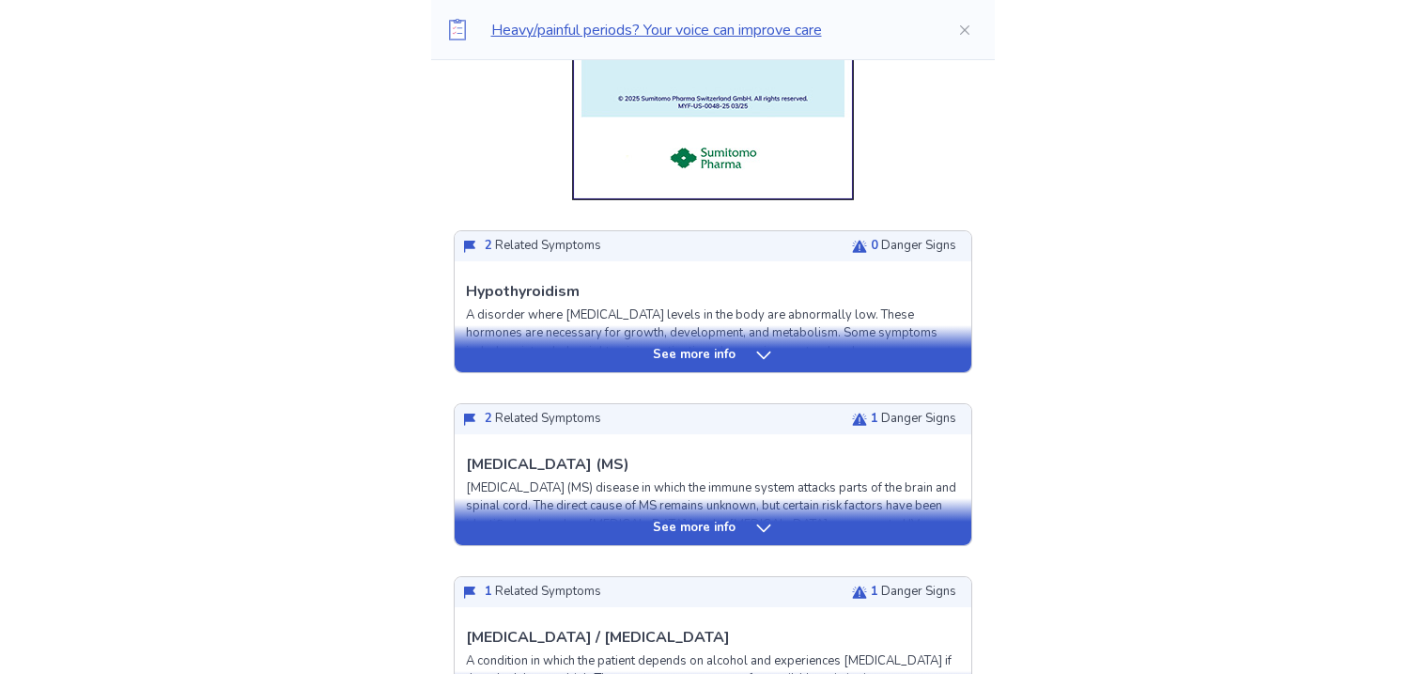
click at [647, 359] on div "See more info" at bounding box center [713, 355] width 517 height 19
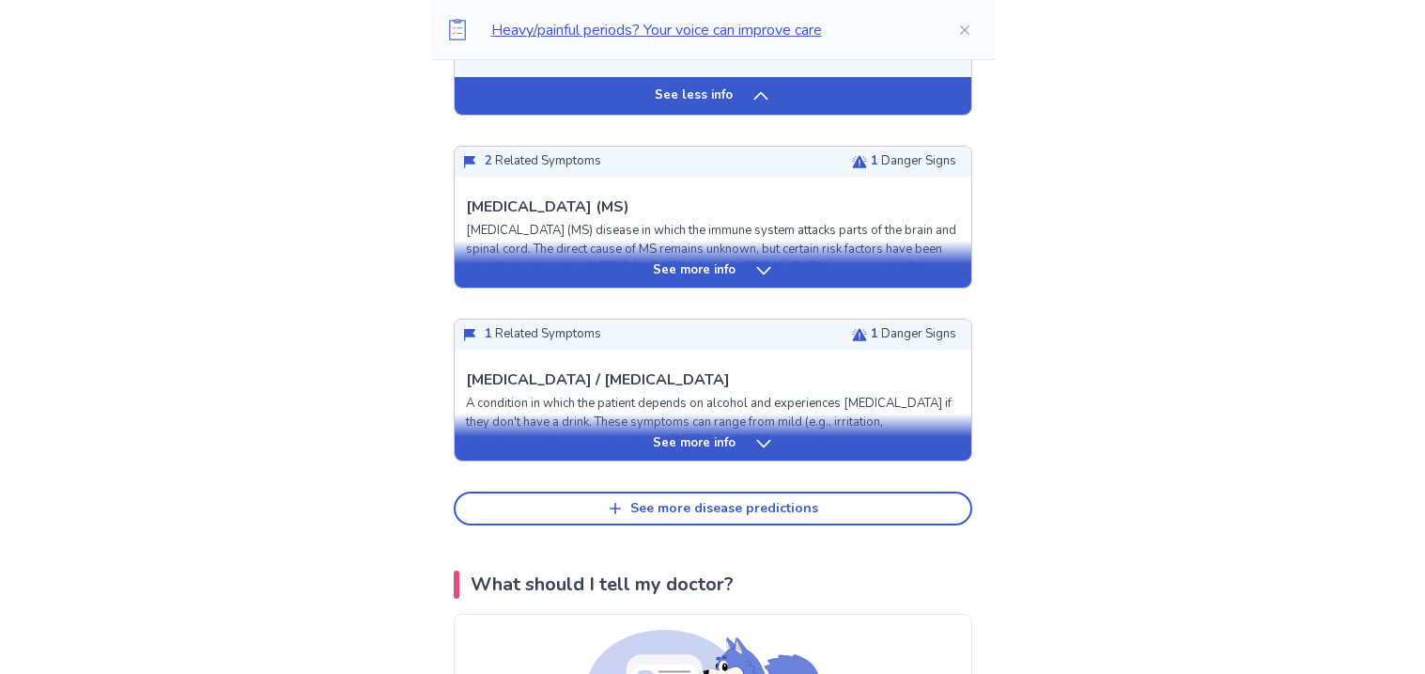
scroll to position [3477, 0]
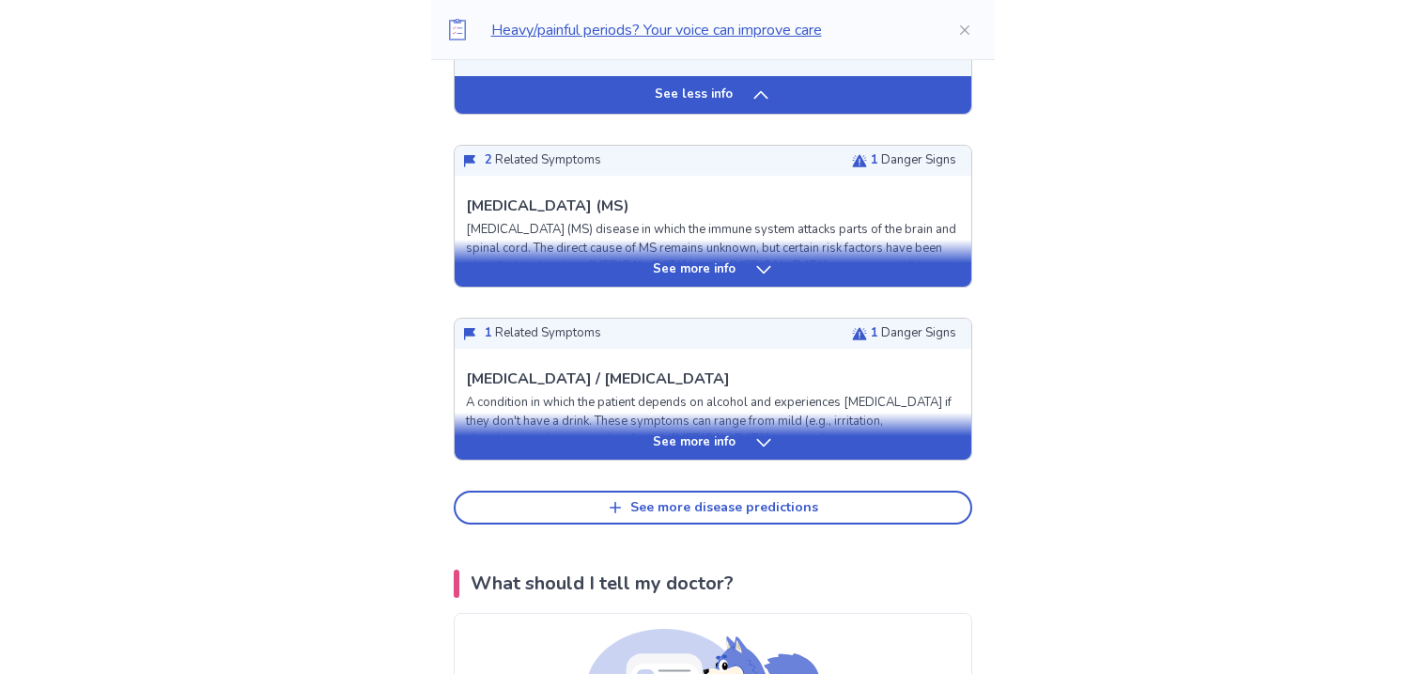
click at [790, 271] on div "See more info" at bounding box center [713, 269] width 517 height 19
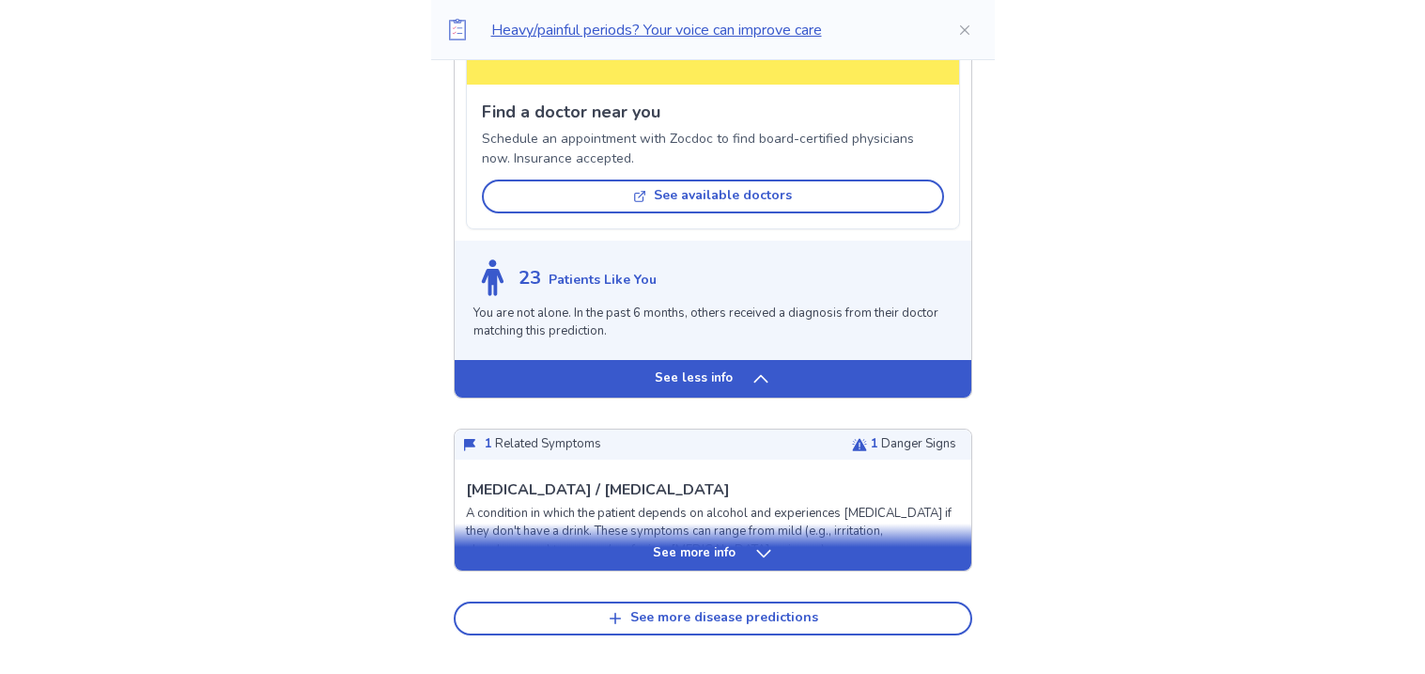
scroll to position [4667, 0]
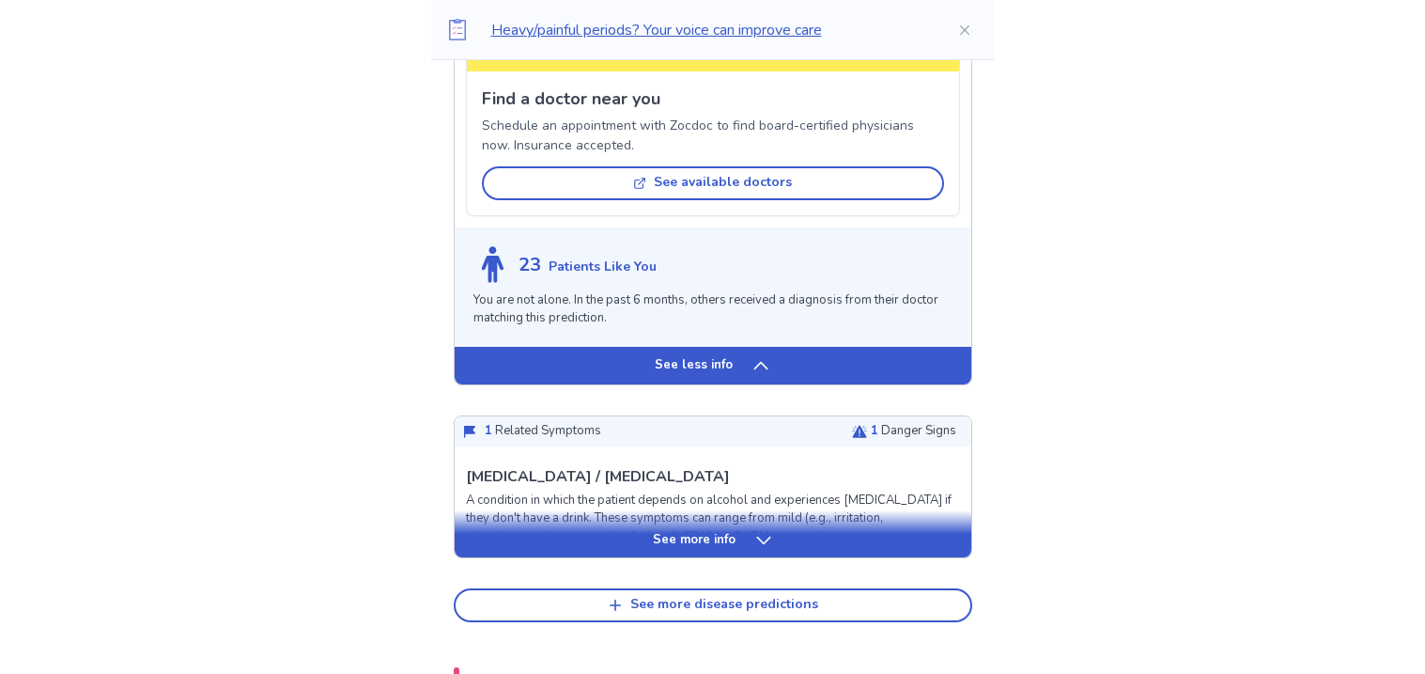
click at [789, 531] on div "See more info" at bounding box center [713, 540] width 517 height 19
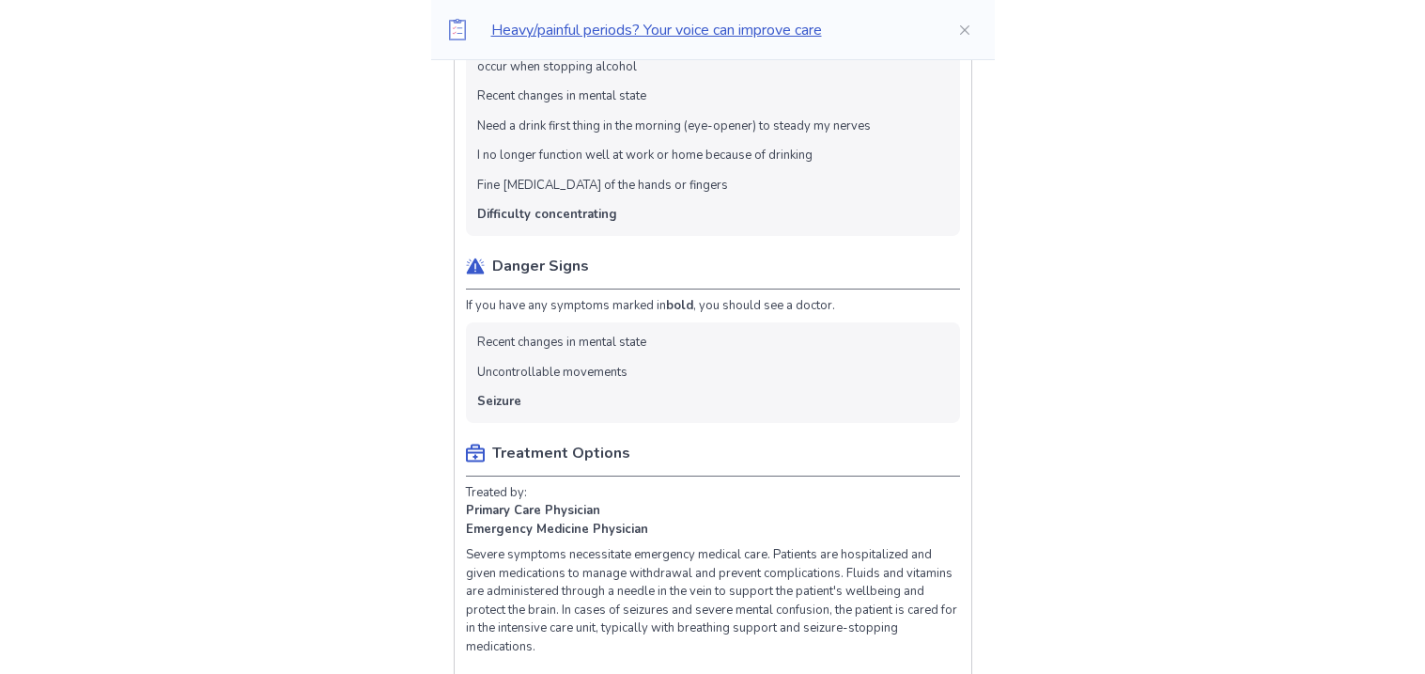
scroll to position [5292, 0]
